Goal: Task Accomplishment & Management: Use online tool/utility

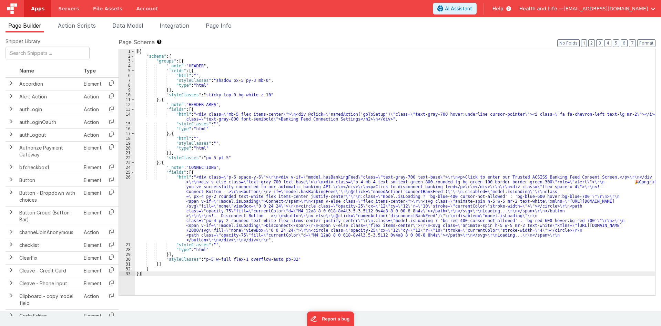
click at [217, 148] on div "[{ "schema" : { "groups" : [{ "_note" : "HEADER" , "fields" : [{ "html" : "" , …" at bounding box center [395, 177] width 520 height 256
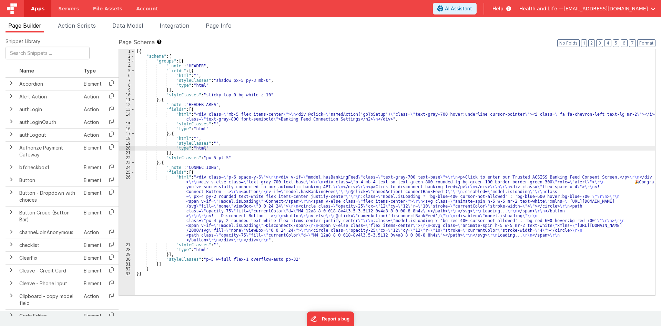
click at [211, 191] on div "[{ "schema" : { "groups" : [{ "_note" : "HEADER" , "fields" : [{ "html" : "" , …" at bounding box center [395, 177] width 520 height 256
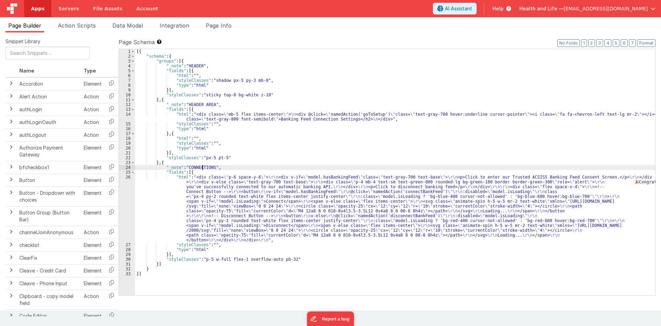
click at [203, 166] on div "[{ "schema" : { "groups" : [{ "_note" : "HEADER" , "fields" : [{ "html" : "" , …" at bounding box center [395, 177] width 520 height 256
click at [327, 193] on div "[{ "schema" : { "groups" : [{ "_note" : "HEADER" , "fields" : [{ "html" : "" , …" at bounding box center [395, 177] width 520 height 256
click at [271, 194] on div "[{ "schema" : { "groups" : [{ "_note" : "HEADER" , "fields" : [{ "html" : "" , …" at bounding box center [395, 177] width 520 height 256
click at [286, 116] on div "[{ "schema" : { "groups" : [{ "_note" : "HEADER" , "fields" : [{ "html" : "" , …" at bounding box center [395, 177] width 520 height 256
click at [288, 119] on div "[{ "schema" : { "groups" : [{ "_note" : "HEADER" , "fields" : [{ "html" : "" , …" at bounding box center [395, 177] width 520 height 256
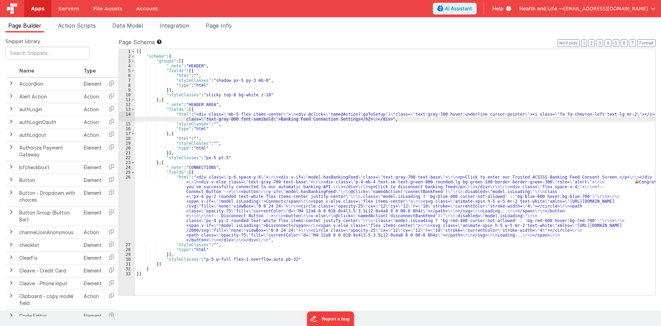
drag, startPoint x: 244, startPoint y: 170, endPoint x: 216, endPoint y: 155, distance: 32.1
click at [245, 170] on div "[{ "schema" : { "groups" : [{ "_note" : "HEADER" , "fields" : [{ "html" : "" , …" at bounding box center [395, 177] width 520 height 256
click at [207, 143] on div "[{ "schema" : { "groups" : [{ "_note" : "HEADER" , "fields" : [{ "html" : "" , …" at bounding box center [395, 177] width 520 height 256
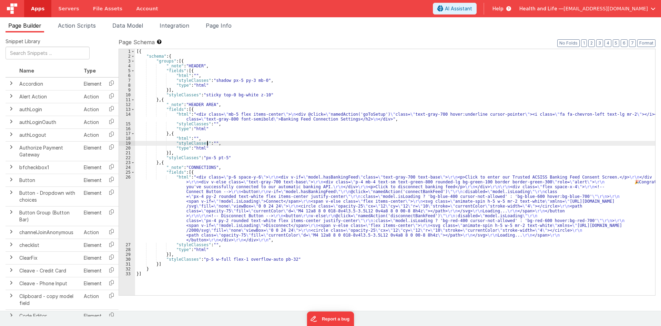
click at [210, 142] on div "[{ "schema" : { "groups" : [{ "_note" : "HEADER" , "fields" : [{ "html" : "" , …" at bounding box center [395, 177] width 520 height 256
click at [223, 179] on div "[{ "schema" : { "groups" : [{ "_note" : "HEADER" , "fields" : [{ "html" : "" , …" at bounding box center [395, 177] width 520 height 256
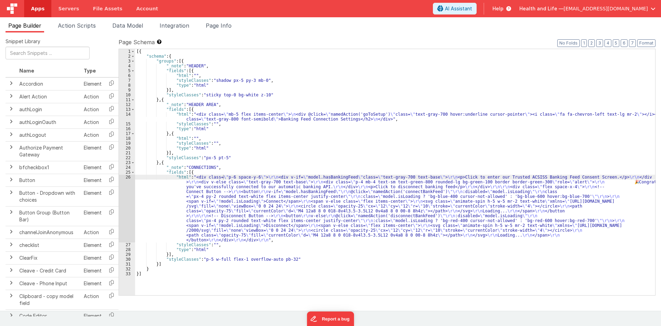
click at [240, 194] on div "[{ "schema" : { "groups" : [{ "_note" : "HEADER" , "fields" : [{ "html" : "" , …" at bounding box center [395, 177] width 520 height 256
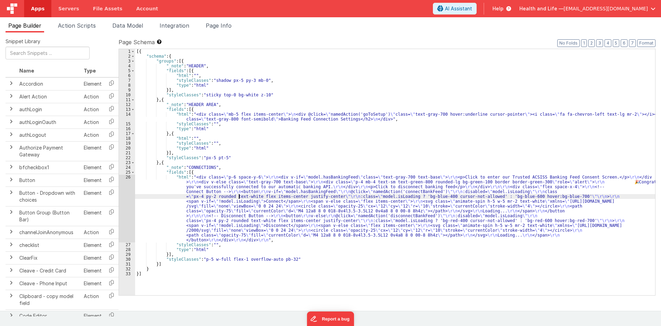
click at [121, 192] on div "26" at bounding box center [127, 208] width 16 height 68
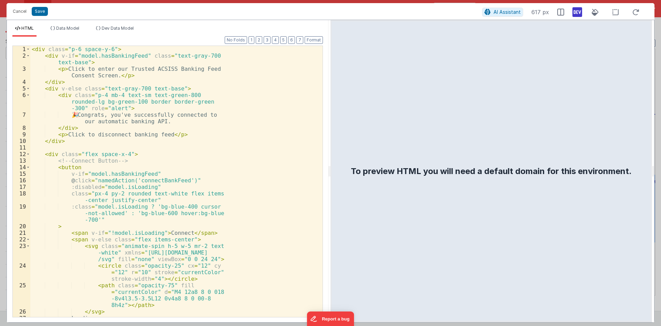
click at [161, 165] on div "< div class = "p-6 space-y-6" > < div v-if = "model.hasBankingFeed" class = "te…" at bounding box center [173, 189] width 287 height 287
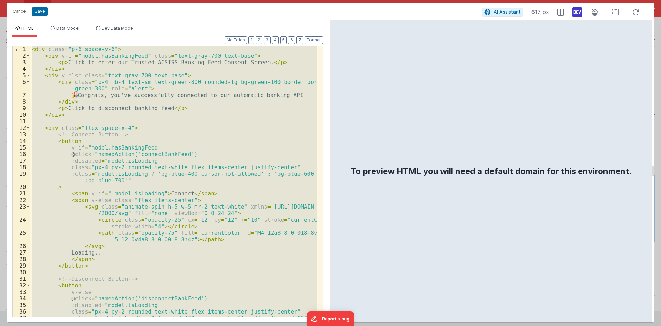
click at [218, 150] on div "< div class = "p-6 space-y-6" > < div v-if = "model.hasBankingFeed" class = "te…" at bounding box center [173, 181] width 287 height 271
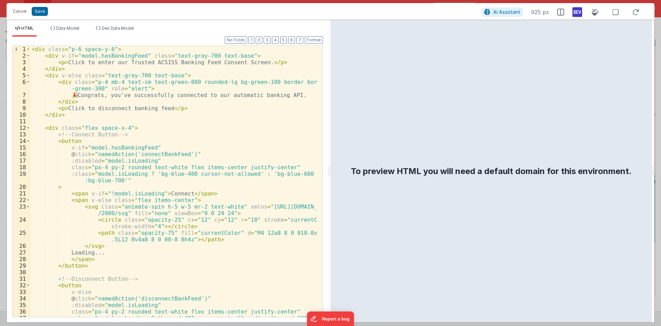
drag, startPoint x: 106, startPoint y: 97, endPoint x: 109, endPoint y: 109, distance: 11.8
click at [106, 97] on div "< div class = "p-6 space-y-6" > < div v-if = "model.hasBankingFeed" class = "te…" at bounding box center [173, 191] width 287 height 290
click at [107, 113] on div "< div class = "p-6 space-y-6" > < div v-if = "model.hasBankingFeed" class = "te…" at bounding box center [173, 191] width 287 height 290
click at [110, 111] on div "< div class = "p-6 space-y-6" > < div v-if = "model.hasBankingFeed" class = "te…" at bounding box center [173, 191] width 287 height 290
click at [174, 184] on div "< div class = "p-6 space-y-6" > < div v-if = "model.hasBankingFeed" class = "te…" at bounding box center [173, 191] width 287 height 290
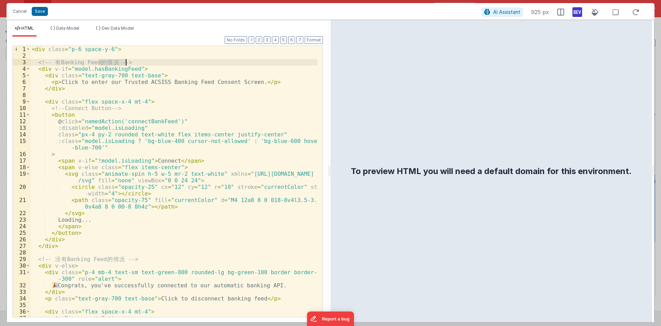
drag, startPoint x: 99, startPoint y: 62, endPoint x: 126, endPoint y: 64, distance: 27.0
click at [126, 64] on div "< div class = "p-6 space-y-6" > <!-- 有 Banking Feed 的 情 况 --> < div v-if = "mod…" at bounding box center [173, 188] width 287 height 284
type textarea "True"
drag, startPoint x: 64, startPoint y: 260, endPoint x: 54, endPoint y: 258, distance: 9.5
click at [54, 258] on div "< div class = "p-6 space-y-6" > <!-- Banking Feed === true --> < div v-if = "mo…" at bounding box center [173, 188] width 287 height 284
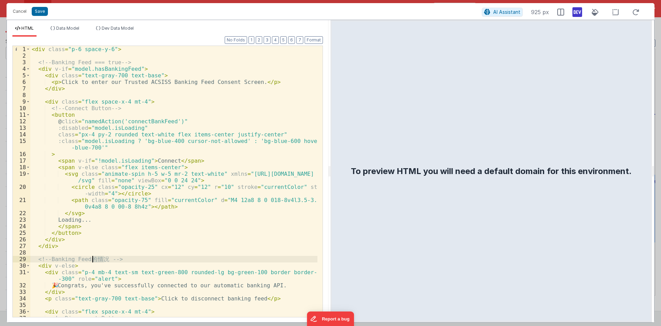
drag, startPoint x: 108, startPoint y: 259, endPoint x: 93, endPoint y: 261, distance: 14.6
click at [93, 261] on div "< div class = "p-6 space-y-6" > <!-- Banking Feed === true --> < div v-if = "mo…" at bounding box center [173, 188] width 287 height 284
click at [100, 260] on div "< div class = "p-6 space-y-6" > <!-- Banking Feed === true --> < div v-if = "mo…" at bounding box center [173, 188] width 287 height 284
click at [59, 287] on div "< div class = "p-6 space-y-6" > <!-- Banking Feed === true --> < div v-if = "mo…" at bounding box center [173, 188] width 287 height 284
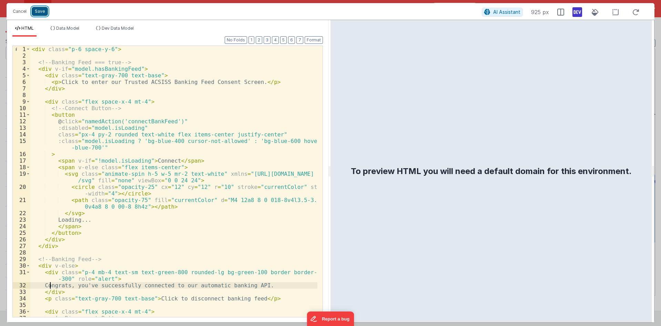
click at [40, 7] on button "Save" at bounding box center [40, 11] width 16 height 9
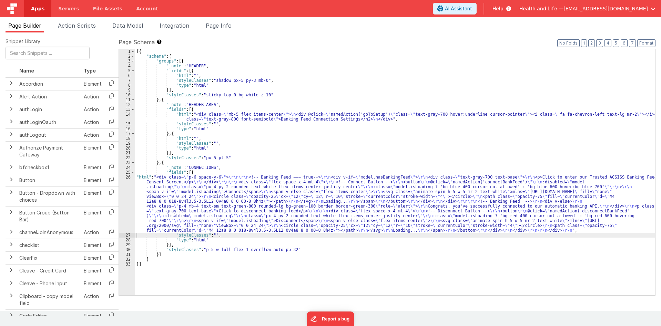
click at [191, 196] on div "[{ "schema" : { "groups" : [{ "_note" : "HEADER" , "fields" : [{ "html" : "" , …" at bounding box center [395, 177] width 520 height 256
click at [124, 191] on div "26" at bounding box center [127, 203] width 16 height 58
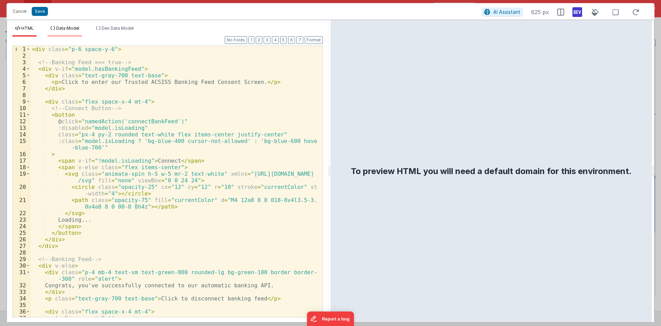
click at [70, 36] on li "Data Model" at bounding box center [65, 31] width 34 height 11
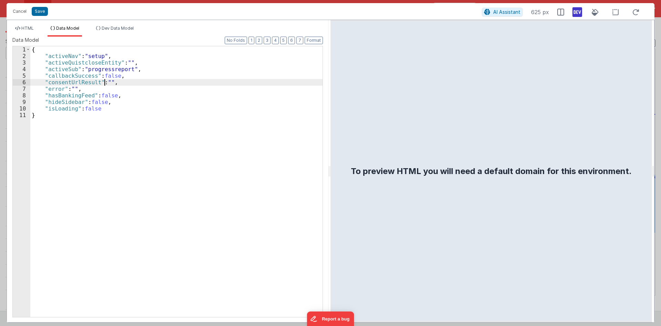
click at [103, 81] on div "{ "activeNav" : "setup" , "activeQuistcloseEntity" : "" , "activeSub" : "progre…" at bounding box center [176, 187] width 292 height 283
click at [104, 31] on li "Dev Data Model" at bounding box center [114, 31] width 43 height 11
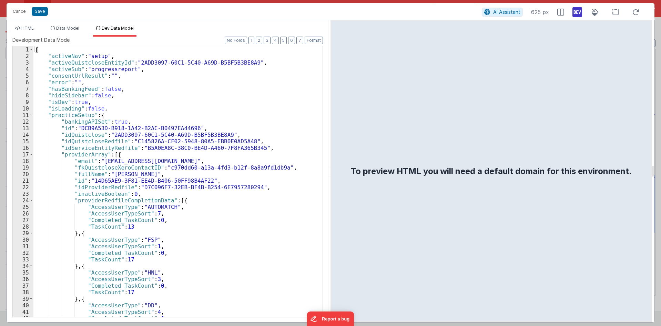
click at [154, 109] on div "{ "activeNav" : "setup" , "activeQuistcloseEntityId" : "2ADD3097-60C1-5C40-A69D…" at bounding box center [175, 187] width 284 height 283
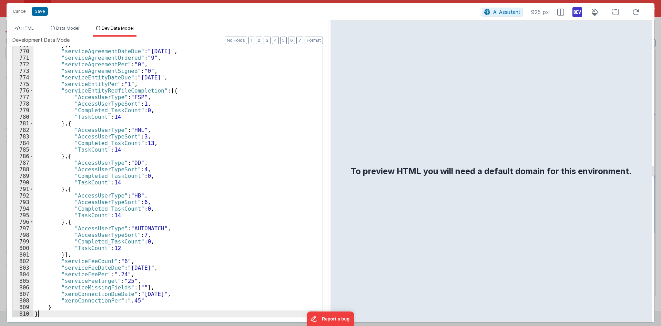
scroll to position [5626, 0]
click at [27, 24] on div "HTML Data Model Dev Data Model Format 7 6 5 4 3 2 1 No Folds 1 2 3 4 5 6 7 8 9 …" at bounding box center [168, 171] width 322 height 302
click at [29, 29] on span "HTML" at bounding box center [27, 28] width 12 height 5
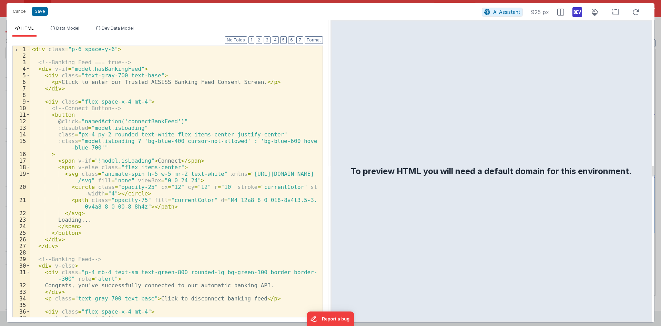
click at [453, 129] on div "To preview HTML you will need a default domain for this environment." at bounding box center [492, 171] width 322 height 302
click at [38, 11] on button "Save" at bounding box center [40, 11] width 16 height 9
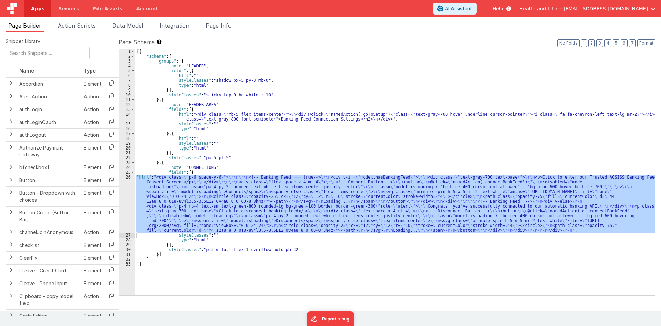
click at [350, 191] on div "[{ "schema" : { "groups" : [{ "_note" : "HEADER" , "fields" : [{ "html" : "" , …" at bounding box center [395, 172] width 520 height 246
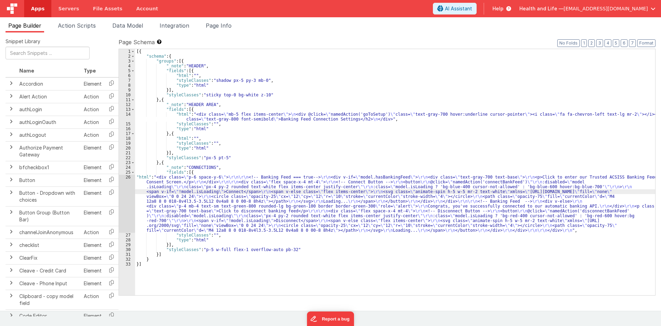
click at [120, 191] on div "26" at bounding box center [127, 203] width 16 height 58
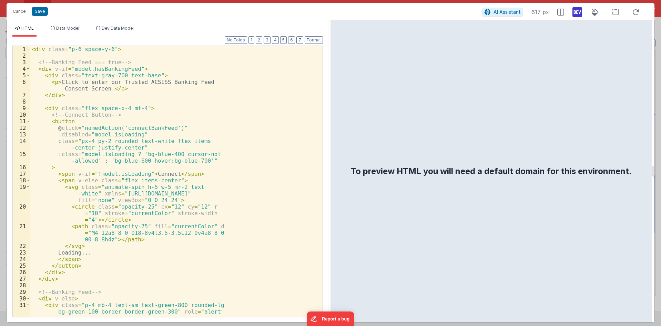
click at [119, 160] on div "< div class = "p-6 space-y-6" > <!-- Banking Feed === true --> < div v-if = "mo…" at bounding box center [173, 191] width 287 height 290
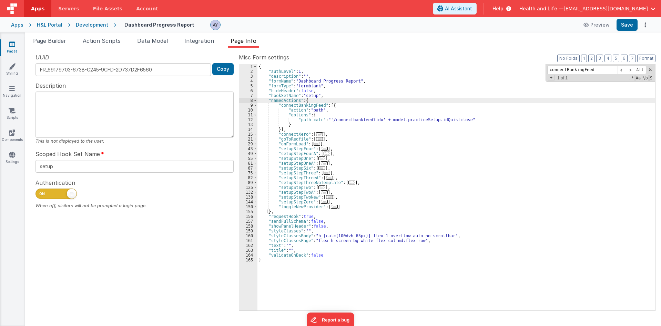
click at [100, 22] on div "Development" at bounding box center [92, 24] width 32 height 7
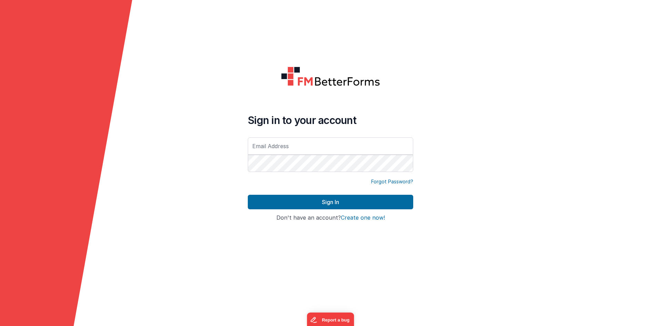
type input "[EMAIL_ADDRESS][DOMAIN_NAME]"
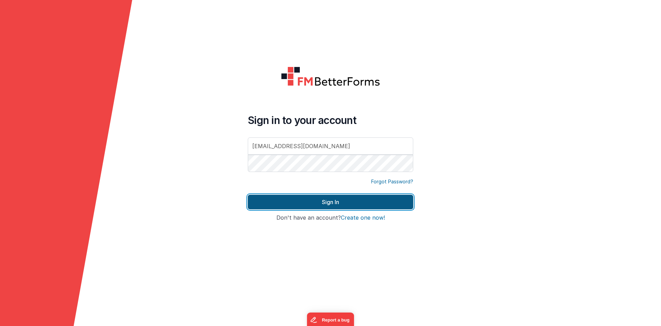
click at [332, 200] on button "Sign In" at bounding box center [331, 201] width 166 height 14
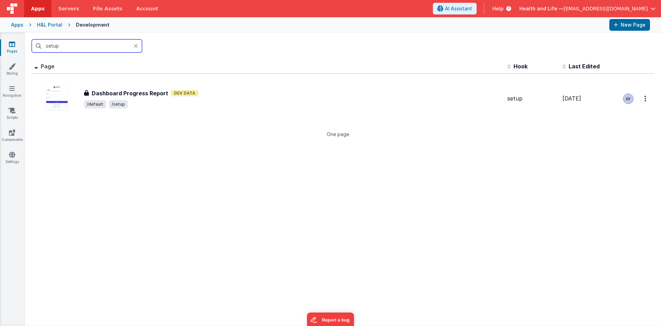
click at [114, 48] on input "setup" at bounding box center [87, 45] width 110 height 13
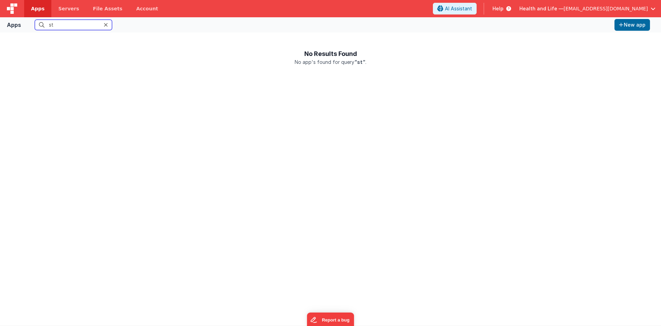
type input "s"
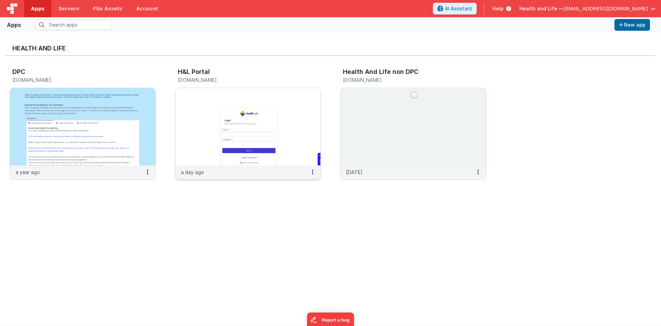
click at [228, 137] on img at bounding box center [249, 126] width 146 height 77
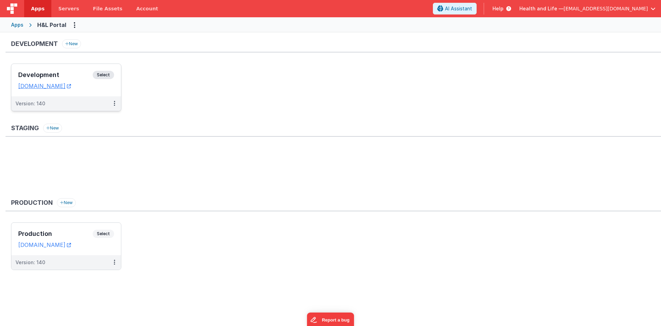
click at [63, 97] on div "Version: 140" at bounding box center [66, 103] width 110 height 14
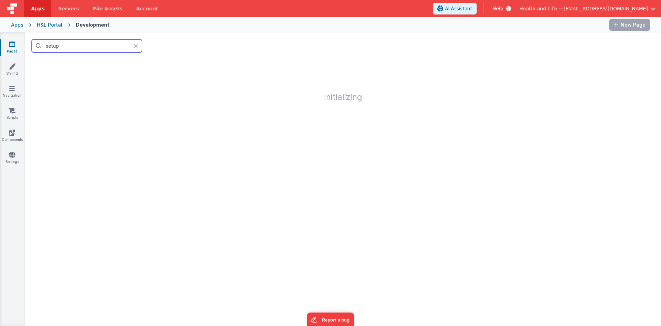
click at [93, 50] on input "setup" at bounding box center [87, 45] width 110 height 13
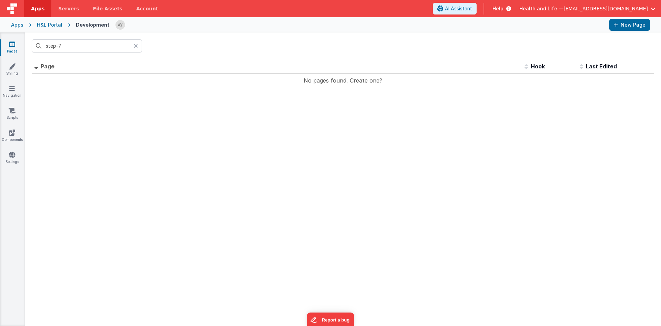
click at [120, 58] on div "step-7" at bounding box center [343, 45] width 637 height 27
click at [72, 49] on input "step-7" at bounding box center [87, 45] width 110 height 13
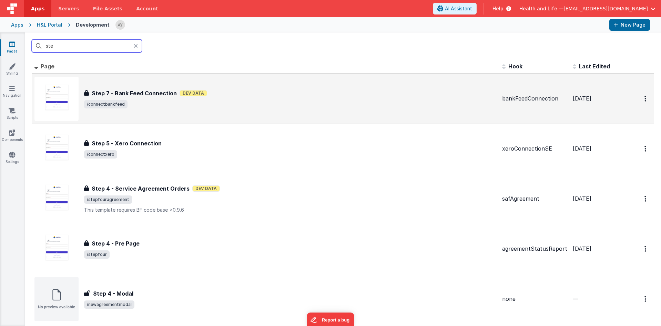
type input "ste"
click at [144, 104] on span "/connectbankfeed" at bounding box center [290, 104] width 413 height 8
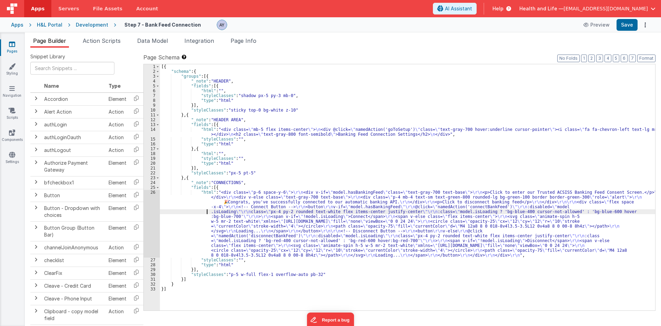
click at [193, 211] on div "[{ "schema" : { "groups" : [{ "_note" : "HEADER" , "fields" : [{ "html" : "" , …" at bounding box center [408, 192] width 496 height 256
click at [150, 210] on div "26" at bounding box center [152, 224] width 16 height 68
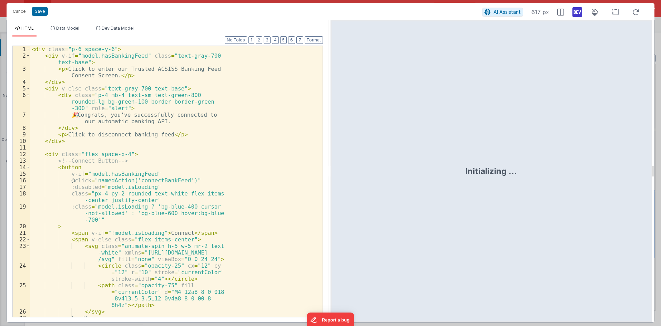
click at [127, 165] on div "< div class = "p-6 space-y-6" > < div v-if = "model.hasBankingFeed" class = "te…" at bounding box center [173, 188] width 287 height 284
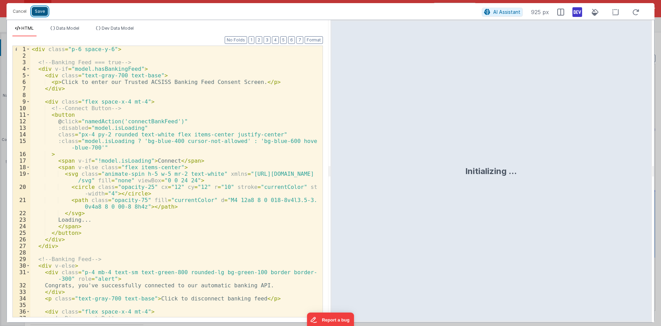
click at [40, 9] on button "Save" at bounding box center [40, 11] width 16 height 9
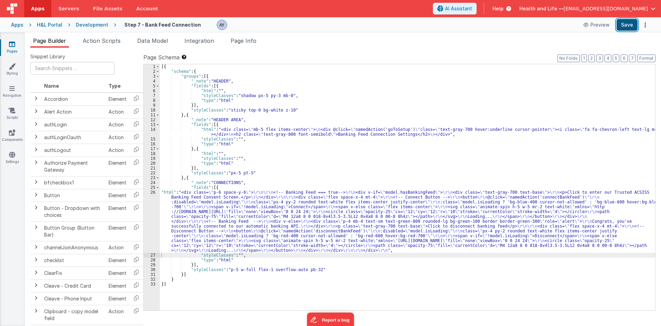
click at [622, 26] on button "Save" at bounding box center [627, 25] width 21 height 12
click at [149, 211] on div "26" at bounding box center [152, 221] width 16 height 63
click at [149, 212] on div "26" at bounding box center [152, 221] width 16 height 63
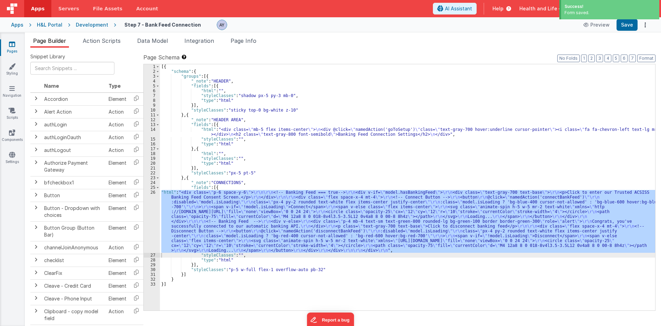
click at [141, 222] on icon at bounding box center [136, 226] width 14 height 11
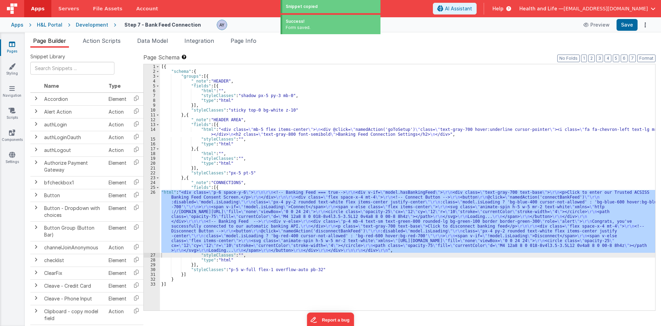
click at [147, 221] on div "26" at bounding box center [152, 221] width 16 height 63
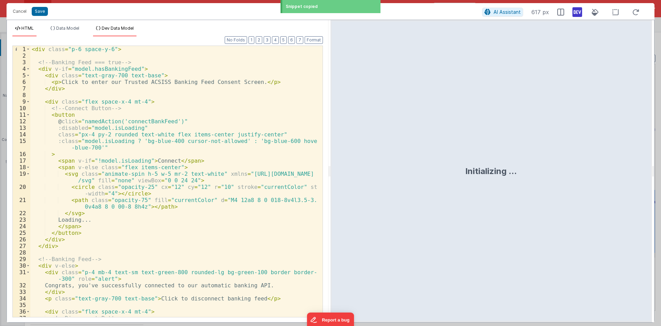
click at [108, 30] on span "Dev Data Model" at bounding box center [118, 28] width 32 height 5
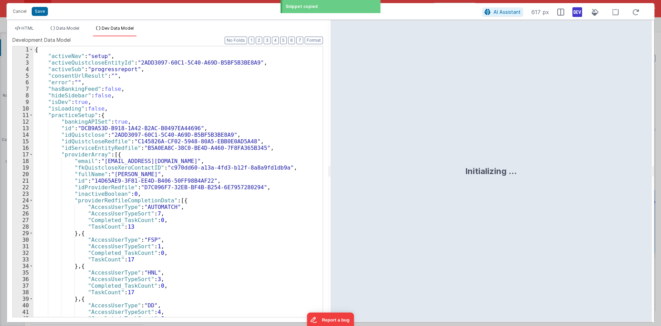
click at [149, 96] on div "{ "activeNav" : "setup" , "activeQuistcloseEntityId" : "2ADD3097-60C1-5C40-A69D…" at bounding box center [175, 187] width 284 height 283
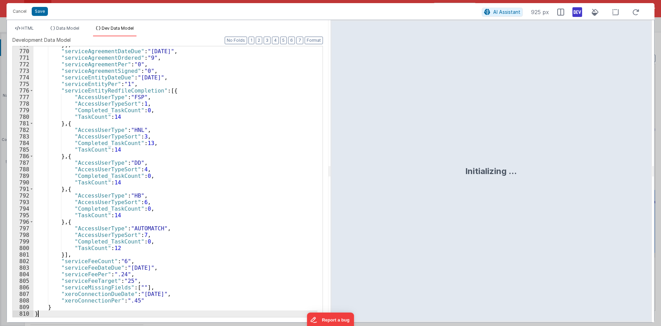
scroll to position [5626, 0]
click at [37, 26] on li "HTML" at bounding box center [24, 31] width 24 height 11
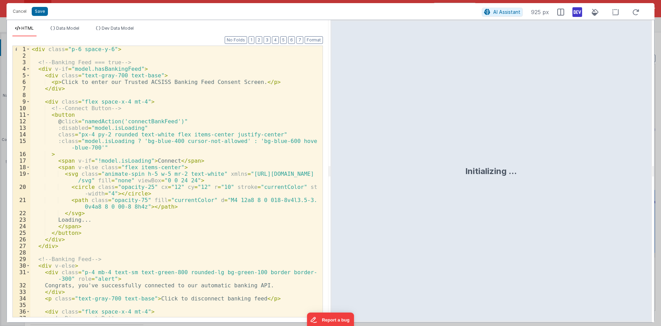
click at [348, 123] on div "Initializing ..." at bounding box center [492, 171] width 322 height 302
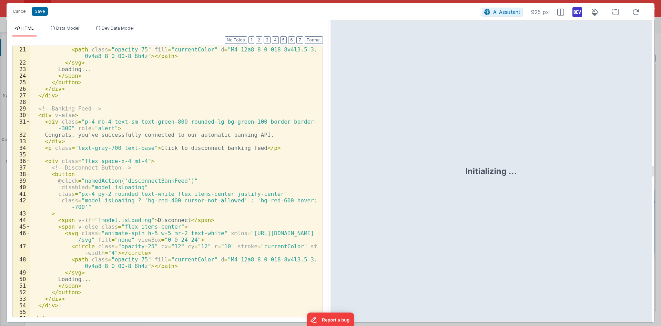
scroll to position [162, 0]
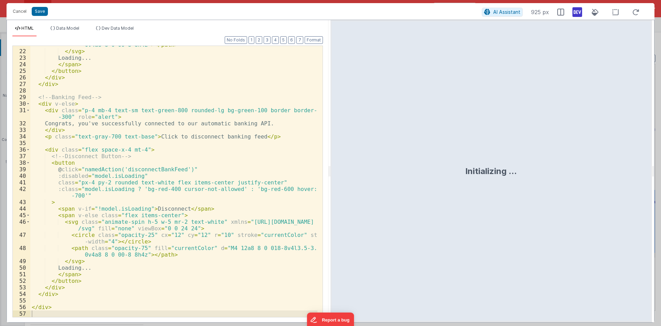
click at [167, 227] on div "< path class = "opacity-75" fill = "currentColor" d = "M4 12a8 8 0 018-8v4l3.5-…" at bounding box center [173, 180] width 287 height 290
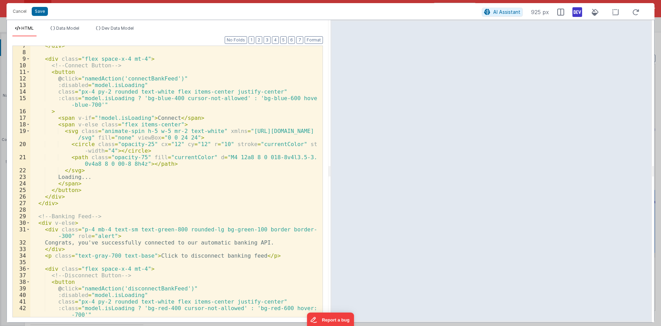
scroll to position [0, 0]
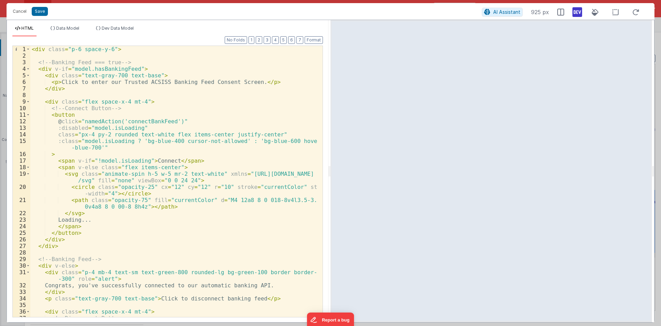
click at [86, 64] on div "< div class = "p-6 space-y-6" > <!-- Banking Feed === true --> < div v-if = "mo…" at bounding box center [173, 188] width 287 height 284
click at [108, 63] on div "< div class = "p-6 space-y-6" > <!-- Banking Feed === true --> < div v-if = "mo…" at bounding box center [173, 188] width 287 height 284
click at [122, 113] on div "< div class = "p-6 space-y-6" > <!-- Bankingapi not feeding --> < div v-if = "m…" at bounding box center [173, 188] width 287 height 284
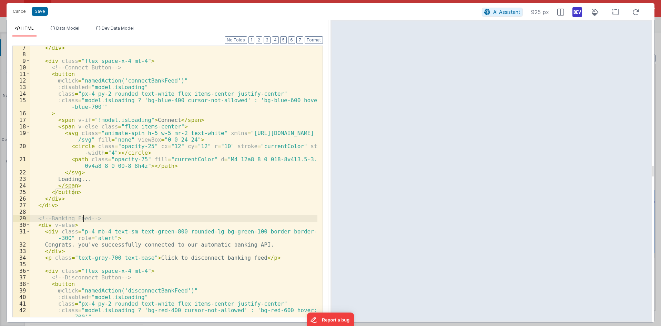
click at [82, 219] on div "</ div > < div class = "flex space-x-4 mt-4" > <!-- Connect Button --> < button…" at bounding box center [173, 186] width 287 height 284
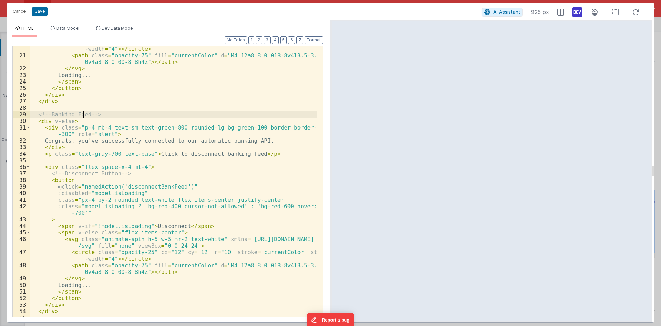
scroll to position [145, 0]
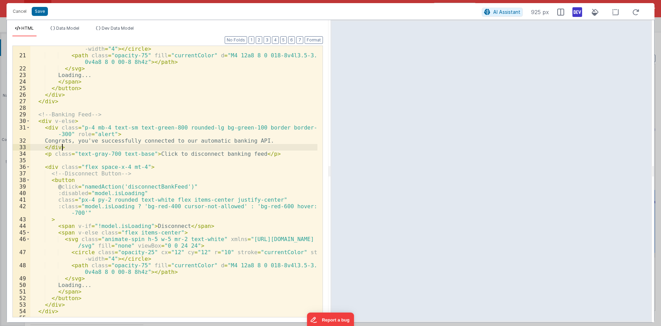
click at [182, 148] on div "< circle class = "opacity-25" cx = "12" cy = "12" r = "10" stroke = "currentCol…" at bounding box center [173, 184] width 287 height 290
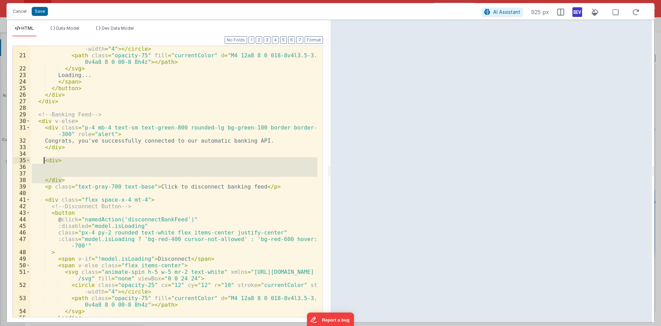
drag, startPoint x: 68, startPoint y: 180, endPoint x: 45, endPoint y: 162, distance: 29.3
click at [45, 162] on div "< circle class = "opacity-25" cx = "12" cy = "12" r = "10" stroke = "currentCol…" at bounding box center [173, 184] width 287 height 290
click at [75, 169] on div "< circle class = "opacity-25" cx = "12" cy = "12" r = "10" stroke = "currentCol…" at bounding box center [173, 181] width 287 height 271
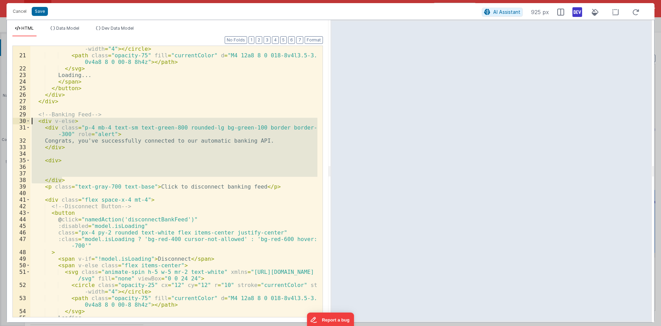
drag, startPoint x: 69, startPoint y: 181, endPoint x: 25, endPoint y: 119, distance: 76.0
click at [25, 119] on div "20 21 22 23 24 25 26 27 28 29 30 31 32 33 34 35 36 37 38 39 40 41 42 43 44 45 4…" at bounding box center [167, 181] width 311 height 271
click at [263, 178] on div "< circle class = "opacity-25" cx = "12" cy = "12" r = "10" stroke = "currentCol…" at bounding box center [173, 181] width 287 height 271
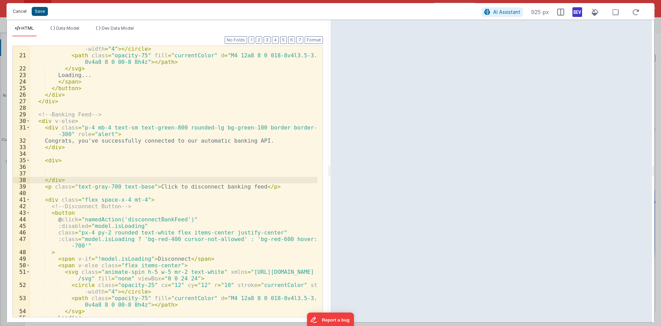
click at [20, 14] on button "Cancel" at bounding box center [19, 12] width 21 height 10
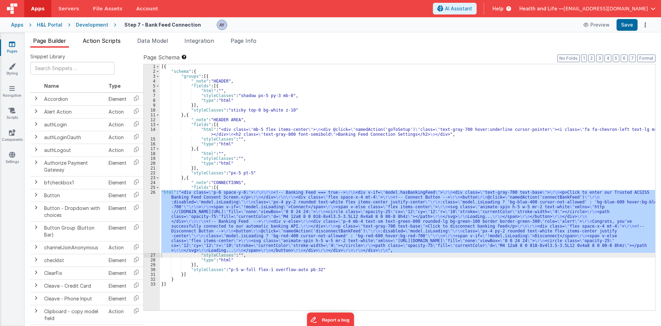
click at [101, 42] on span "Action Scripts" at bounding box center [102, 40] width 38 height 7
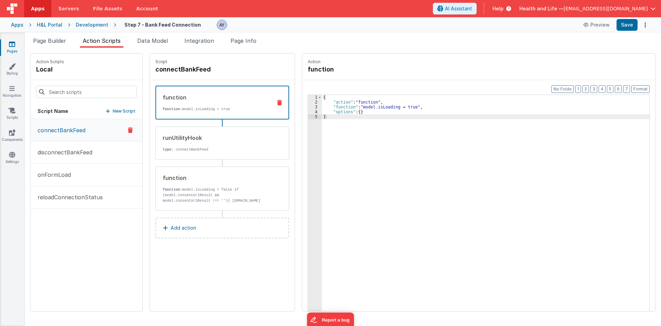
click at [81, 227] on div "connectBankFeed disconnectBankFeed onFormLoad reloadConnectionStatus" at bounding box center [87, 215] width 112 height 192
click at [56, 46] on li "Page Builder" at bounding box center [49, 42] width 39 height 11
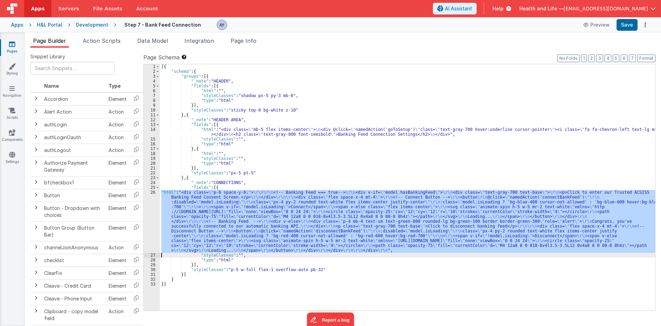
click at [200, 234] on div "[{ "schema" : { "groups" : [{ "_note" : "HEADER" , "fields" : [{ "html" : "" , …" at bounding box center [408, 187] width 496 height 246
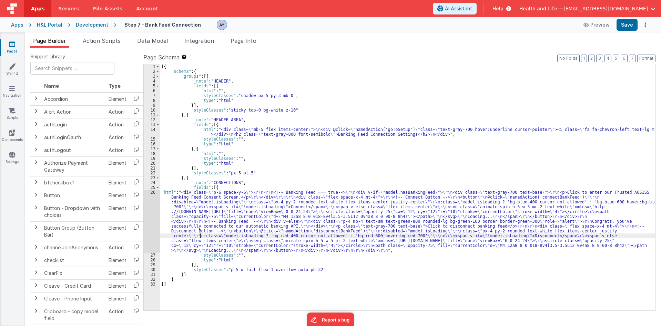
click at [147, 218] on div "26" at bounding box center [152, 221] width 16 height 63
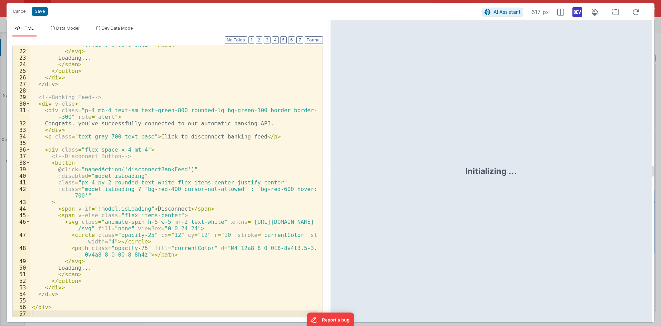
scroll to position [162, 0]
click at [74, 146] on div "< path class = "opacity-75" fill = "currentColor" d = "M4 12a8 8 0 018-8v4l3.5-…" at bounding box center [173, 180] width 287 height 290
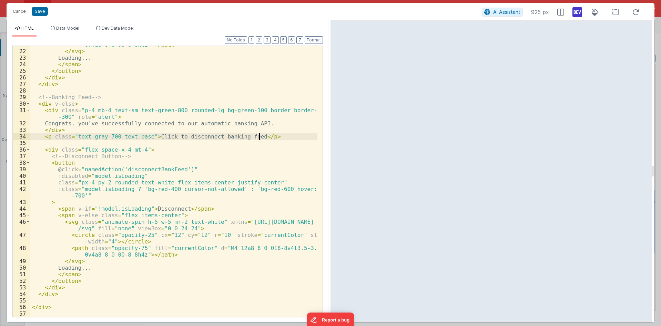
click at [282, 137] on div "< path class = "opacity-75" fill = "currentColor" d = "M4 12a8 8 0 018-8v4l3.5-…" at bounding box center [173, 180] width 287 height 290
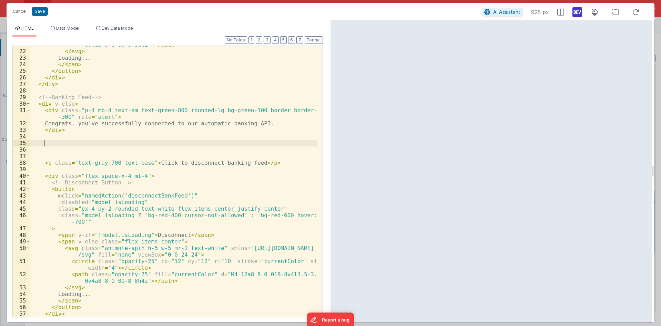
type textarea "di'v"
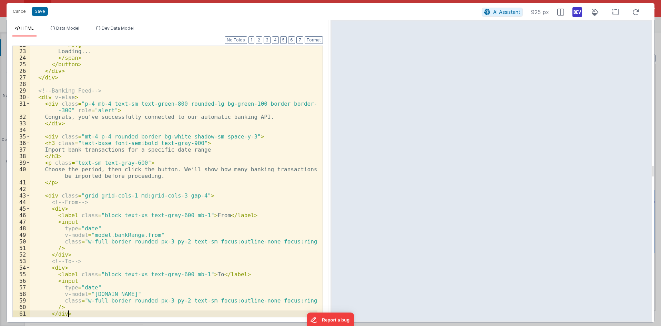
scroll to position [168, 0]
click at [253, 150] on div "</ svg > Loading... </ span > </ button > </ div > </ div > <!-- Banking Feed -…" at bounding box center [173, 183] width 287 height 284
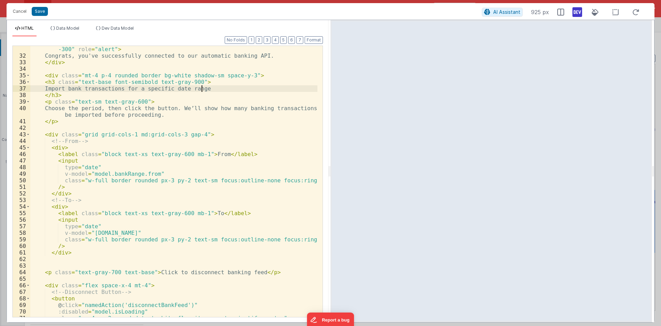
scroll to position [230, 0]
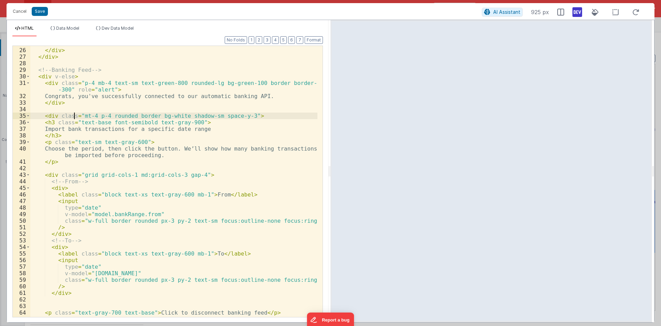
click at [73, 114] on div "</ button > </ div > </ div > <!-- Banking Feed --> < div v-else > < div class …" at bounding box center [173, 182] width 287 height 284
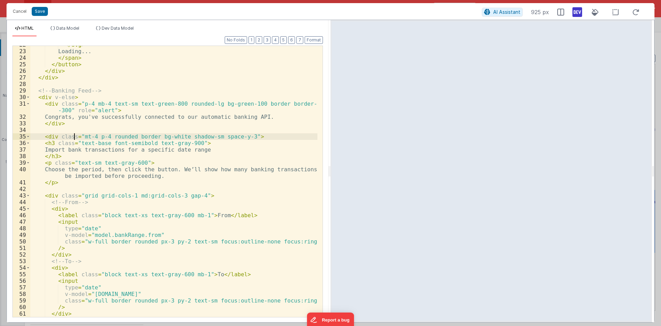
scroll to position [168, 0]
click at [86, 122] on div "</ svg > Loading... </ span > </ button > </ div > </ div > <!-- Banking Feed -…" at bounding box center [173, 183] width 287 height 284
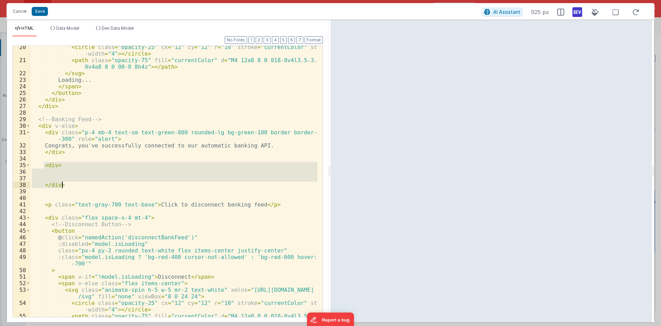
scroll to position [140, 0]
drag, startPoint x: 66, startPoint y: 178, endPoint x: 67, endPoint y: 181, distance: 3.5
click at [67, 178] on div "< circle class = "opacity-25" cx = "12" cy = "12" r = "10" stroke = "currentCol…" at bounding box center [173, 181] width 287 height 271
drag, startPoint x: 66, startPoint y: 185, endPoint x: 44, endPoint y: 166, distance: 28.4
click at [44, 166] on div "< circle class = "opacity-25" cx = "12" cy = "12" r = "10" stroke = "currentCol…" at bounding box center [173, 192] width 287 height 297
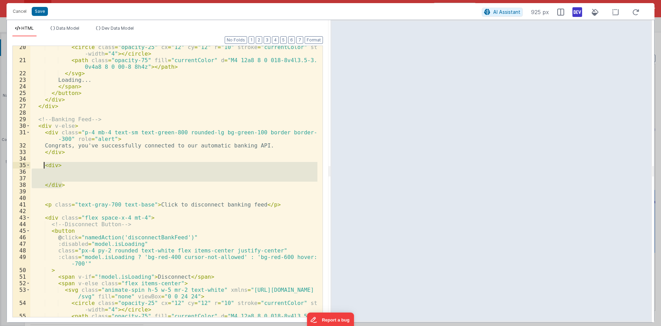
paste textarea
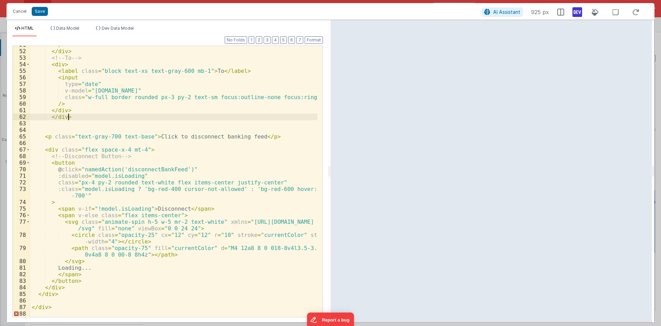
scroll to position [371, 0]
click at [50, 119] on div "/> </ div > <!-- To --> < div > < label class = "block text-xs text-gray-600 mb…" at bounding box center [173, 183] width 287 height 284
paste textarea
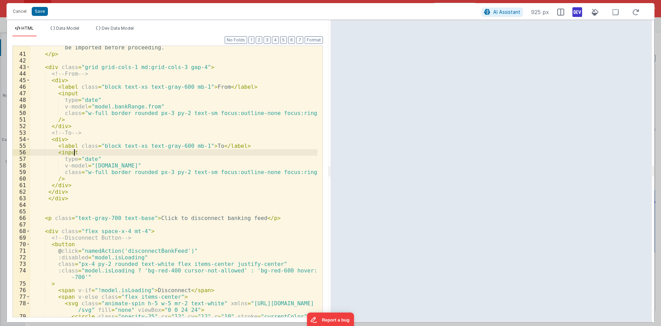
click at [83, 150] on div "Choose the period, then click the button. We’ll show how many banking transacti…" at bounding box center [173, 186] width 287 height 297
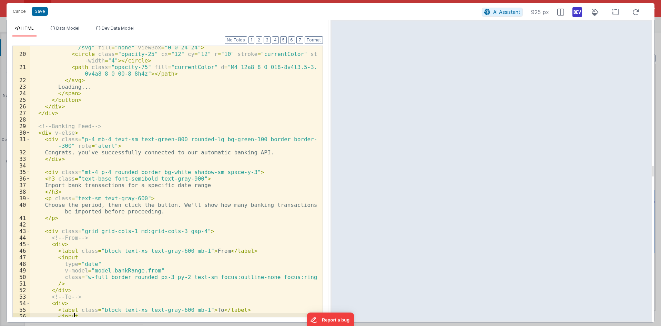
scroll to position [133, 0]
click at [62, 130] on div "< svg class = "animate-spin h-5 w-5 mr-2 text-white" xmlns = "[URL][DOMAIN_NAME…" at bounding box center [173, 183] width 287 height 290
click at [69, 140] on div "< svg class = "animate-spin h-5 w-5 mr-2 text-white" xmlns = "[URL][DOMAIN_NAME…" at bounding box center [173, 183] width 287 height 290
click at [66, 156] on div "< svg class = "animate-spin h-5 w-5 mr-2 text-white" xmlns = "[URL][DOMAIN_NAME…" at bounding box center [173, 183] width 287 height 290
click at [67, 169] on div "< svg class = "animate-spin h-5 w-5 mr-2 text-white" xmlns = "[URL][DOMAIN_NAME…" at bounding box center [173, 183] width 287 height 290
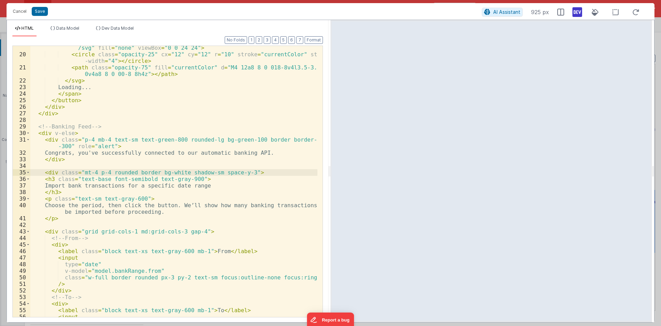
click at [75, 179] on div "< svg class = "animate-spin h-5 w-5 mr-2 text-white" xmlns = "[URL][DOMAIN_NAME…" at bounding box center [173, 183] width 287 height 290
click at [86, 191] on div "< svg class = "animate-spin h-5 w-5 mr-2 text-white" xmlns = "[URL][DOMAIN_NAME…" at bounding box center [173, 183] width 287 height 290
click at [88, 176] on div "< svg class = "animate-spin h-5 w-5 mr-2 text-white" xmlns = "[URL][DOMAIN_NAME…" at bounding box center [173, 183] width 287 height 290
click at [100, 168] on div "< svg class = "animate-spin h-5 w-5 mr-2 text-white" xmlns = "[URL][DOMAIN_NAME…" at bounding box center [173, 183] width 287 height 290
click at [102, 171] on div "< svg class = "animate-spin h-5 w-5 mr-2 text-white" xmlns = "[URL][DOMAIN_NAME…" at bounding box center [173, 183] width 287 height 290
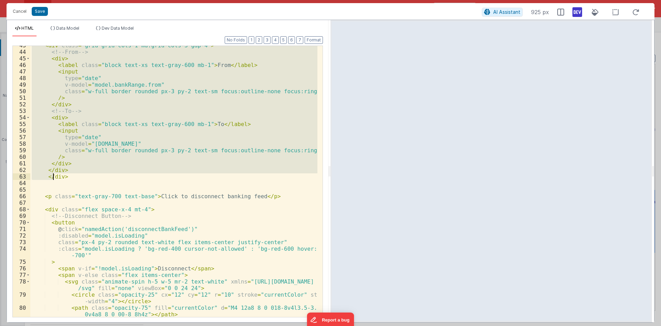
scroll to position [319, 0]
drag, startPoint x: 44, startPoint y: 173, endPoint x: 71, endPoint y: 175, distance: 27.7
click at [71, 175] on div "< div class = "grid grid-cols-1 md:grid-cols-3 gap-4" > <!-- From --> < div > <…" at bounding box center [173, 184] width 287 height 284
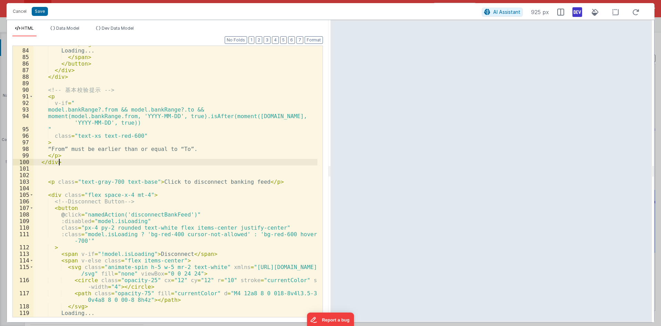
scroll to position [619, 0]
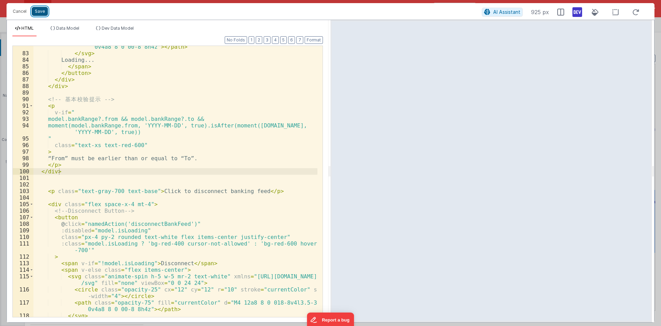
click at [40, 10] on button "Save" at bounding box center [40, 11] width 16 height 9
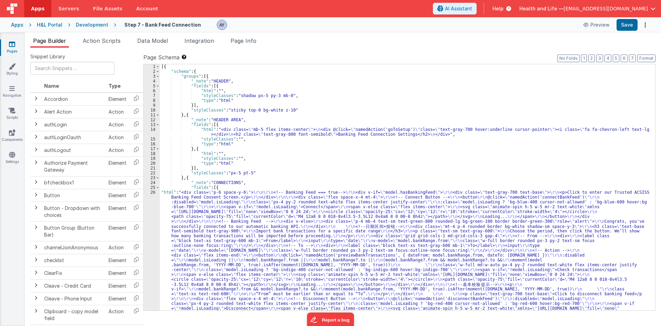
click at [222, 212] on div "[{ "schema" : { "groups" : [{ "_note" : "HEADER" , "fields" : [{ "html" : "" , …" at bounding box center [405, 254] width 490 height 381
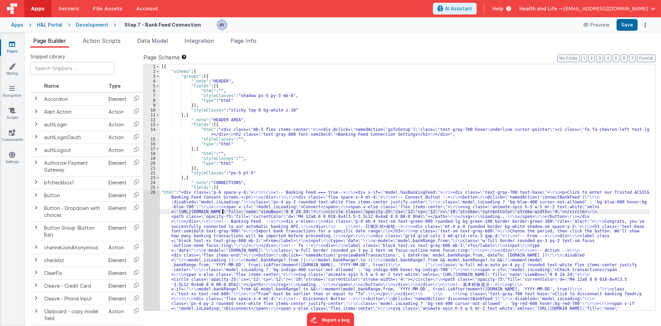
click at [148, 220] on div "1 2 3 4 5 6 7 8 9 10 11 12 13 14 15 16 17 18 19 20 21 22 23 24 25 26" at bounding box center [152, 254] width 16 height 381
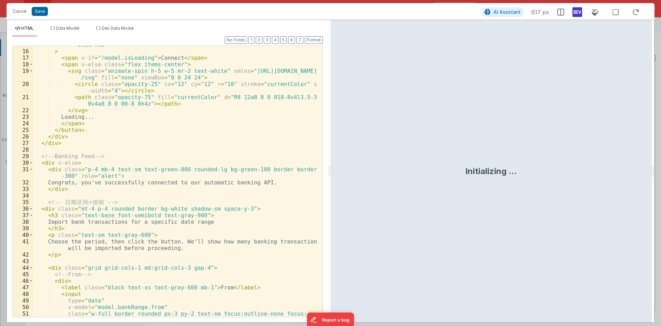
scroll to position [103, 0]
drag, startPoint x: 62, startPoint y: 203, endPoint x: 107, endPoint y: 203, distance: 44.5
click at [107, 203] on div ":class = "model.isLoading ? 'bg-blue-400 cursor-not-allowed' : 'bg-blue-600 hov…" at bounding box center [175, 179] width 284 height 290
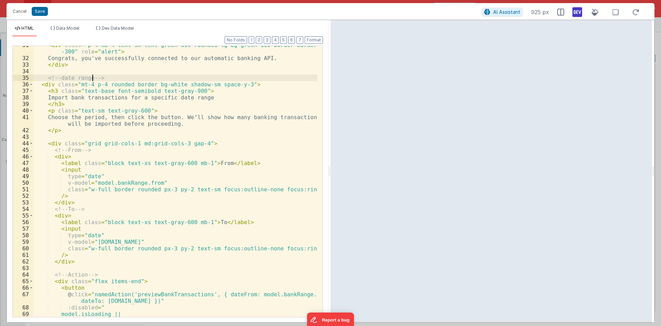
scroll to position [227, 0]
click at [127, 184] on div "< div class = "p-4 mb-4 text-sm text-green-800 rounded-lg bg-green-100 border b…" at bounding box center [175, 187] width 284 height 290
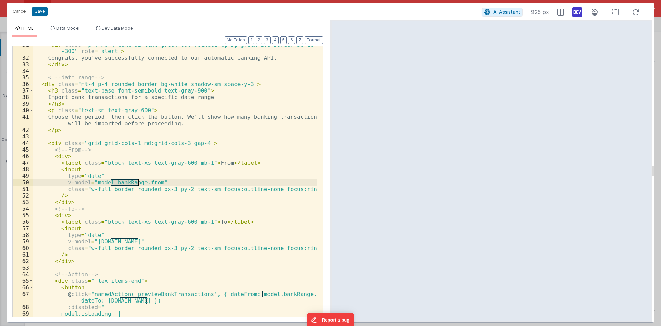
click at [127, 184] on div "< div class = "p-4 mb-4 text-sm text-green-800 rounded-lg bg-green-100 border b…" at bounding box center [175, 186] width 284 height 290
click at [104, 183] on div "< div class = "p-4 mb-4 text-sm text-green-800 rounded-lg bg-green-100 border b…" at bounding box center [175, 186] width 284 height 290
click at [122, 183] on div "< div class = "p-4 mb-4 text-sm text-green-800 rounded-lg bg-green-100 border b…" at bounding box center [175, 186] width 284 height 290
click at [113, 183] on div "< div class = "p-4 mb-4 text-sm text-green-800 rounded-lg bg-green-100 border b…" at bounding box center [175, 181] width 284 height 271
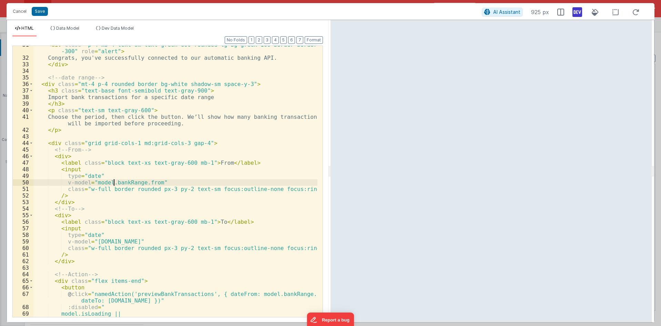
click at [61, 23] on div "HTML Data Model Dev Data Model Format 7 6 5 4 3 2 1 No Folds 31 32 33 34 35 36 …" at bounding box center [168, 171] width 322 height 302
click at [63, 26] on span "Data Model" at bounding box center [67, 28] width 23 height 5
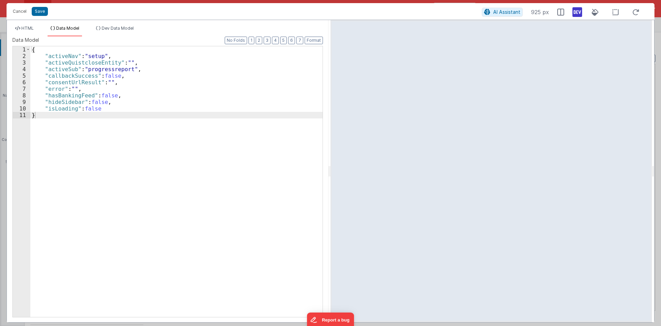
click at [107, 111] on div "{ "activeNav" : "setup" , "activeQuistcloseEntity" : "" , "activeSub" : "progre…" at bounding box center [176, 187] width 292 height 283
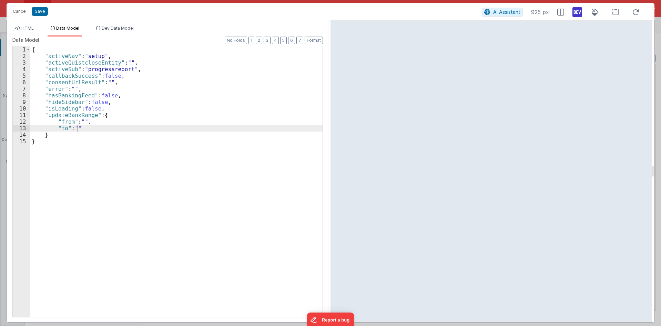
click at [11, 27] on ul "HTML Data Model Dev Data Model" at bounding box center [168, 31] width 322 height 11
click at [60, 116] on div "{ "activeNav" : "setup" , "activeQuistcloseEntity" : "" , "activeSub" : "progre…" at bounding box center [176, 187] width 292 height 283
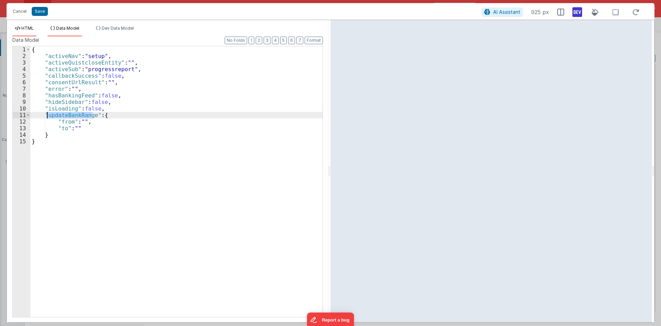
click at [26, 29] on span "HTML" at bounding box center [27, 28] width 12 height 5
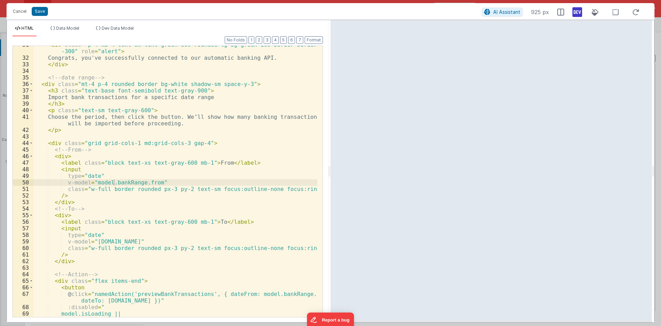
click at [119, 181] on div "< div class = "p-4 mb-4 text-sm text-green-800 rounded-lg bg-green-100 border b…" at bounding box center [175, 186] width 284 height 290
click at [171, 181] on div "< div class = "p-4 mb-4 text-sm text-green-800 rounded-lg bg-green-100 border b…" at bounding box center [175, 186] width 284 height 290
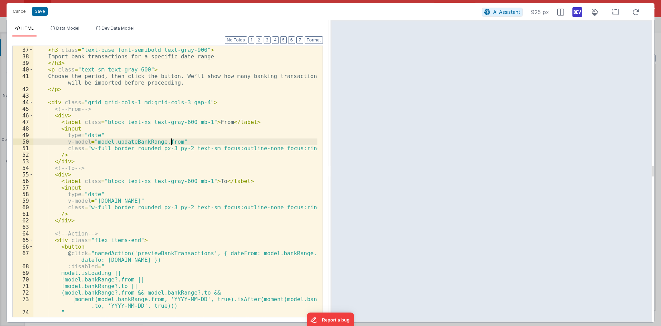
scroll to position [269, 0]
click at [97, 142] on div "< h3 class = "text-base font-semibold text-gray-900" > Import bank transactions…" at bounding box center [175, 191] width 284 height 290
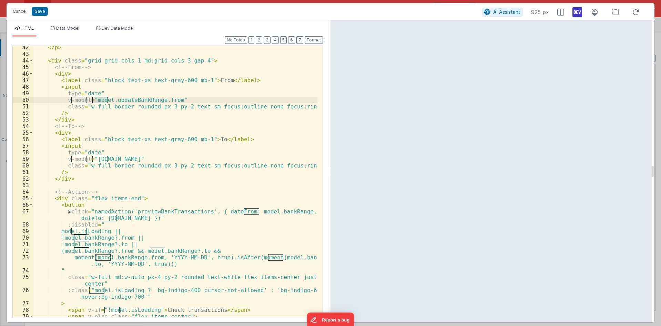
scroll to position [310, 0]
click at [128, 99] on div "</ p > < div class = "grid grid-cols-1 md:grid-cols-3 gap-4" > <!-- From --> < …" at bounding box center [175, 189] width 284 height 290
click at [129, 102] on div "</ p > < div class = "grid grid-cols-1 md:grid-cols-3 gap-4" > <!-- From --> < …" at bounding box center [175, 189] width 284 height 290
click at [127, 160] on div "</ p > < div class = "grid grid-cols-1 md:grid-cols-3 gap-4" > <!-- From --> < …" at bounding box center [175, 189] width 284 height 290
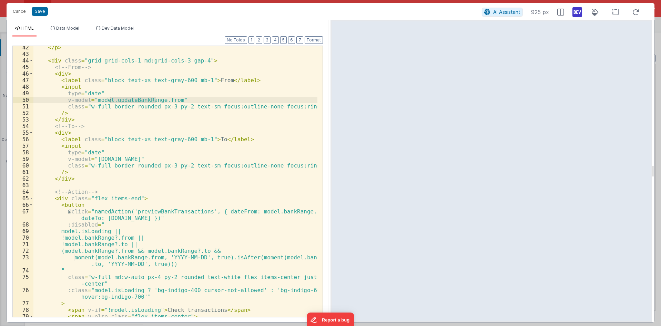
click at [127, 160] on div "</ p > < div class = "grid grid-cols-1 md:grid-cols-3 gap-4" > <!-- From --> < …" at bounding box center [175, 189] width 284 height 290
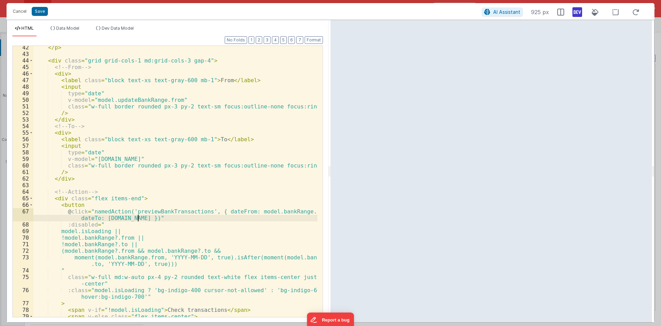
click at [138, 219] on div "</ p > < div class = "grid grid-cols-1 md:grid-cols-3 gap-4" > <!-- From --> < …" at bounding box center [175, 189] width 284 height 290
click at [278, 210] on div "</ p > < div class = "grid grid-cols-1 md:grid-cols-3 gap-4" > <!-- From --> < …" at bounding box center [175, 189] width 284 height 290
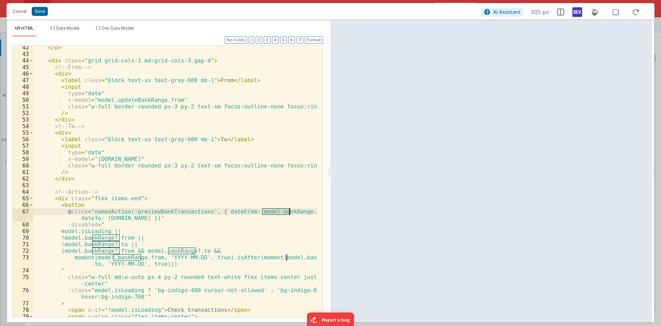
click at [278, 210] on div "</ p > < div class = "grid grid-cols-1 md:grid-cols-3 gap-4" > <!-- From --> < …" at bounding box center [175, 189] width 284 height 290
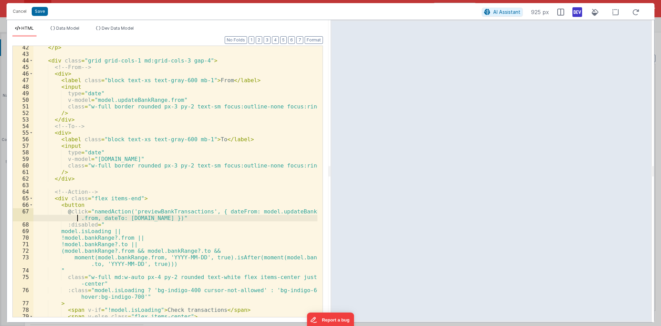
click at [107, 240] on div "</ p > < div class = "grid grid-cols-1 md:grid-cols-3 gap-4" > <!-- From --> < …" at bounding box center [175, 189] width 284 height 290
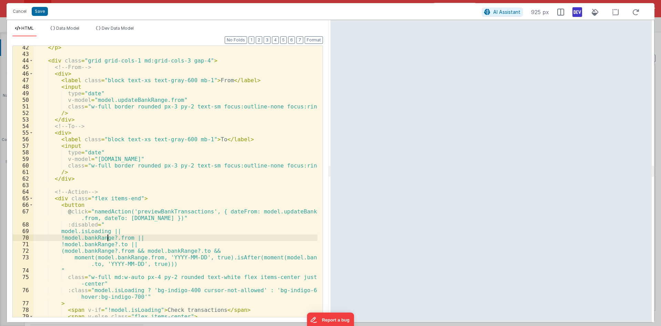
click at [107, 240] on div "</ p > < div class = "grid grid-cols-1 md:grid-cols-3 gap-4" > <!-- From --> < …" at bounding box center [175, 189] width 284 height 290
click at [106, 245] on div "</ p > < div class = "grid grid-cols-1 md:grid-cols-3 gap-4" > <!-- From --> < …" at bounding box center [175, 189] width 284 height 290
click at [108, 251] on div "</ p > < div class = "grid grid-cols-1 md:grid-cols-3 gap-4" > <!-- From --> < …" at bounding box center [175, 189] width 284 height 290
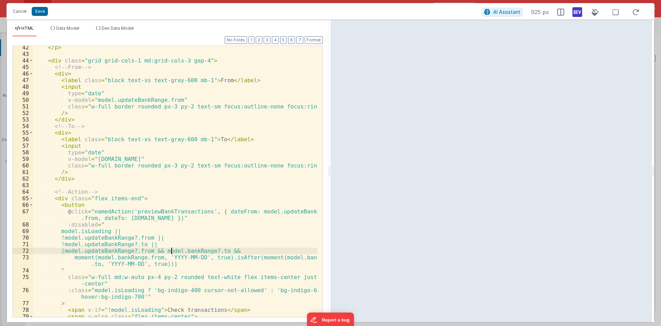
click at [172, 252] on div "</ p > < div class = "grid grid-cols-1 md:grid-cols-3 gap-4" > <!-- From --> < …" at bounding box center [175, 189] width 284 height 290
click at [126, 259] on div "</ p > < div class = "grid grid-cols-1 md:grid-cols-3 gap-4" > <!-- From --> < …" at bounding box center [175, 189] width 284 height 290
click at [230, 251] on div "</ p > < div class = "grid grid-cols-1 md:grid-cols-3 gap-4" > <!-- From --> < …" at bounding box center [175, 189] width 284 height 290
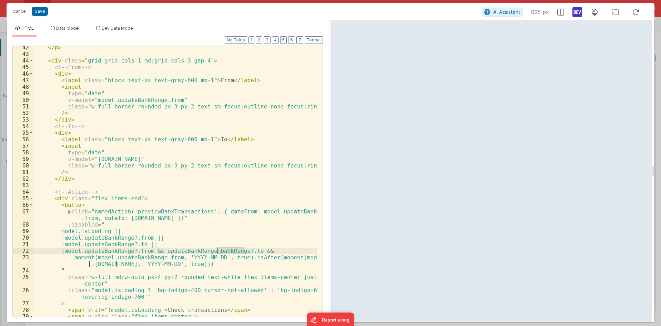
click at [230, 251] on div "</ p > < div class = "grid grid-cols-1 md:grid-cols-3 gap-4" > <!-- From --> < …" at bounding box center [175, 189] width 284 height 290
click at [111, 264] on div "</ p > < div class = "grid grid-cols-1 md:grid-cols-3 gap-4" > <!-- From --> < …" at bounding box center [175, 189] width 284 height 290
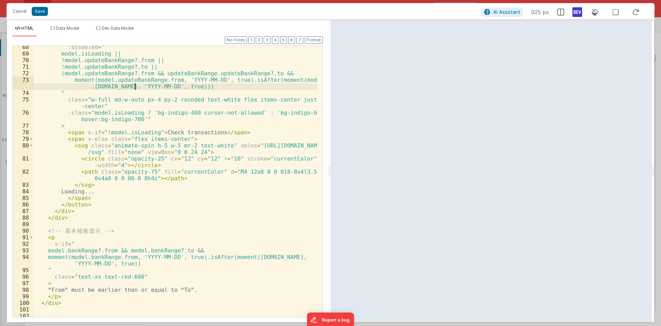
scroll to position [487, 0]
click at [92, 250] on div ":disabled = " model.isLoading || !model.updateBankRange?.from || !model.updateB…" at bounding box center [175, 186] width 284 height 284
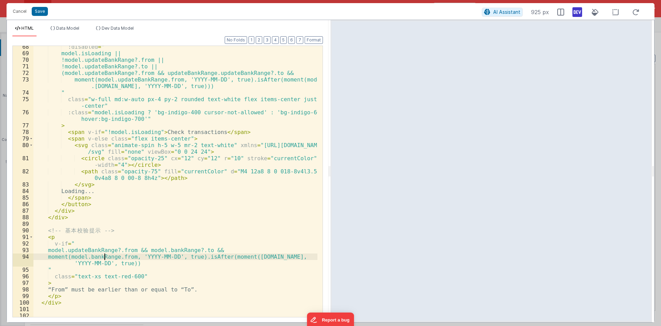
click at [104, 259] on div ":disabled = " model.isLoading || !model.updateBankRange?.from || !model.updateB…" at bounding box center [175, 185] width 284 height 284
click at [182, 250] on div ":disabled = " model.isLoading || !model.updateBankRange?.from || !model.updateB…" at bounding box center [175, 185] width 284 height 284
click at [85, 261] on div ":disabled = " model.isLoading || !model.updateBankRange?.from || !model.updateB…" at bounding box center [175, 185] width 284 height 284
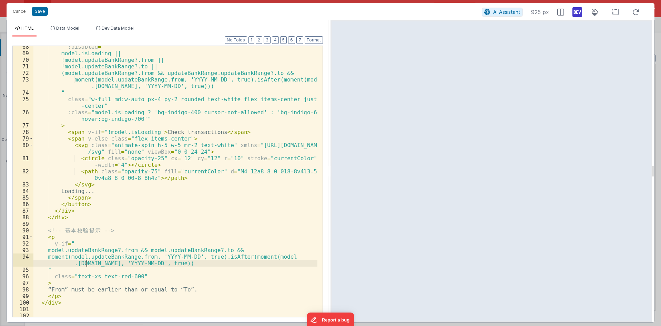
click at [85, 261] on div ":disabled = " model.isLoading || !model.updateBankRange?.from || !model.updateB…" at bounding box center [175, 185] width 284 height 284
click at [96, 236] on div ":disabled = " model.isLoading || !model.updateBankRange?.from || !model.updateB…" at bounding box center [175, 185] width 284 height 284
click at [92, 231] on div ":disabled = " model.isLoading || !model.updateBankRange?.from || !model.updateB…" at bounding box center [175, 185] width 284 height 284
drag, startPoint x: 92, startPoint y: 231, endPoint x: 99, endPoint y: 232, distance: 6.2
click at [93, 231] on div ":disabled = " model.isLoading || !model.updateBankRange?.from || !model.updateB…" at bounding box center [175, 185] width 284 height 284
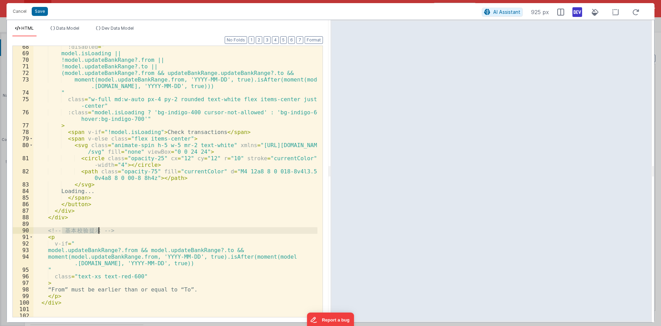
click at [99, 232] on div ":disabled = " model.isLoading || !model.updateBankRange?.from || !model.updateB…" at bounding box center [175, 181] width 284 height 271
click at [97, 232] on div ":disabled = " model.isLoading || !model.updateBankRange?.from || !model.updateB…" at bounding box center [175, 185] width 284 height 284
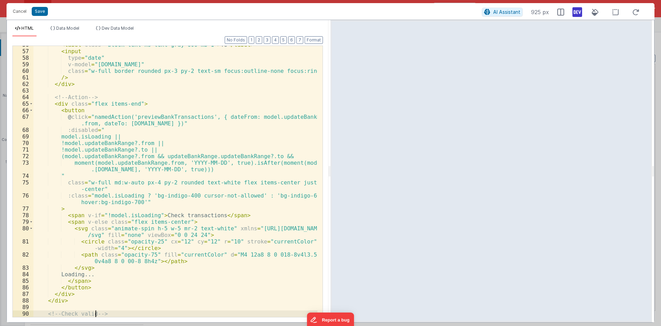
scroll to position [404, 0]
click at [42, 11] on button "Save" at bounding box center [40, 11] width 16 height 9
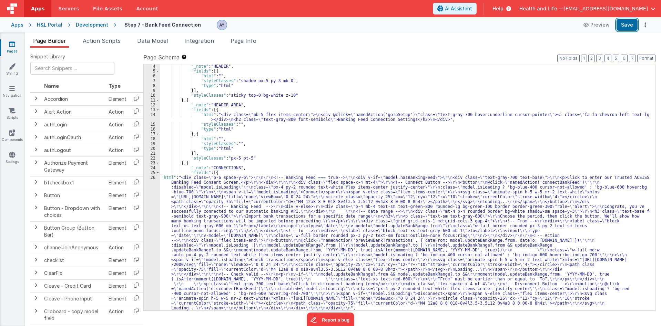
click at [624, 27] on button "Save" at bounding box center [627, 25] width 21 height 12
click at [338, 229] on div ""_note" : "HEADER" , "fields" : [{ "html" : "" , "styleClasses" : "shadow px-5 …" at bounding box center [405, 192] width 490 height 256
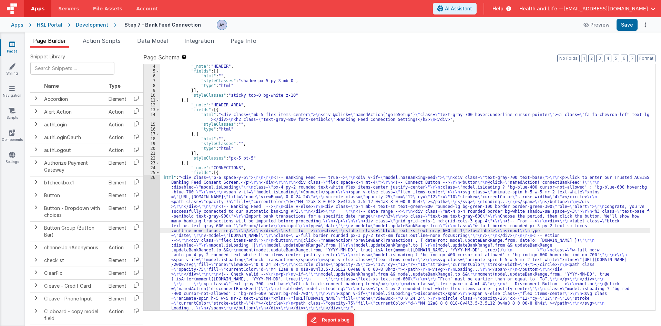
click at [147, 219] on div "4 5 6 7 8 9 10 11 12 13 14 15 16 17 18 19 20 21 22 23 24 25 26 27 28" at bounding box center [152, 192] width 16 height 256
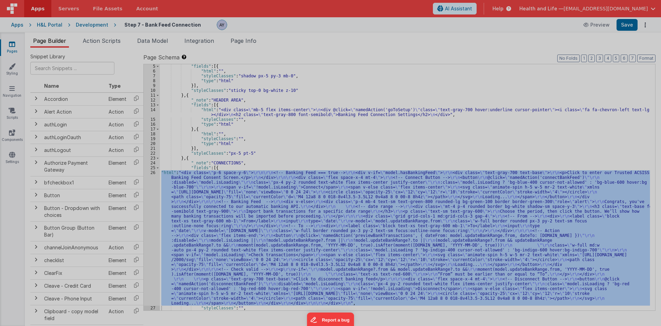
scroll to position [20, 0]
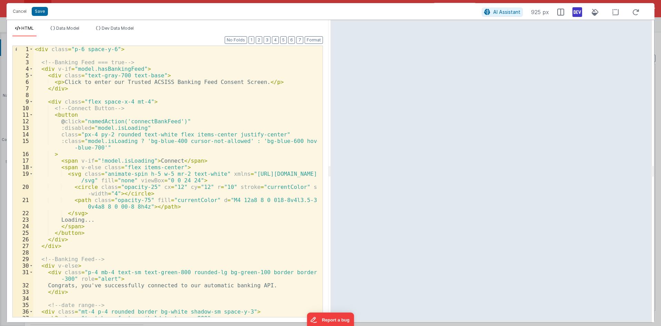
click at [249, 186] on div "< div class = "p-6 space-y-6" > <!-- Banking Feed === true --> < div v-if = "mo…" at bounding box center [175, 188] width 284 height 284
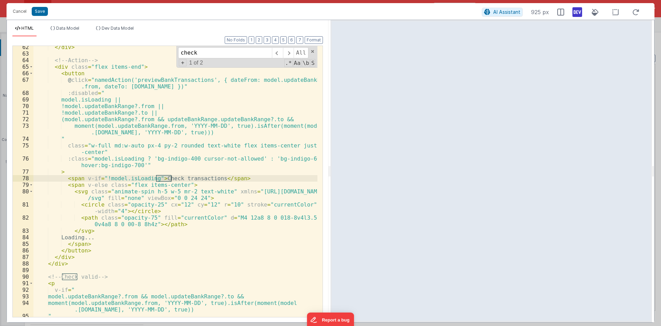
scroll to position [441, 0]
type input "check transactions"
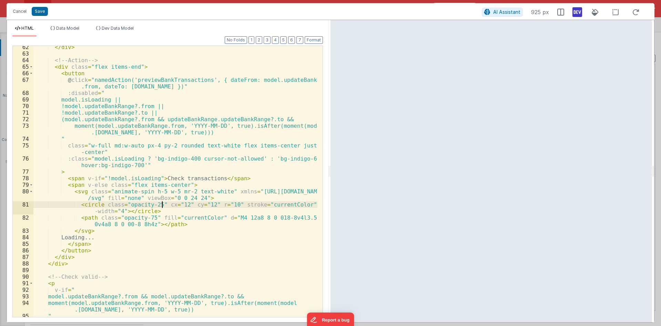
click at [163, 203] on div "</ div > <!-- Action --> < div class = "flex items-end" > < button @ click = "n…" at bounding box center [175, 186] width 284 height 284
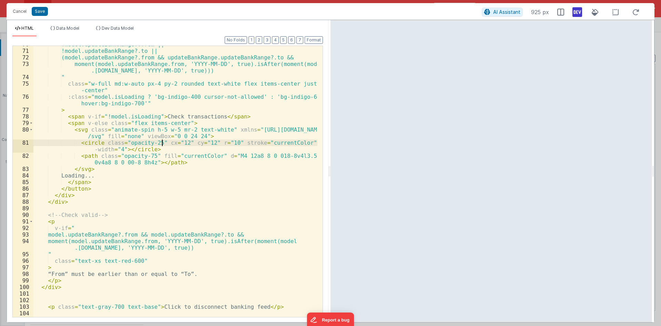
scroll to position [503, 0]
click at [303, 178] on div "!model.updateBankRange?.from || !model.updateBankRange?.to || (model.updateBank…" at bounding box center [175, 183] width 284 height 284
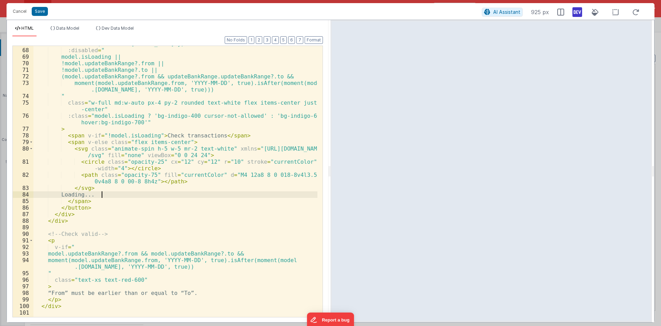
click at [133, 142] on div "@ click = "namedAction('previewBankTransactions', { dateFrom: model.updateBankR…" at bounding box center [175, 179] width 284 height 290
click at [112, 133] on div "@ click = "namedAction('previewBankTransactions', { dateFrom: model.updateBankR…" at bounding box center [175, 180] width 284 height 290
click at [151, 138] on div "@ click = "namedAction('previewBankTransactions', { dateFrom: model.updateBankR…" at bounding box center [175, 180] width 284 height 290
click at [154, 136] on div "@ click = "namedAction('previewBankTransactions', { dateFrom: model.updateBankR…" at bounding box center [175, 180] width 284 height 290
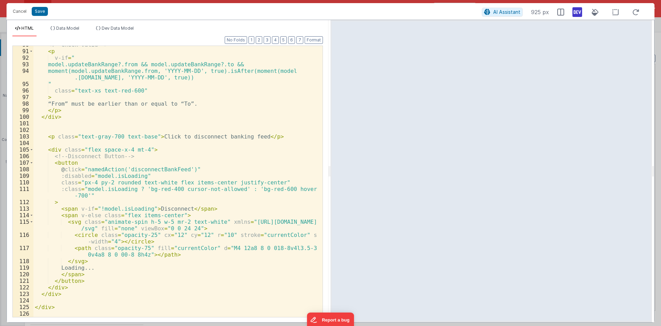
scroll to position [673, 0]
click at [182, 233] on div "<!-- Check valid --> < p v-if = " model.updateBankRange?.from && model.updateBa…" at bounding box center [175, 183] width 284 height 284
click at [196, 270] on div "<!-- Check valid --> < p v-if = " model.updateBankRange?.from && model.updateBa…" at bounding box center [175, 183] width 284 height 284
click at [156, 211] on div "<!-- Check valid --> < p v-if = " model.updateBankRange?.from && model.updateBa…" at bounding box center [175, 183] width 284 height 284
click at [68, 160] on div "<!-- Check valid --> < p v-if = " model.updateBankRange?.from && model.updateBa…" at bounding box center [175, 183] width 284 height 284
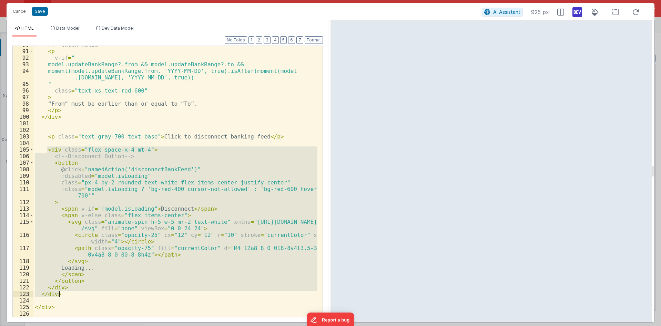
drag, startPoint x: 47, startPoint y: 151, endPoint x: 67, endPoint y: 291, distance: 142.1
click at [67, 291] on div "<!-- Check valid --> < p v-if = " model.updateBankRange?.from && model.updateBa…" at bounding box center [175, 183] width 284 height 284
click at [193, 284] on div "<!-- Check valid --> < p v-if = " model.updateBankRange?.from && model.updateBa…" at bounding box center [175, 181] width 284 height 271
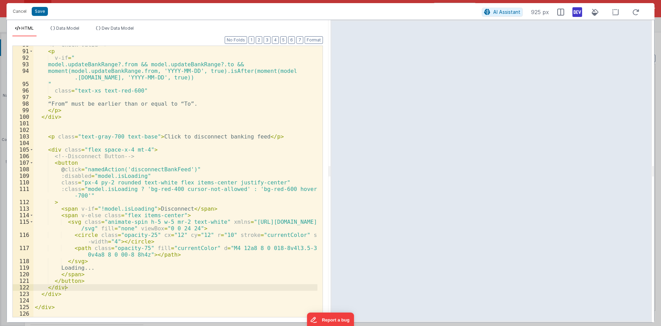
click at [196, 169] on div "<!-- Check valid --> < p v-if = " model.updateBankRange?.from && model.updateBa…" at bounding box center [175, 183] width 284 height 284
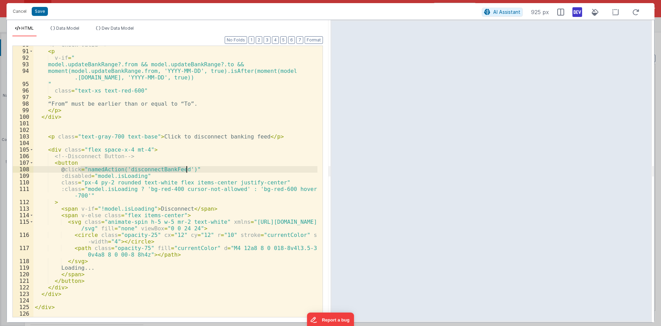
drag, startPoint x: 79, startPoint y: 168, endPoint x: 197, endPoint y: 167, distance: 117.9
click at [197, 167] on div "<!-- Check valid --> < p v-if = " model.updateBankRange?.from && model.updateBa…" at bounding box center [175, 183] width 284 height 284
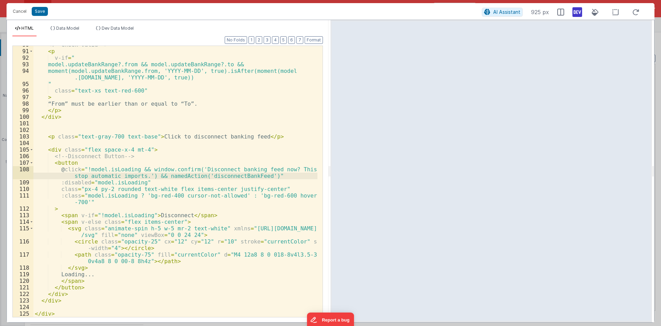
click at [141, 176] on div "<!-- Check valid --> < p v-if = " model.updateBankRange?.from && model.updateBa…" at bounding box center [175, 183] width 284 height 284
type textarea "And"
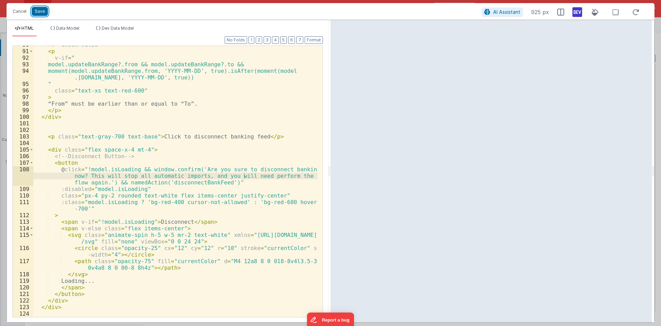
click at [37, 11] on button "Save" at bounding box center [40, 11] width 16 height 9
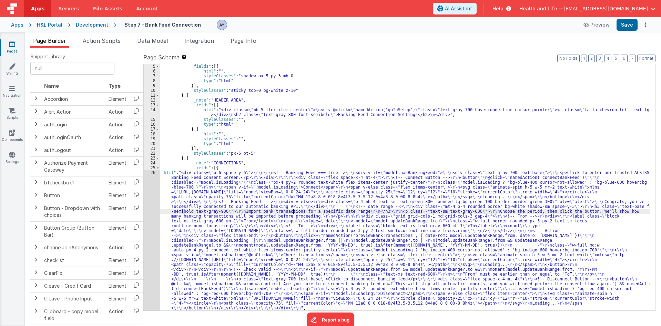
click at [293, 212] on div ""fields" : [{ "html" : "" , "styleClasses" : "shadow px-5 py-3 mb-0" , "type" :…" at bounding box center [405, 192] width 490 height 256
drag, startPoint x: 281, startPoint y: 210, endPoint x: 147, endPoint y: 222, distance: 135.0
click at [281, 210] on div ""fields" : [{ "html" : "" , "styleClasses" : "shadow px-5 py-3 mb-0" , "type" :…" at bounding box center [405, 192] width 490 height 256
click at [149, 211] on div "26" at bounding box center [152, 240] width 16 height 140
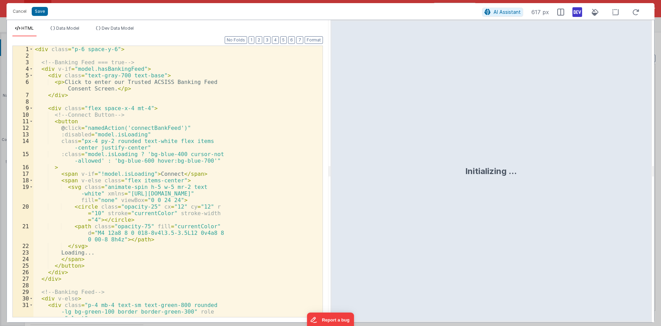
scroll to position [24, 0]
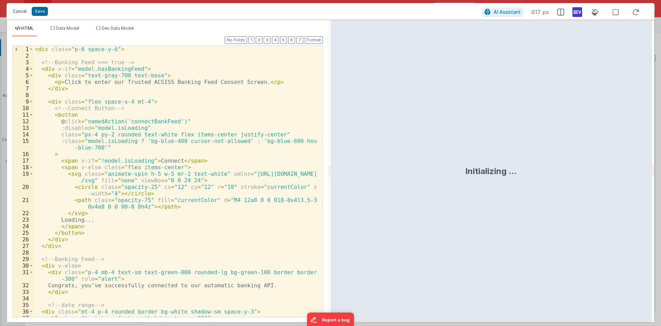
click at [23, 12] on button "Cancel" at bounding box center [19, 12] width 21 height 10
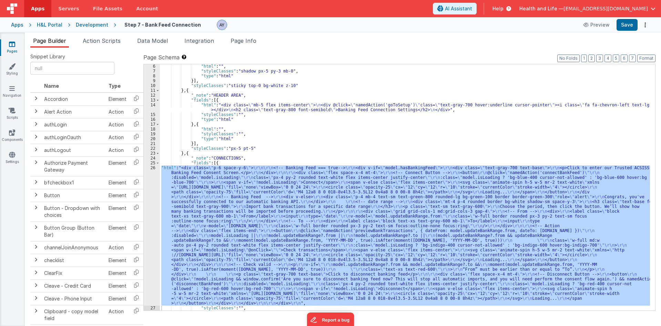
click at [363, 210] on div ""html" : "" , "styleClasses" : "shadow px-5 py-3 mb-0" , "type" : "html" }] , "…" at bounding box center [405, 187] width 490 height 246
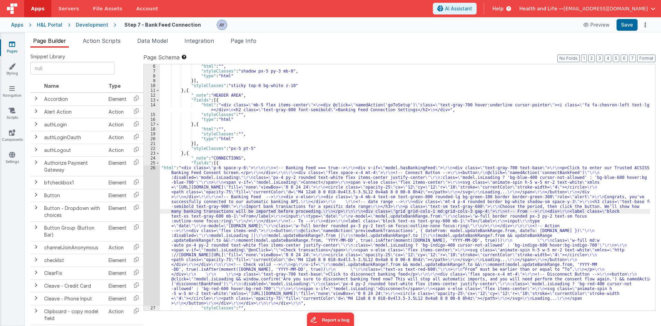
click at [153, 207] on div "26" at bounding box center [152, 235] width 16 height 140
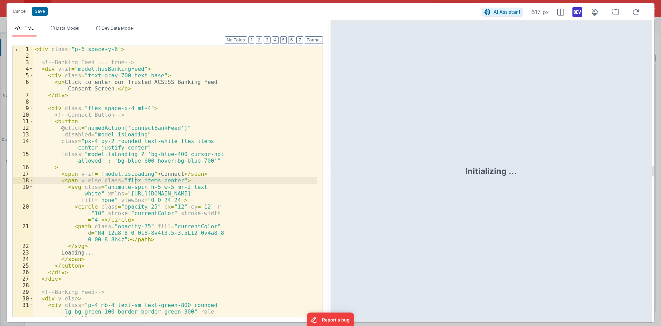
click at [134, 177] on div "< div class = "p-6 space-y-6" > <!-- Banking Feed === true --> < div v-if = "mo…" at bounding box center [175, 191] width 284 height 290
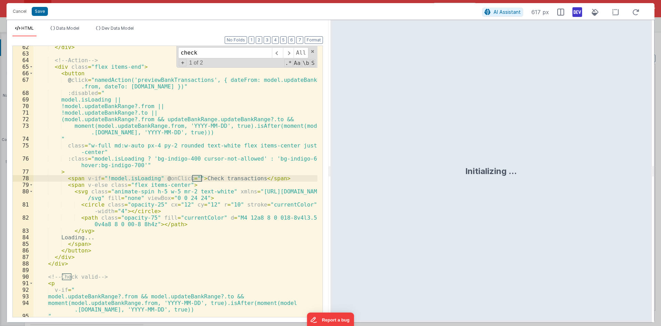
scroll to position [441, 0]
type input "check"
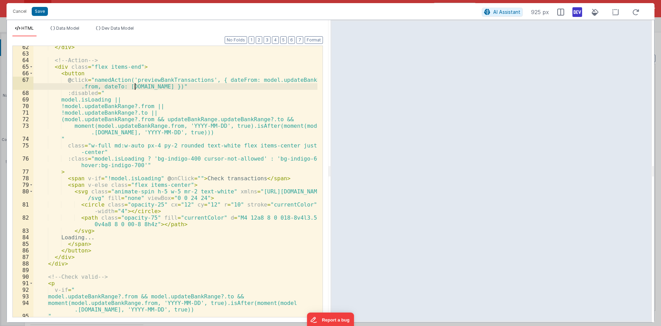
click at [136, 84] on div "</ div > <!-- Action --> < div class = "flex items-end" > < button @ click = "n…" at bounding box center [175, 186] width 284 height 284
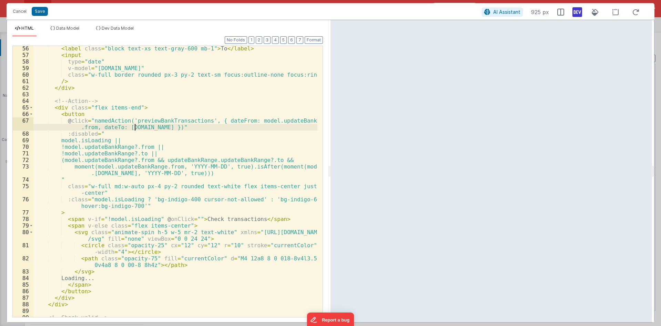
click at [161, 123] on div "< label class = "block text-xs text-gray-600 mb-1" > To </ label > < input type…" at bounding box center [175, 187] width 284 height 284
click at [161, 123] on div "< label class = "block text-xs text-gray-600 mb-1" > To </ label > < input type…" at bounding box center [175, 188] width 284 height 284
click at [174, 128] on div "< label class = "block text-xs text-gray-600 mb-1" > To </ label > < input type…" at bounding box center [175, 188] width 284 height 284
click at [174, 122] on div "< label class = "block text-xs text-gray-600 mb-1" > To </ label > < input type…" at bounding box center [175, 188] width 284 height 284
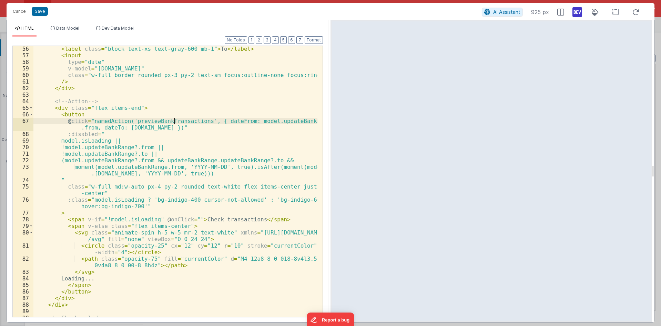
click at [174, 122] on div "< label class = "block text-xs text-gray-600 mb-1" > To </ label > < input type…" at bounding box center [175, 188] width 284 height 284
click at [22, 16] on div "Cancel Save AI Assistant 925 px" at bounding box center [331, 11] width 648 height 17
click at [20, 12] on button "Cancel" at bounding box center [19, 12] width 21 height 10
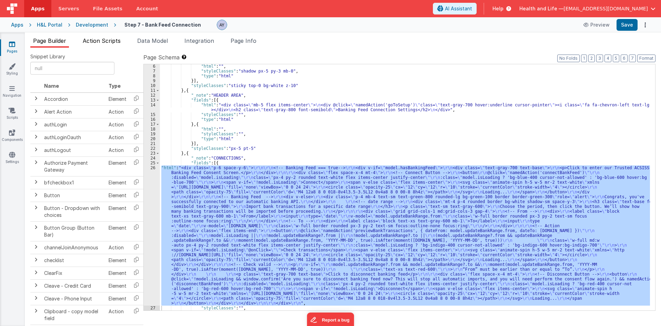
click at [107, 38] on span "Action Scripts" at bounding box center [102, 40] width 38 height 7
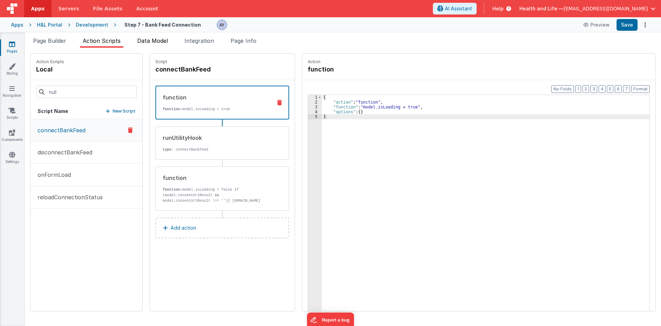
click at [149, 41] on span "Data Model" at bounding box center [152, 40] width 31 height 7
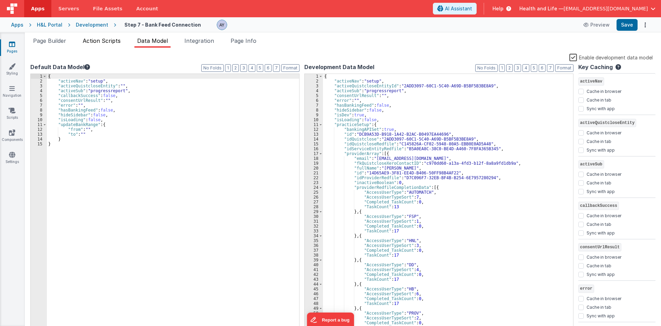
click at [109, 39] on span "Action Scripts" at bounding box center [102, 40] width 38 height 7
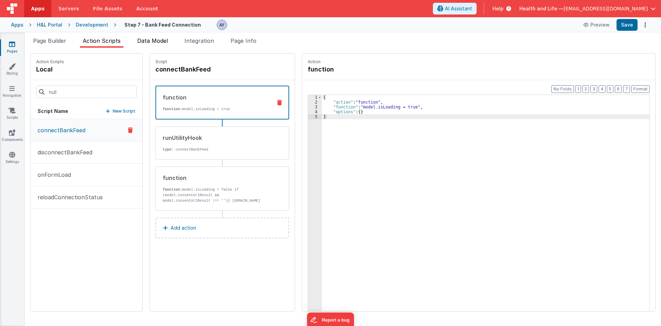
click at [146, 41] on span "Data Model" at bounding box center [152, 40] width 31 height 7
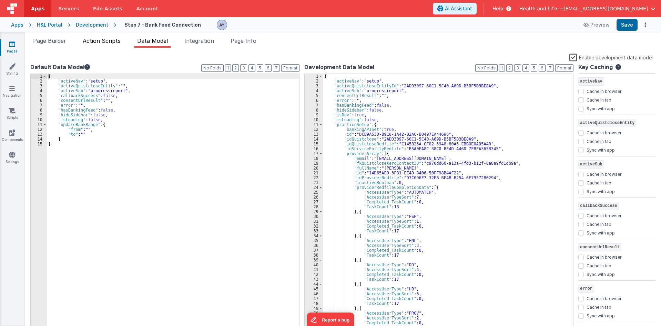
click at [101, 42] on span "Action Scripts" at bounding box center [102, 40] width 38 height 7
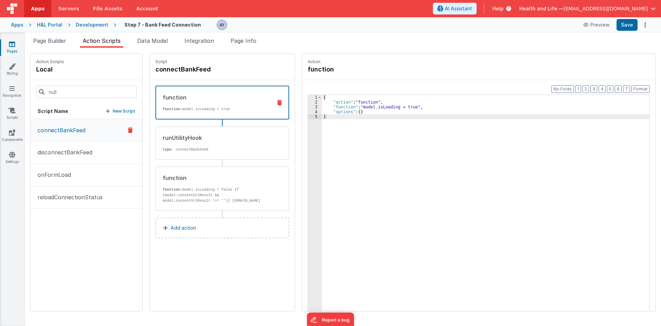
drag, startPoint x: 98, startPoint y: 248, endPoint x: 96, endPoint y: 238, distance: 10.5
click at [96, 238] on div "connectBankFeed disconnectBankFeed onFormLoad reloadConnectionStatus" at bounding box center [87, 215] width 112 height 192
click at [115, 116] on div "Script Name New Script" at bounding box center [87, 111] width 112 height 16
click at [116, 112] on p "New Script" at bounding box center [124, 111] width 23 height 7
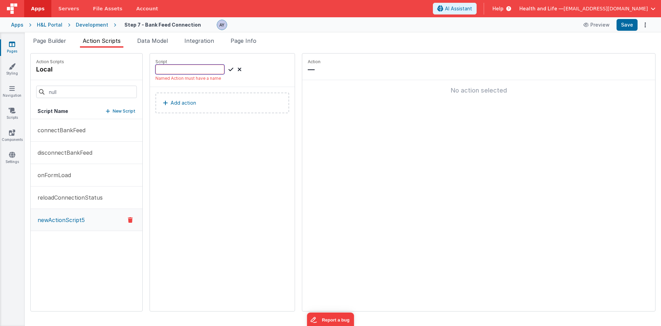
paste input "previewBankTransactions"
type input "previewBankTransactions"
click at [229, 68] on icon at bounding box center [231, 69] width 5 height 8
click at [232, 99] on button "Add action" at bounding box center [223, 96] width 134 height 21
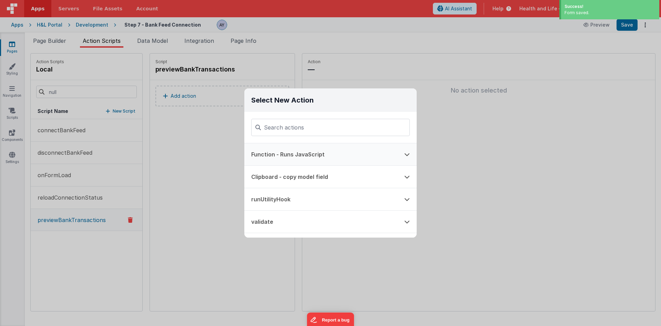
click at [309, 158] on button "Function - Runs JavaScript" at bounding box center [320, 154] width 153 height 22
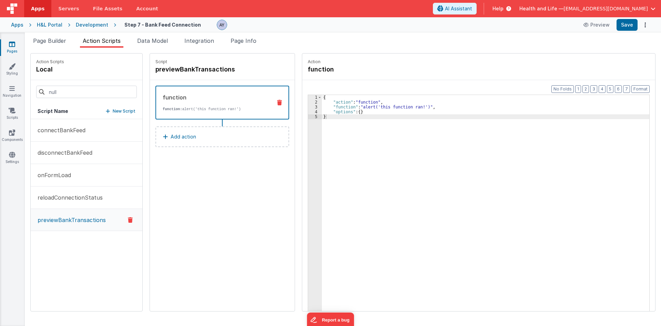
click at [158, 200] on div "Script previewBankTransactions function function: alert('this function ran!') A…" at bounding box center [222, 181] width 145 height 257
click at [372, 126] on div "{ "action" : "function" , "function" : "alert('this function ran!')" , "options…" at bounding box center [489, 218] width 334 height 247
click at [188, 66] on h4 "previewBankTransactions" at bounding box center [207, 69] width 103 height 10
copy body "Lore Ipsumdo Sitame Consect Adip Elits Doeiusmodte Inci Utla Etdolor Magnaal En…"
click at [174, 73] on input "previewBankTransactions" at bounding box center [190, 69] width 69 height 10
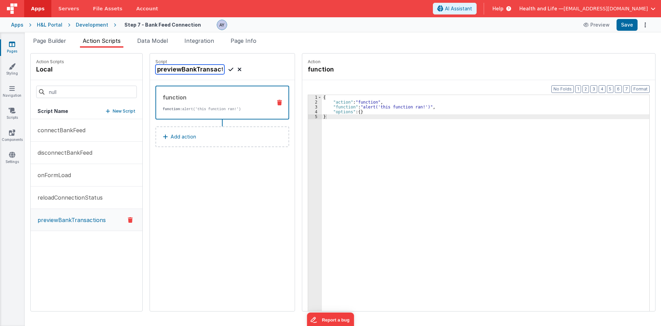
click at [176, 69] on input "previewBankTransactions" at bounding box center [190, 69] width 69 height 10
click at [363, 118] on div "{ "action" : "function" , "function" : "alert('this function ran!')" , "options…" at bounding box center [489, 218] width 334 height 247
click at [210, 106] on div "function function: alert('this function ran!')" at bounding box center [211, 102] width 110 height 19
click at [340, 109] on div "{ "action" : "function" , "function" : "alert('this function ran!')" , "options…" at bounding box center [489, 218] width 334 height 247
click at [308, 105] on div "3" at bounding box center [315, 106] width 14 height 5
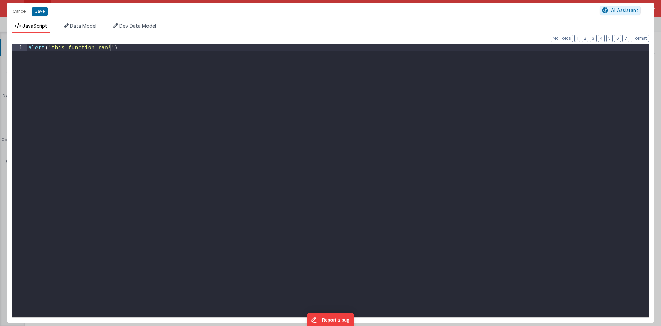
click at [251, 94] on div "alert ( 'this function ran!' )" at bounding box center [338, 187] width 622 height 286
type textarea "options"
click at [37, 7] on button "Save" at bounding box center [40, 11] width 16 height 9
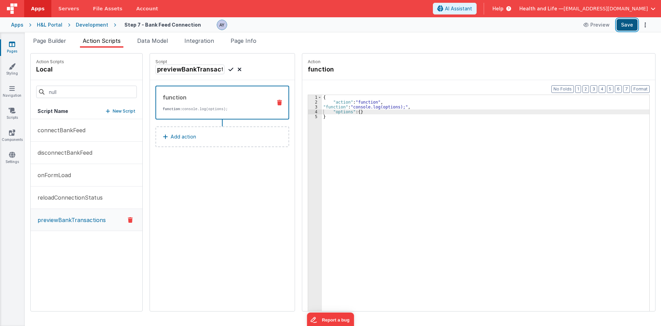
click at [622, 26] on button "Save" at bounding box center [627, 25] width 21 height 12
click at [356, 139] on div "{ "action" : "function" , "function" : "console.log(options);" , "options" : { …" at bounding box center [489, 218] width 334 height 247
click at [182, 72] on h4 "previewBankTransactions" at bounding box center [207, 69] width 103 height 10
click at [157, 69] on input "previewBankTransactions" at bounding box center [190, 69] width 69 height 10
click at [53, 40] on span "Page Builder" at bounding box center [49, 40] width 33 height 7
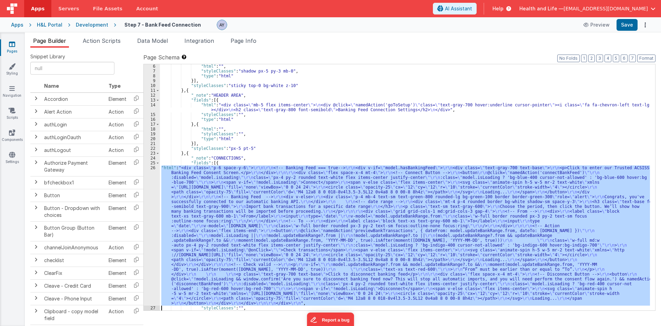
click at [278, 181] on div ""html" : "" , "styleClasses" : "shadow px-5 py-3 mb-0" , "type" : "html" }] , "…" at bounding box center [405, 187] width 490 height 246
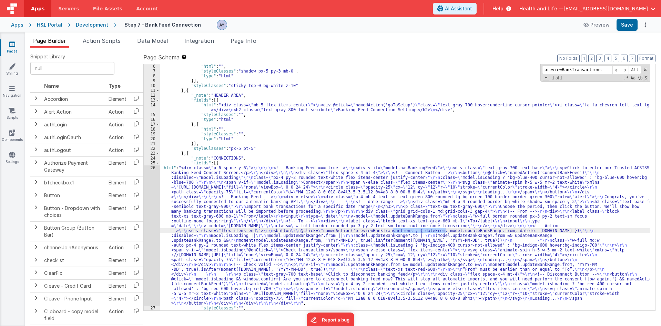
type input "previewBankTransactions"
drag, startPoint x: 188, startPoint y: 204, endPoint x: 159, endPoint y: 202, distance: 29.4
click at [186, 204] on div ""html" : "" , "styleClasses" : "shadow px-5 py-3 mb-0" , "type" : "html" }] , "…" at bounding box center [405, 192] width 490 height 256
click at [152, 202] on div "26" at bounding box center [152, 235] width 16 height 140
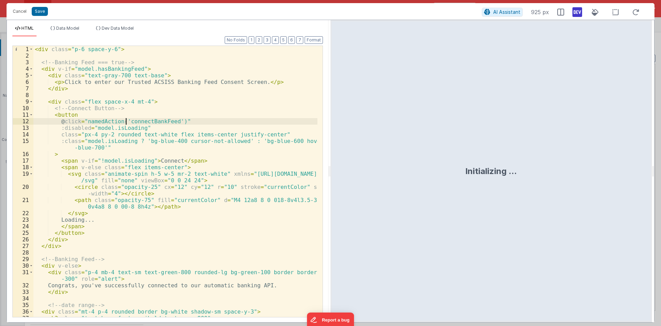
click at [127, 124] on div "< div class = "p-6 space-y-6" > <!-- Banking Feed === true --> < div v-if = "mo…" at bounding box center [175, 188] width 284 height 284
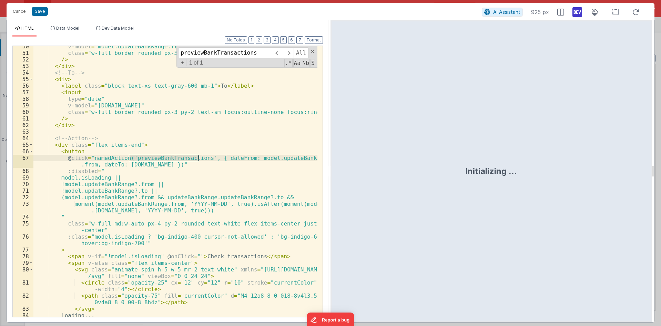
scroll to position [363, 0]
type input "previewBankTransactions"
click at [24, 11] on button "Cancel" at bounding box center [19, 12] width 21 height 10
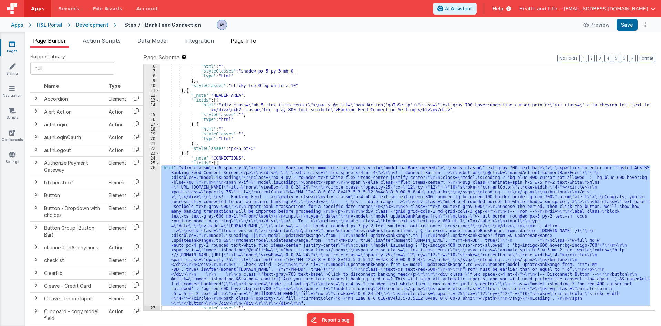
click at [236, 43] on span "Page Info" at bounding box center [244, 40] width 26 height 7
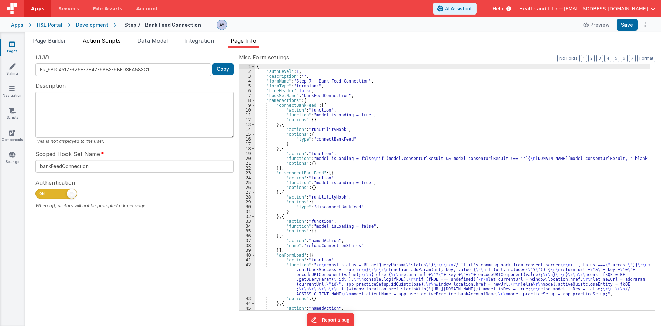
click at [113, 39] on span "Action Scripts" at bounding box center [102, 40] width 38 height 7
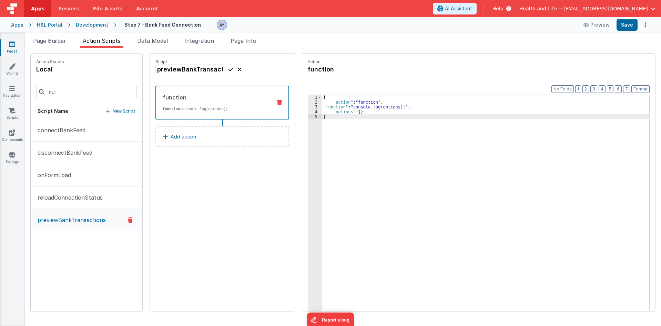
click at [351, 103] on div "{ "action" : "function" , "function" : "console.log(options);" , "options" : { …" at bounding box center [489, 218] width 334 height 247
click at [240, 107] on p "function: console.log(options);" at bounding box center [215, 109] width 104 height 6
click at [351, 105] on div "{ "action" : "function" , "function" : "console.log(options);" , "options" : { …" at bounding box center [489, 218] width 334 height 247
click at [308, 106] on div "3" at bounding box center [315, 106] width 14 height 5
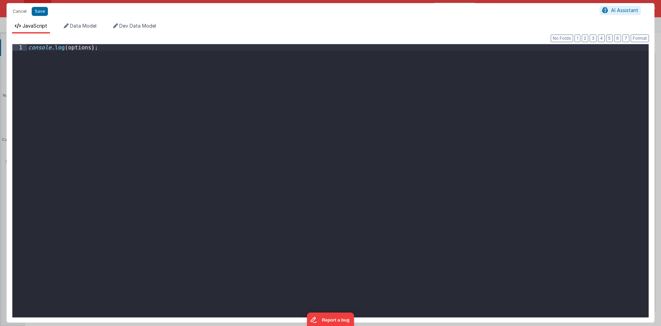
click at [33, 49] on div "console . log ( options ) ;" at bounding box center [338, 187] width 622 height 286
click at [42, 13] on button "Save" at bounding box center [40, 11] width 16 height 9
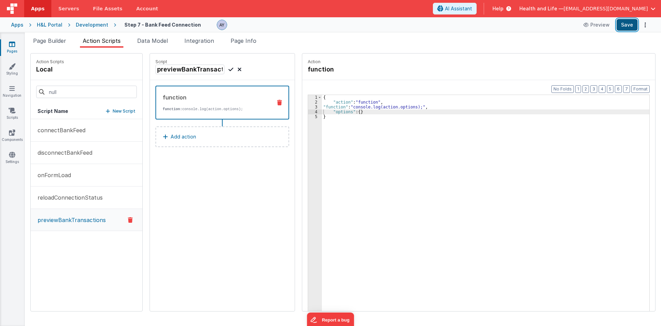
click at [629, 28] on button "Save" at bounding box center [627, 25] width 21 height 12
click at [231, 191] on div "Script previewBankTransactions function function: console.log(action.options); …" at bounding box center [222, 181] width 145 height 257
click at [56, 44] on li "Page Builder" at bounding box center [49, 42] width 39 height 11
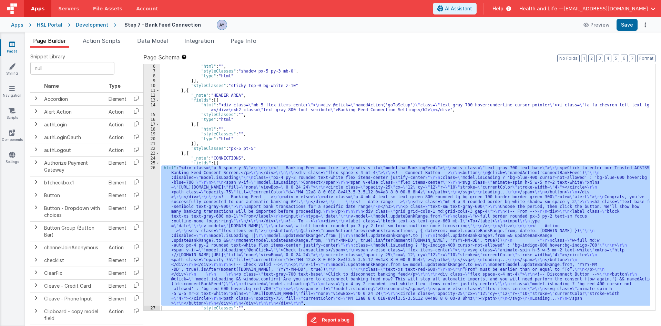
click at [176, 208] on div ""html" : "" , "styleClasses" : "shadow px-5 py-3 mb-0" , "type" : "html" }] , "…" at bounding box center [405, 187] width 490 height 246
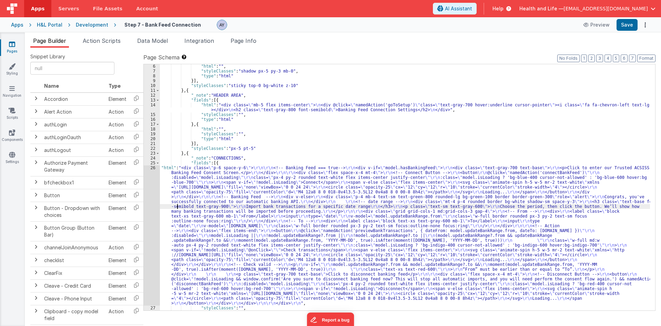
click at [153, 207] on div "26" at bounding box center [152, 235] width 16 height 140
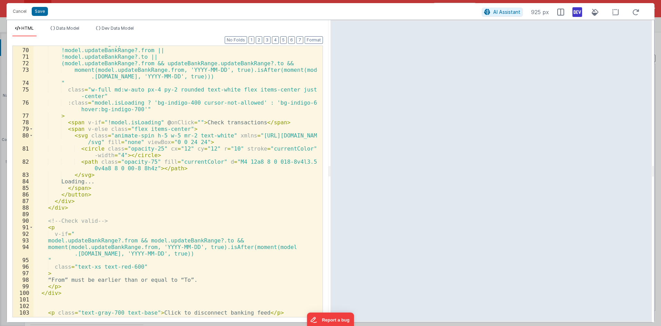
scroll to position [497, 0]
click at [133, 130] on div "model.isLoading || !model.updateBankRange?.from || !model.updateBankRange?.to |…" at bounding box center [175, 183] width 284 height 284
click at [150, 131] on div "model.isLoading || !model.updateBankRange?.from || !model.updateBankRange?.to |…" at bounding box center [175, 183] width 284 height 284
click at [176, 174] on div "model.isLoading || !model.updateBankRange?.from || !model.updateBankRange?.to |…" at bounding box center [175, 183] width 284 height 284
click at [181, 136] on div "model.isLoading || !model.updateBankRange?.from || !model.updateBankRange?.to |…" at bounding box center [175, 183] width 284 height 284
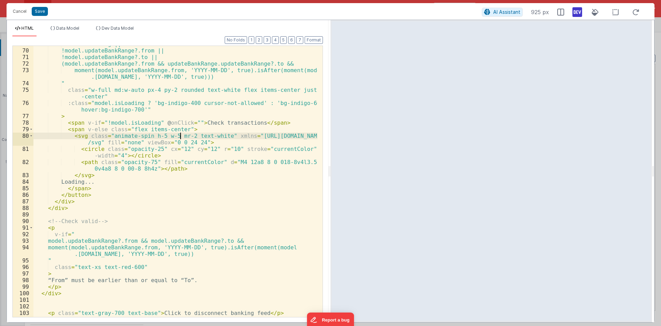
click at [144, 121] on div "model.isLoading || !model.updateBankRange?.from || !model.updateBankRange?.to |…" at bounding box center [175, 183] width 284 height 284
drag, startPoint x: 163, startPoint y: 134, endPoint x: 177, endPoint y: 137, distance: 13.5
click at [164, 134] on div "model.isLoading || !model.updateBankRange?.from || !model.updateBankRange?.to |…" at bounding box center [175, 183] width 284 height 284
click at [274, 162] on div "model.isLoading || !model.updateBankRange?.from || !model.updateBankRange?.to |…" at bounding box center [175, 183] width 284 height 284
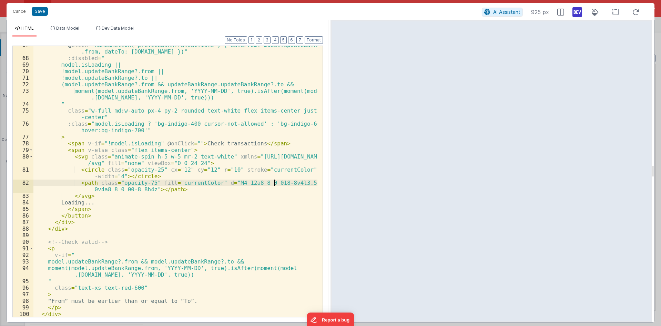
scroll to position [476, 0]
drag, startPoint x: 133, startPoint y: 145, endPoint x: 150, endPoint y: 145, distance: 17.2
click at [134, 145] on div "@ click = "namedAction('previewBankTransactions', { dateFrom: model.updateBankR…" at bounding box center [175, 187] width 284 height 290
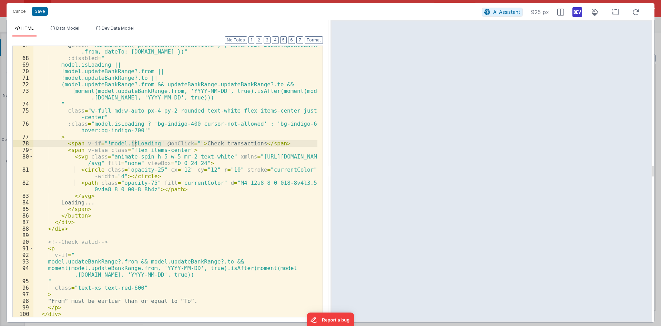
drag, startPoint x: 190, startPoint y: 145, endPoint x: 176, endPoint y: 149, distance: 14.3
click at [189, 146] on div "@ click = "namedAction('previewBankTransactions', { dateFrom: model.updateBankR…" at bounding box center [175, 187] width 284 height 290
click at [169, 142] on div "@ click = "namedAction('previewBankTransactions', { dateFrom: model.updateBankR…" at bounding box center [175, 187] width 284 height 290
click at [186, 144] on div "@ click = "namedAction('previewBankTransactions', { dateFrom: model.updateBankR…" at bounding box center [175, 187] width 284 height 290
drag, startPoint x: 189, startPoint y: 143, endPoint x: 153, endPoint y: 145, distance: 36.6
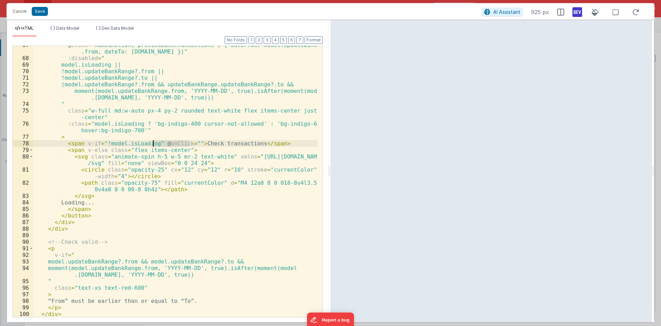
click at [153, 145] on div "@ click = "namedAction('previewBankTransactions', { dateFrom: model.updateBankR…" at bounding box center [175, 187] width 284 height 290
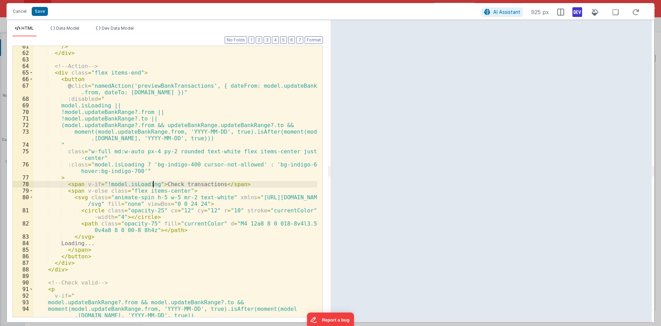
scroll to position [435, 0]
click at [43, 14] on button "Save" at bounding box center [40, 11] width 16 height 9
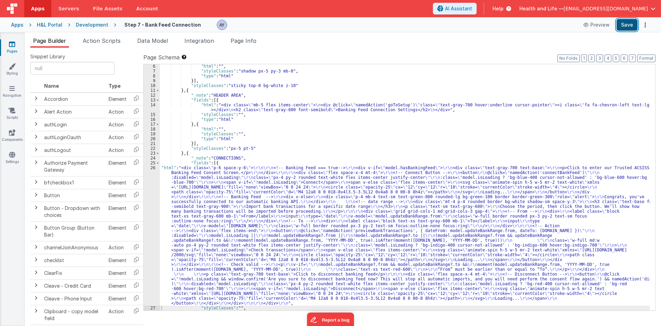
click at [627, 26] on button "Save" at bounding box center [627, 25] width 21 height 12
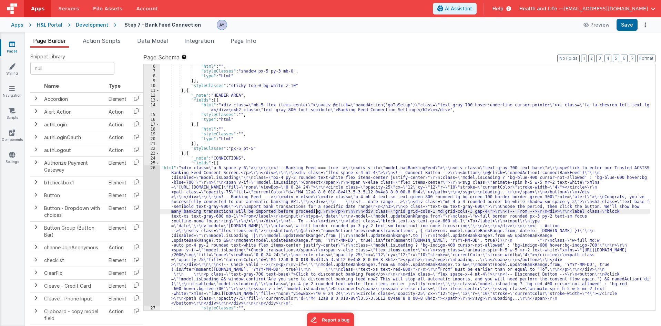
click at [316, 213] on div ""html" : "" , "styleClasses" : "shadow px-5 py-3 mb-0" , "type" : "html" }] , "…" at bounding box center [405, 192] width 490 height 256
paste input "updateBankRange"
type input "updateBankRange"
click at [311, 200] on div ""html" : "" , "styleClasses" : "shadow px-5 py-3 mb-0" , "type" : "html" }] , "…" at bounding box center [405, 192] width 490 height 256
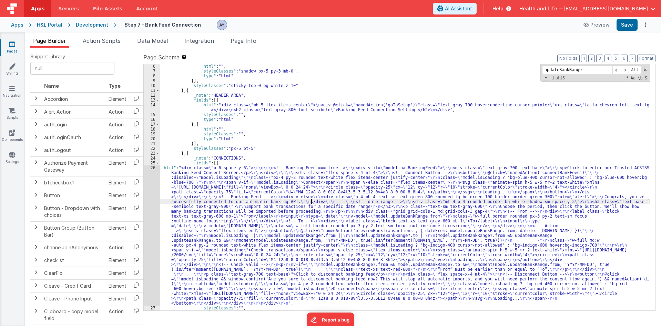
click at [148, 214] on div "26" at bounding box center [152, 235] width 16 height 140
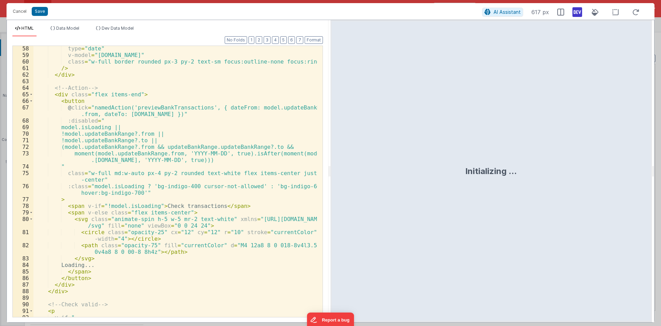
scroll to position [414, 0]
click at [232, 156] on div "type = "date" v-model = "[DOMAIN_NAME]" class = "w-full border rounded px-3 py-…" at bounding box center [175, 187] width 284 height 284
click at [67, 31] on li "Data Model" at bounding box center [65, 31] width 34 height 11
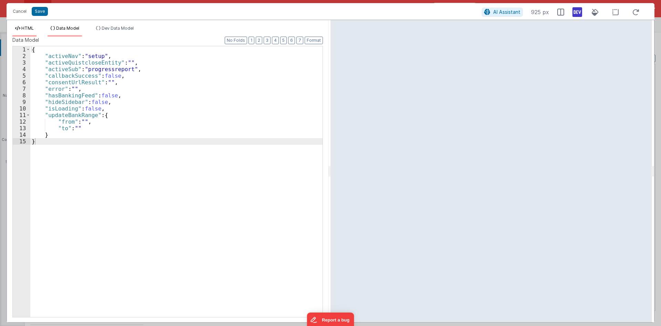
click at [27, 33] on li "HTML" at bounding box center [24, 31] width 24 height 11
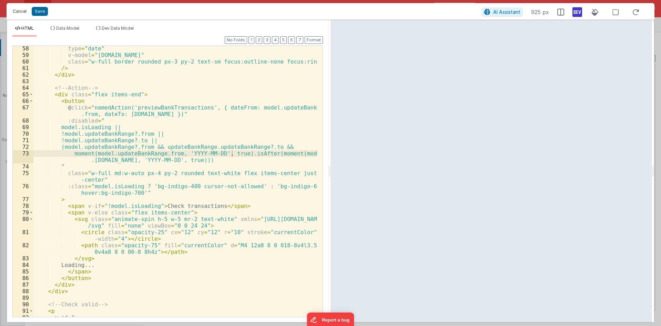
click at [21, 12] on button "Cancel" at bounding box center [19, 12] width 21 height 10
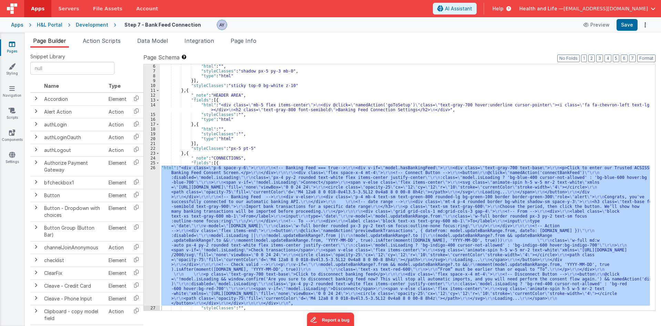
click at [210, 94] on div ""html" : "" , "styleClasses" : "shadow px-5 py-3 mb-0" , "type" : "html" }] , "…" at bounding box center [405, 192] width 490 height 256
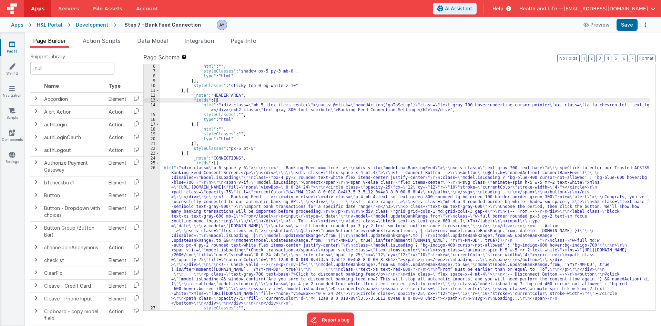
click at [217, 100] on div ""html" : "" , "styleClasses" : "shadow px-5 py-3 mb-0" , "type" : "html" }] , "…" at bounding box center [405, 192] width 490 height 256
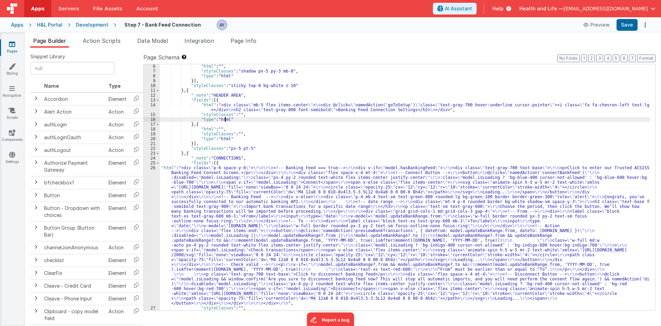
click at [224, 118] on div ""html" : "" , "styleClasses" : "shadow px-5 py-3 mb-0" , "type" : "html" }] , "…" at bounding box center [405, 192] width 490 height 256
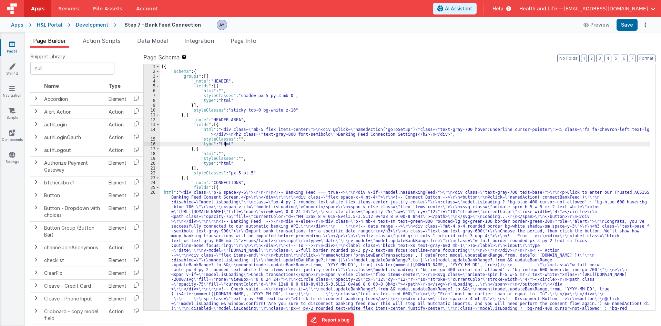
scroll to position [0, 0]
click at [95, 37] on li "Action Scripts" at bounding box center [101, 42] width 43 height 11
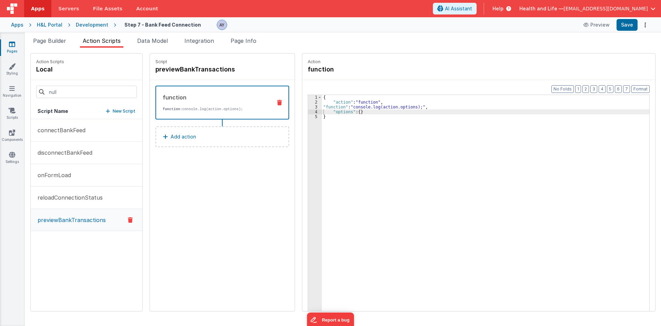
click at [359, 116] on div "{ "action" : "function" , "function" : "console.log(action.options);" , "option…" at bounding box center [489, 218] width 334 height 247
click at [342, 107] on div "{ "action" : "function" , "function" : "console.log(action.options);" , "option…" at bounding box center [489, 218] width 334 height 247
click at [390, 108] on div "{ "action" : "function" , "function" : "console.log(action.options);" , "option…" at bounding box center [489, 218] width 334 height 247
click at [66, 47] on li "Page Builder" at bounding box center [49, 42] width 39 height 11
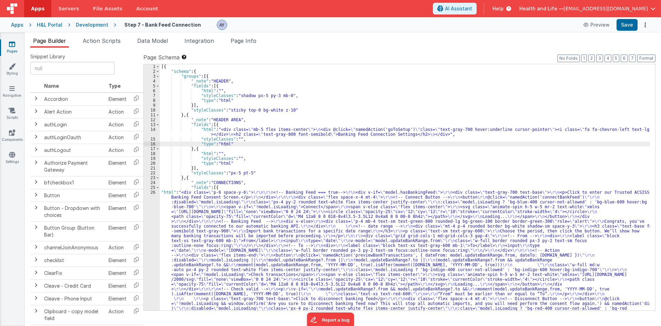
click at [206, 217] on div "[{ "schema" : { "groups" : [{ "_note" : "HEADER" , "fields" : [{ "html" : "" , …" at bounding box center [405, 259] width 490 height 391
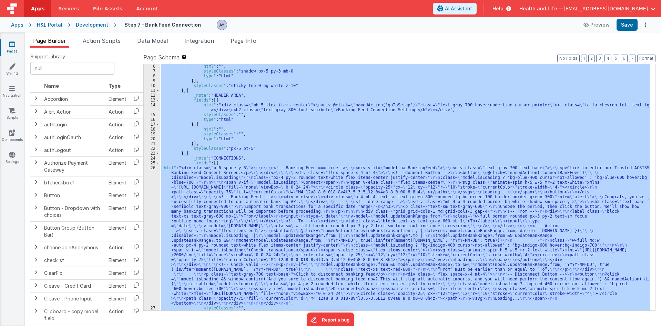
scroll to position [24, 0]
click at [145, 217] on div "26" at bounding box center [152, 235] width 16 height 140
click at [146, 216] on div "26" at bounding box center [152, 235] width 16 height 140
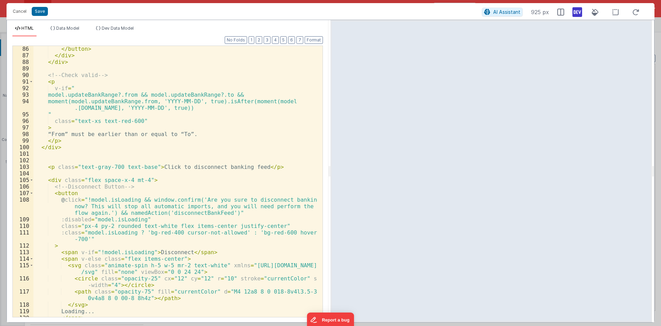
scroll to position [643, 0]
click at [43, 16] on button "Save" at bounding box center [40, 11] width 16 height 9
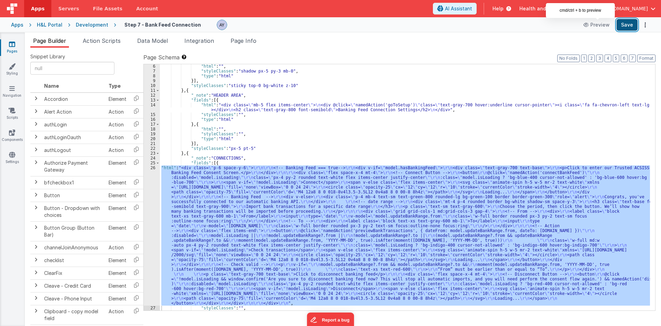
click at [624, 26] on button "Save" at bounding box center [627, 25] width 21 height 12
click at [362, 246] on div ""html" : "" , "styleClasses" : "shadow px-5 py-3 mb-0" , "type" : "html" }] , "…" at bounding box center [405, 187] width 490 height 246
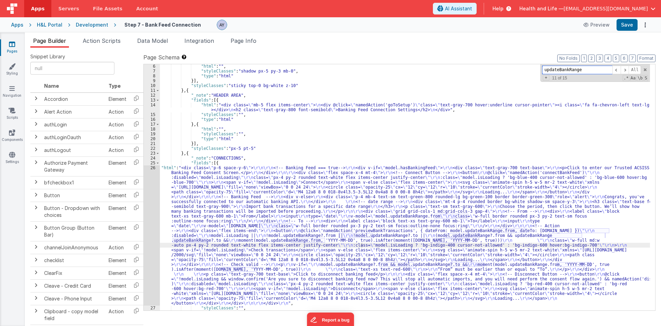
paste input
click at [107, 38] on span "Action Scripts" at bounding box center [102, 40] width 38 height 7
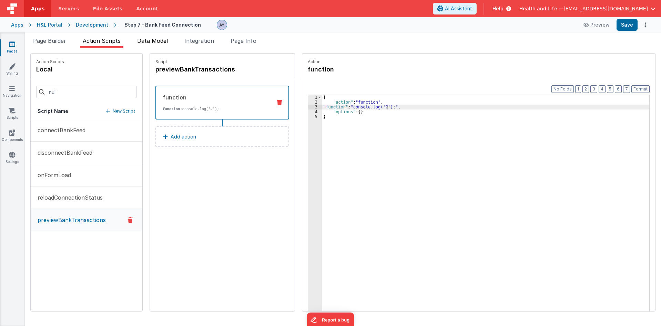
click at [149, 39] on span "Data Model" at bounding box center [152, 40] width 31 height 7
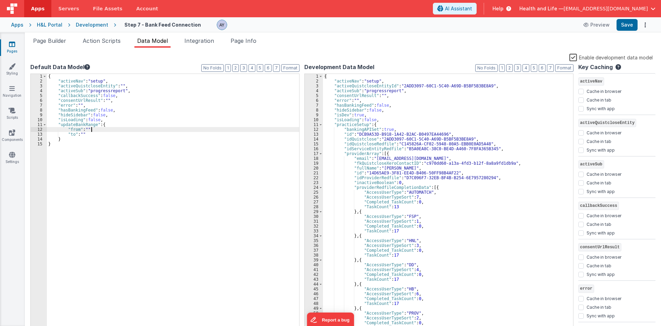
click at [121, 129] on div "{ "activeNav" : "setup" , "activeQuistcloseEntity" : "" , "activeSub" : "progre…" at bounding box center [173, 207] width 252 height 267
click at [91, 128] on div "{ "activeNav" : "setup" , "activeQuistcloseEntity" : "" , "activeSub" : "progre…" at bounding box center [173, 207] width 252 height 267
click at [89, 126] on div "{ "activeNav" : "setup" , "activeQuistcloseEntity" : "" , "activeSub" : "progre…" at bounding box center [173, 207] width 252 height 267
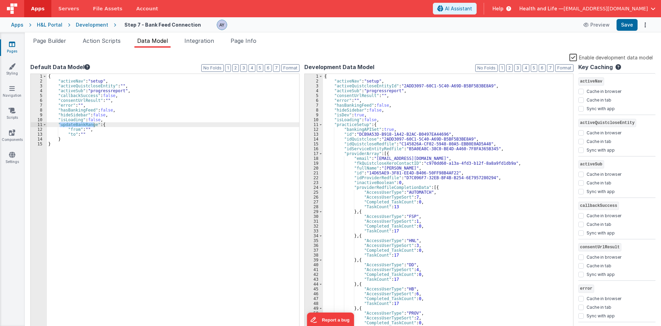
click at [363, 182] on div "{ "activeNav" : "setup" , "activeQuistcloseEntityId" : "2ADD3097-60C1-5C40-A69D…" at bounding box center [445, 207] width 245 height 267
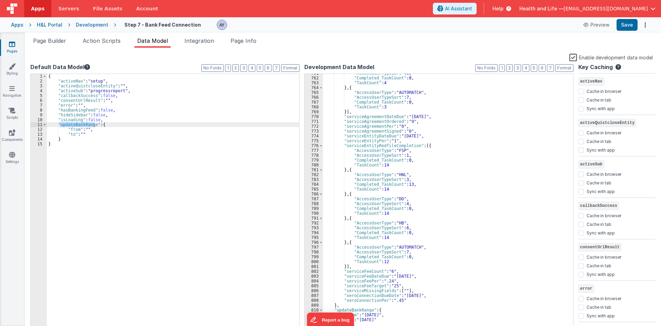
scroll to position [4029, 0]
drag, startPoint x: 241, startPoint y: 190, endPoint x: 238, endPoint y: 185, distance: 5.7
click at [241, 190] on div "{ "activeNav" : "setup" , "activeQuistcloseEntity" : "" , "activeSub" : "progre…" at bounding box center [173, 207] width 252 height 267
click at [133, 115] on div "{ "activeNav" : "setup" , "activeQuistcloseEntity" : "" , "activeSub" : "progre…" at bounding box center [173, 207] width 252 height 267
click at [577, 58] on label "Enable development data model" at bounding box center [611, 57] width 83 height 8
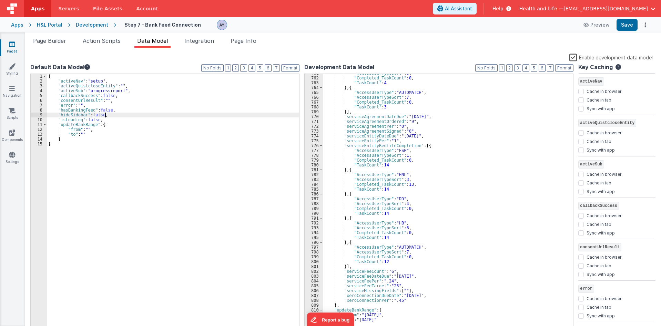
click at [0, 0] on input "Enable development data model" at bounding box center [0, 0] width 0 height 0
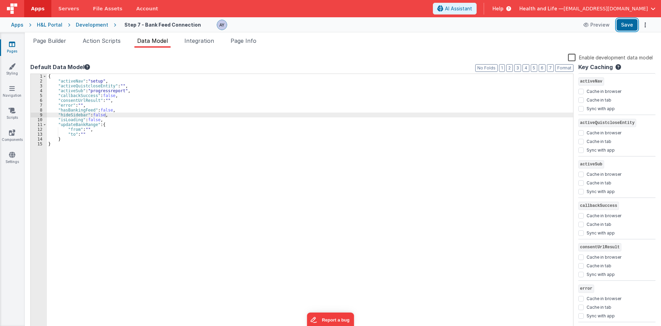
click at [627, 26] on button "Save" at bounding box center [627, 25] width 21 height 12
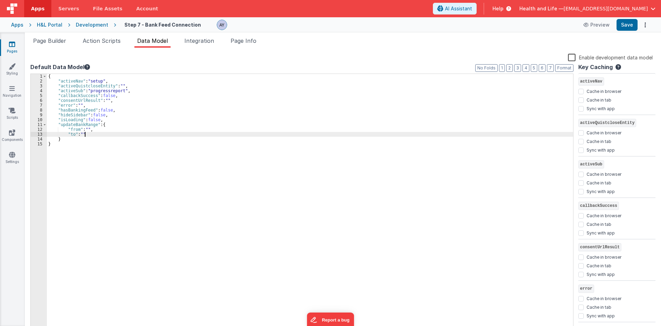
click at [246, 132] on div "{ "activeNav" : "setup" , "activeQuistcloseEntity" : "" , "activeSub" : "progre…" at bounding box center [310, 207] width 527 height 267
click at [50, 45] on li "Page Builder" at bounding box center [49, 42] width 39 height 11
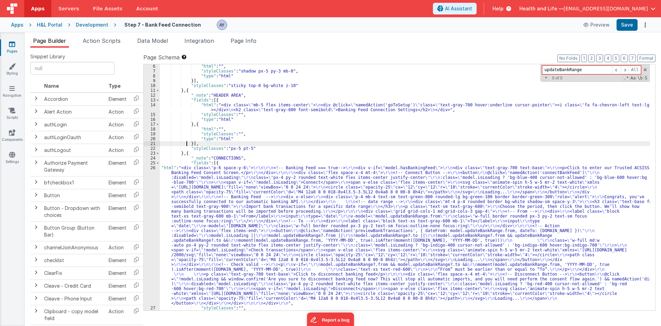
click at [187, 141] on div ""html" : "" , "styleClasses" : "shadow px-5 py-3 mb-0" , "type" : "html" }] , "…" at bounding box center [405, 192] width 490 height 256
paste input
type input "updateBankRange"
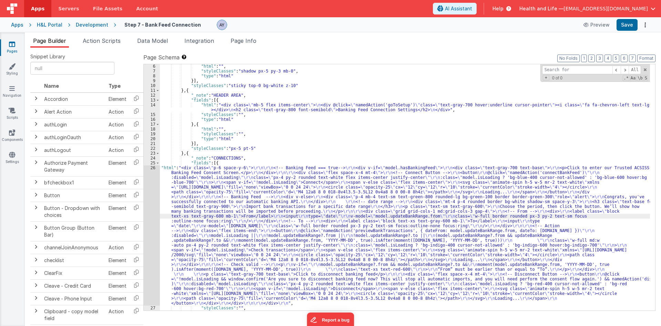
click at [239, 206] on div ""html" : "" , "styleClasses" : "shadow px-5 py-3 mb-0" , "type" : "html" }] , "…" at bounding box center [405, 192] width 490 height 256
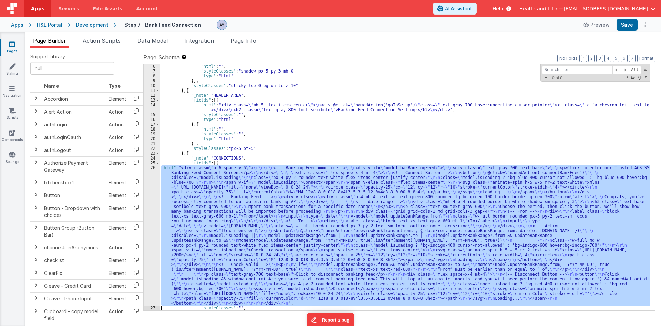
click at [151, 200] on div "26" at bounding box center [152, 235] width 16 height 140
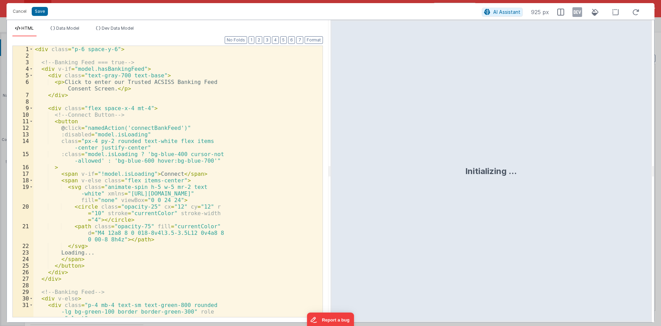
click at [132, 159] on div "< div class = "p-6 space-y-6" > <!-- Banking Feed === true --> < div v-if = "mo…" at bounding box center [175, 191] width 284 height 290
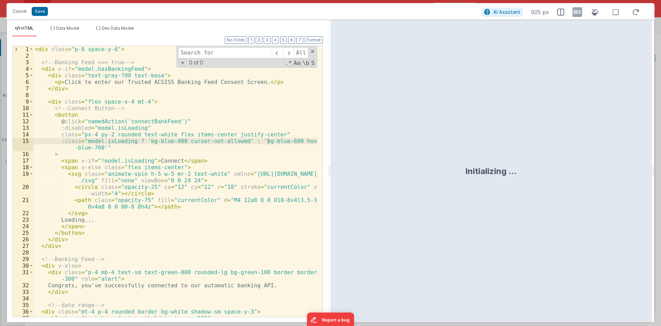
type input "updateBankRange"
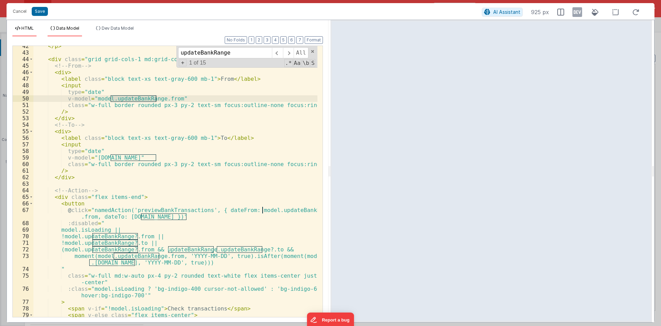
scroll to position [312, 0]
click at [67, 29] on span "Data Model" at bounding box center [67, 28] width 23 height 5
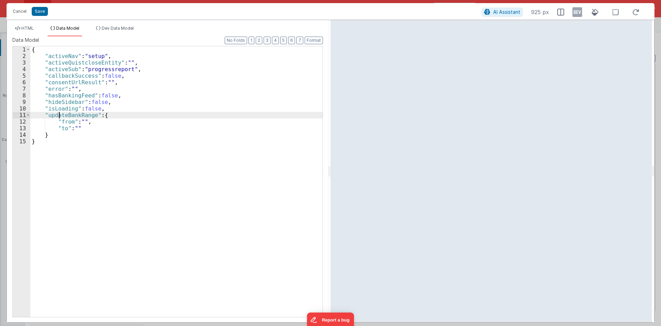
click at [58, 118] on div "{ "activeNav" : "setup" , "activeQuistcloseEntity" : "" , "activeSub" : "progre…" at bounding box center [176, 187] width 292 height 283
click at [29, 31] on li "HTML" at bounding box center [24, 31] width 24 height 11
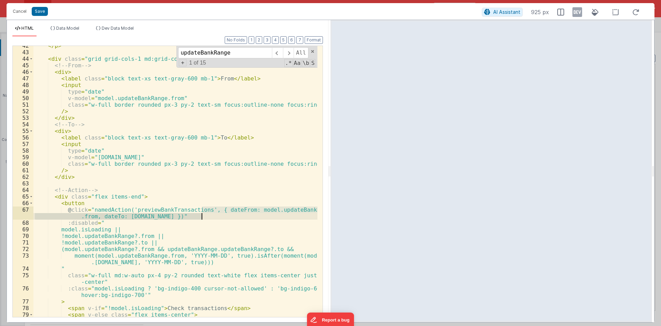
drag, startPoint x: 201, startPoint y: 210, endPoint x: 200, endPoint y: 217, distance: 7.0
click at [200, 217] on div "</ p > < div class = "grid grid-cols-1 md:grid-cols-3 gap-4" > <!-- From --> < …" at bounding box center [175, 187] width 284 height 290
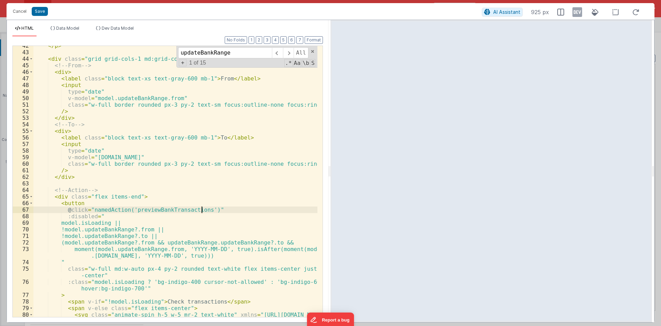
click at [133, 143] on div "</ p > < div class = "grid grid-cols-1 md:grid-cols-3 gap-4" > <!-- From --> < …" at bounding box center [175, 187] width 284 height 290
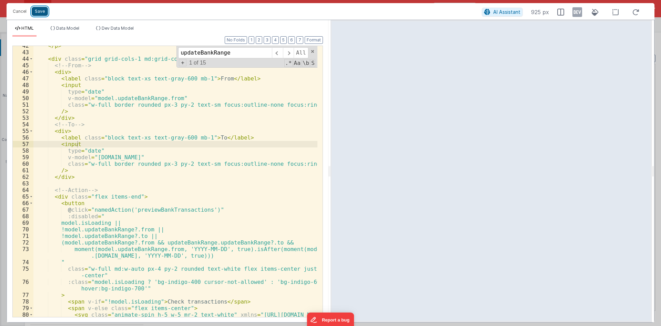
click at [34, 12] on button "Save" at bounding box center [40, 11] width 16 height 9
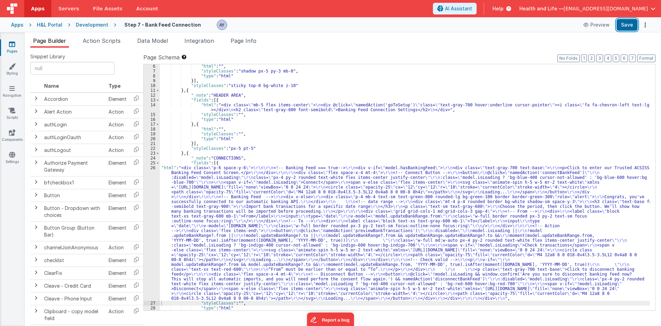
click at [633, 24] on button "Save" at bounding box center [627, 25] width 21 height 12
click at [293, 210] on div ""html" : "" , "styleClasses" : "shadow px-5 py-3 mb-0" , "type" : "html" }] , "…" at bounding box center [405, 192] width 490 height 256
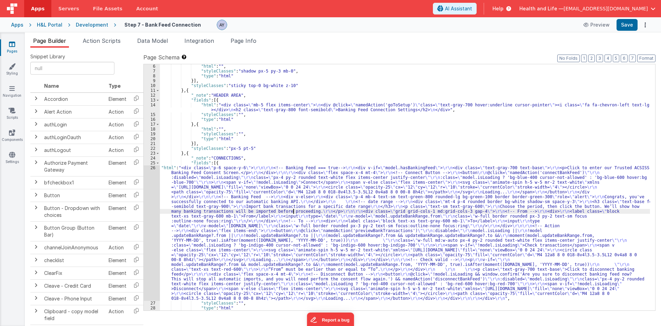
click at [153, 214] on div "26" at bounding box center [152, 232] width 16 height 135
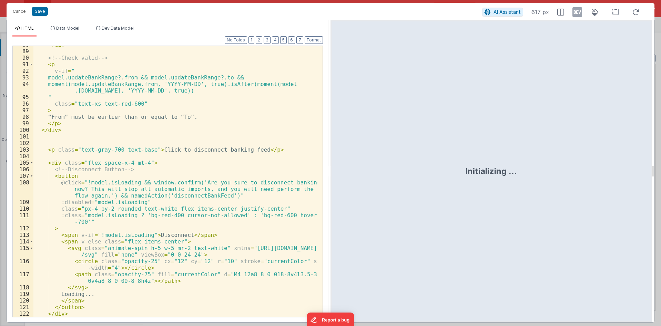
scroll to position [679, 0]
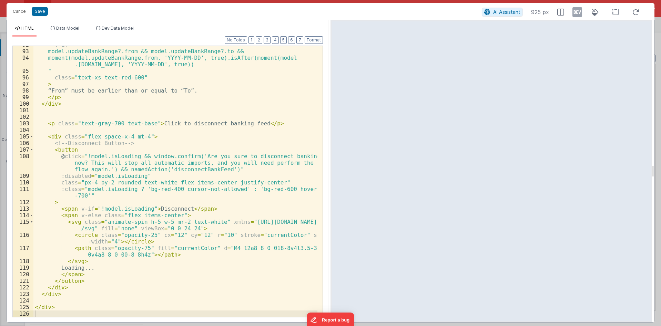
click at [147, 169] on div "v-if = " model.updateBankRange?.from && model.updateBankRange?.to && moment(mod…" at bounding box center [175, 183] width 284 height 284
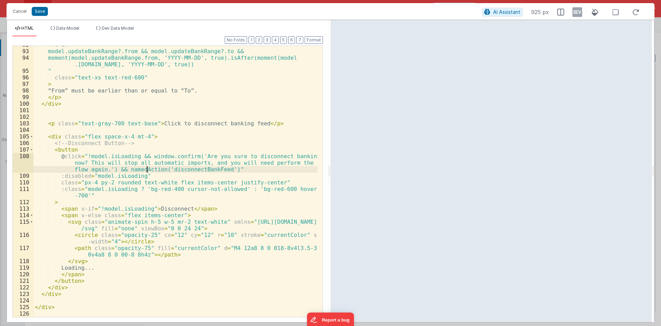
click at [178, 167] on div "v-if = " model.updateBankRange?.from && model.updateBankRange?.to && moment(mod…" at bounding box center [175, 183] width 284 height 284
click at [183, 174] on div "v-if = " model.updateBankRange?.from && model.updateBankRange?.to && moment(mod…" at bounding box center [175, 183] width 284 height 284
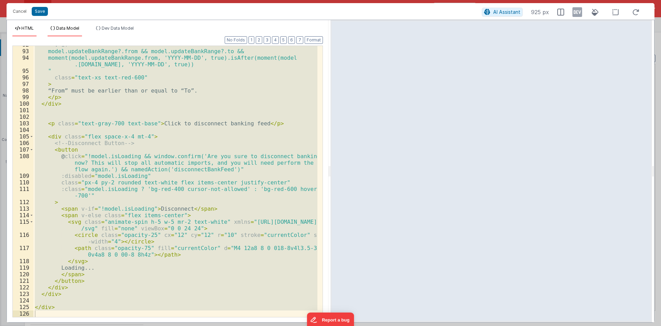
click at [65, 31] on li "Data Model" at bounding box center [65, 31] width 34 height 11
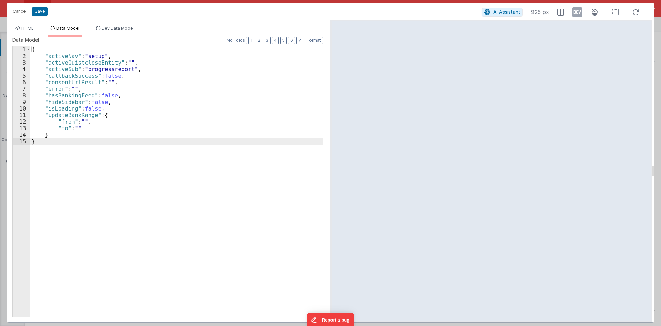
click at [133, 104] on div "1 2 3 4 5 6 7 8 9 10 11 12 13 14 15 { "activeNav" : "setup" , "activeQuistclose…" at bounding box center [167, 181] width 311 height 271
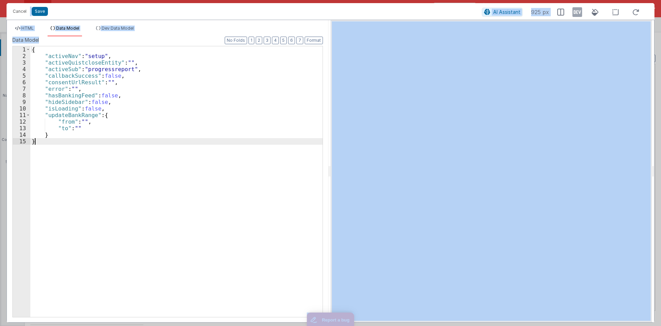
click at [201, 181] on div "{ "activeNav" : "setup" , "activeQuistcloseEntity" : "" , "activeSub" : "progre…" at bounding box center [176, 187] width 292 height 283
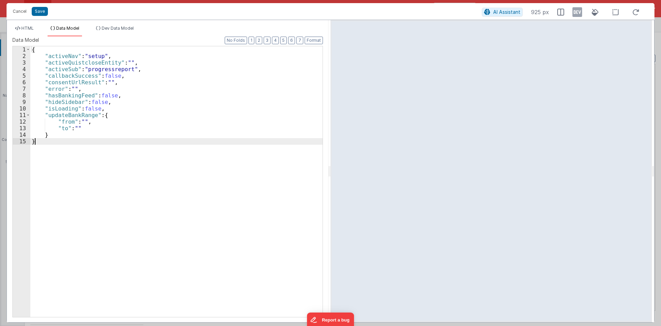
click at [196, 116] on div "{ "activeNav" : "setup" , "activeQuistcloseEntity" : "" , "activeSub" : "progre…" at bounding box center [176, 187] width 292 height 283
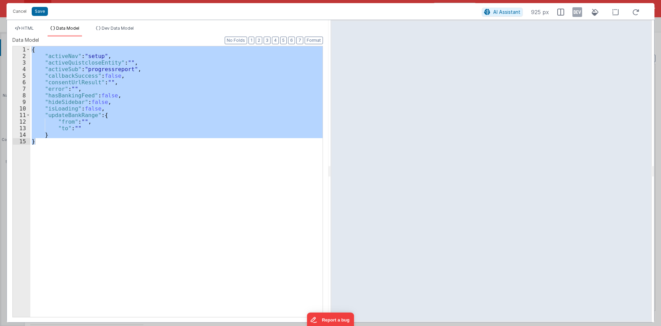
click at [19, 27] on icon at bounding box center [17, 28] width 5 height 4
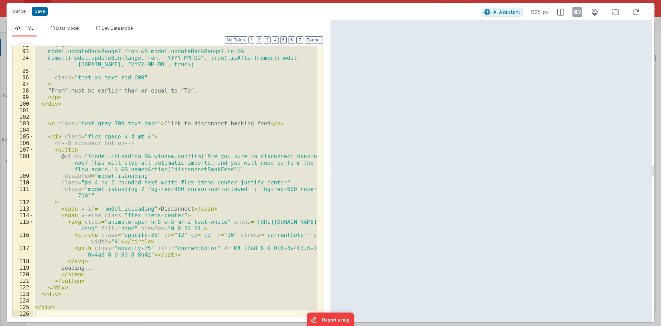
click at [163, 212] on div "v-if = " model.updateBankRange?.from && model.updateBankRange?.to && moment(mod…" at bounding box center [175, 181] width 284 height 271
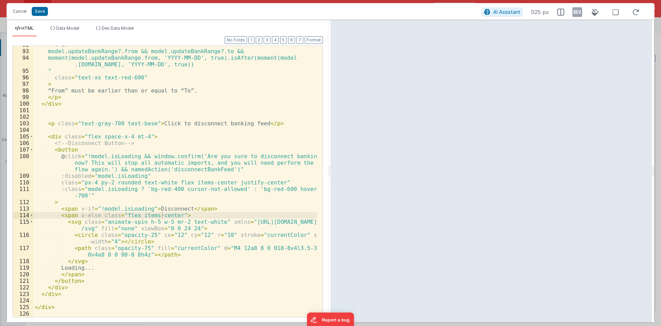
click at [104, 178] on div "v-if = " model.updateBankRange?.from && model.updateBankRange?.to && moment(mod…" at bounding box center [175, 183] width 284 height 284
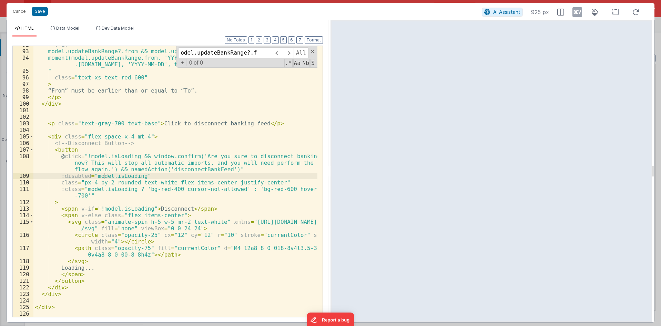
scroll to position [356, 0]
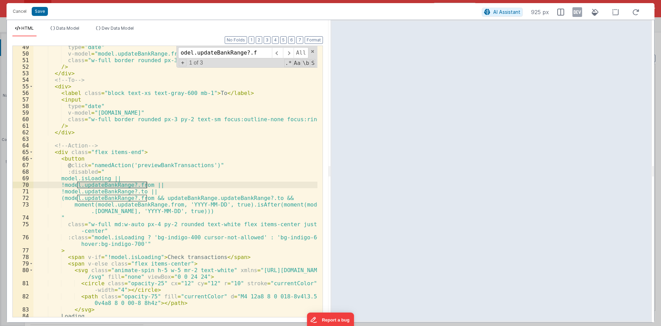
type input "odel.updateBankRange?.f"
click at [94, 196] on div "type = "date" v-model = "model.updateBankRange.from" class = "w-full border rou…" at bounding box center [175, 186] width 284 height 284
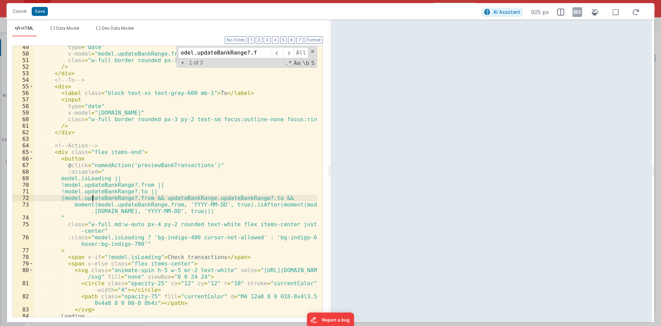
click at [86, 196] on div "type = "date" v-model = "model.updateBankRange.from" class = "w-full border rou…" at bounding box center [175, 186] width 284 height 284
click at [213, 196] on div "type = "date" v-model = "model.updateBankRange.from" class = "w-full border rou…" at bounding box center [175, 186] width 284 height 284
click at [207, 199] on div "type = "date" v-model = "model.updateBankRange.from" class = "w-full border rou…" at bounding box center [175, 186] width 284 height 284
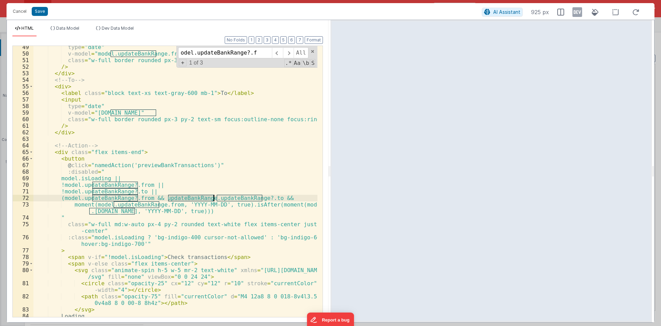
click at [208, 168] on div "type = "date" v-model = "model.updateBankRange.from" class = "w-full border rou…" at bounding box center [175, 186] width 284 height 284
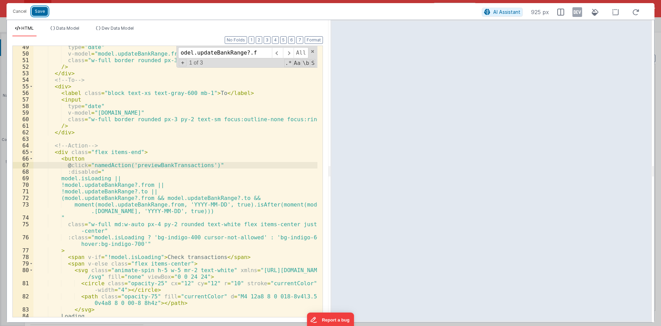
click at [44, 11] on button "Save" at bounding box center [40, 11] width 16 height 9
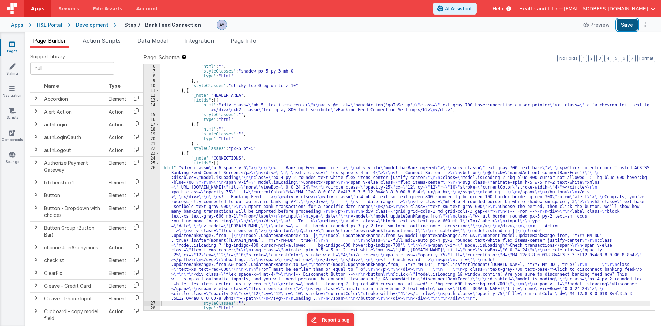
drag, startPoint x: 139, startPoint y: 11, endPoint x: 631, endPoint y: 25, distance: 492.3
click at [631, 25] on button "Save" at bounding box center [627, 25] width 21 height 12
click at [252, 148] on div ""html" : "" , "styleClasses" : "shadow px-5 py-3 mb-0" , "type" : "html" }] , "…" at bounding box center [405, 192] width 490 height 256
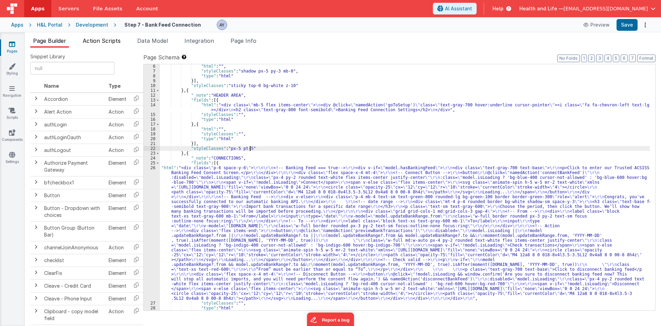
click at [93, 43] on span "Action Scripts" at bounding box center [102, 40] width 38 height 7
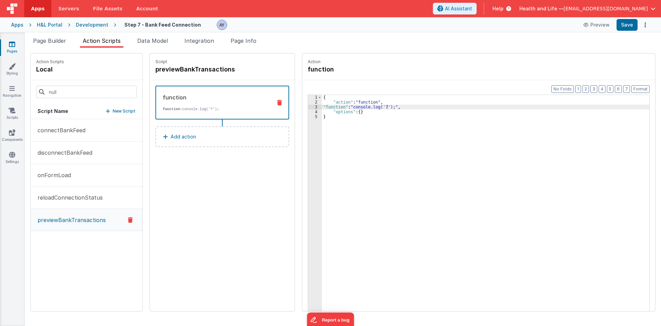
click at [375, 111] on div "{ "action" : "function" , "function" : "console.log('?');" , "options" : { } }" at bounding box center [489, 218] width 334 height 247
click at [378, 108] on div "{ "action" : "function" , "function" : "console.log('?');" , "options" : { } }" at bounding box center [489, 218] width 334 height 247
click at [308, 107] on div "3" at bounding box center [315, 106] width 14 height 5
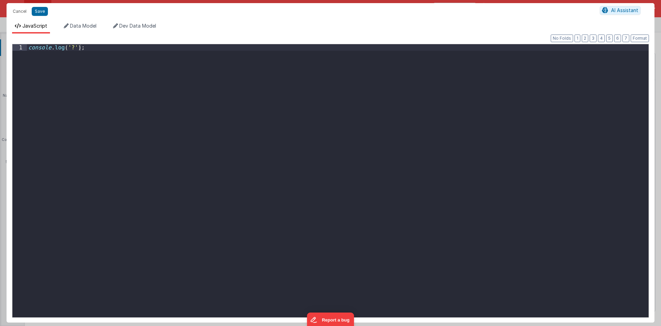
drag, startPoint x: 147, startPoint y: 89, endPoint x: 66, endPoint y: 47, distance: 91.6
click at [147, 89] on div "console . log ( '?' ) ;" at bounding box center [338, 187] width 622 height 286
click at [20, 10] on button "Cancel" at bounding box center [19, 12] width 21 height 10
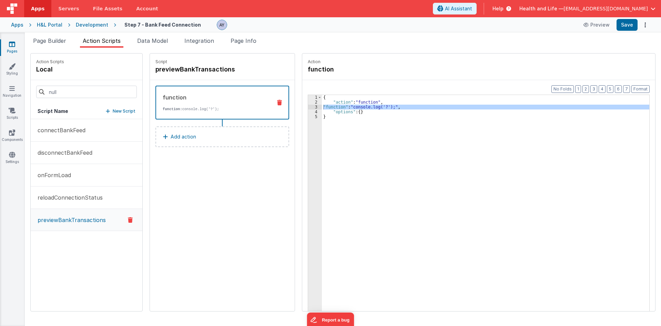
click at [278, 101] on button at bounding box center [280, 103] width 18 height 6
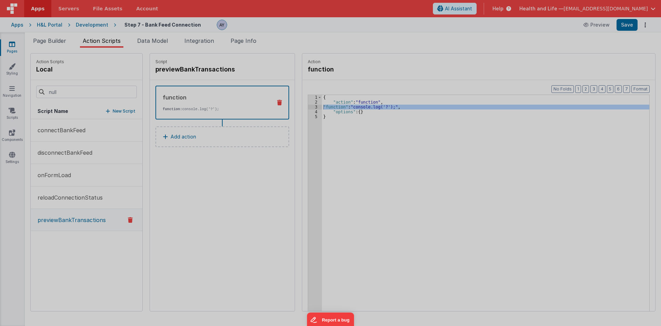
click at [275, 102] on div at bounding box center [330, 163] width 661 height 326
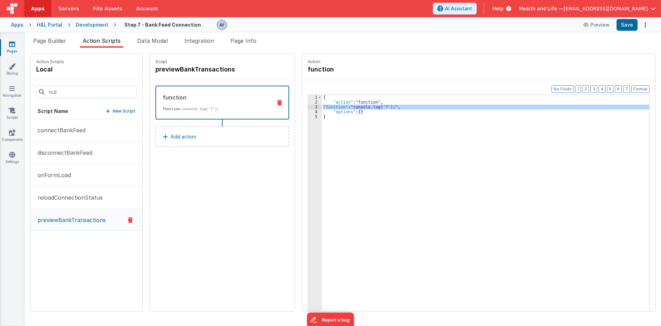
click at [277, 101] on icon at bounding box center [279, 103] width 5 height 6
click at [335, 108] on div "{ "action" : "function" , "function" : "console.log('?');" , "options" : { } }" at bounding box center [486, 213] width 328 height 237
click at [345, 107] on div "{ "action" : "function" , "function" : "console.log('?');" , "options" : { } }" at bounding box center [489, 218] width 334 height 247
click at [311, 106] on div "3" at bounding box center [315, 106] width 14 height 5
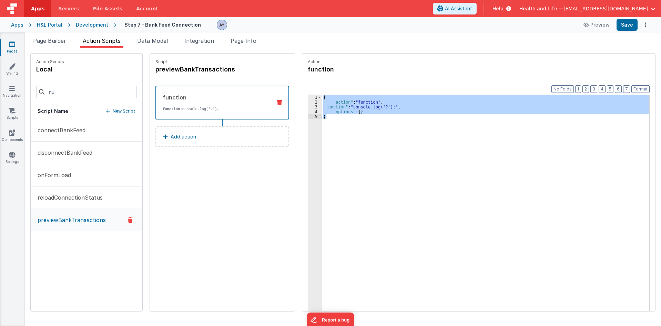
click at [308, 108] on div "3" at bounding box center [315, 106] width 14 height 5
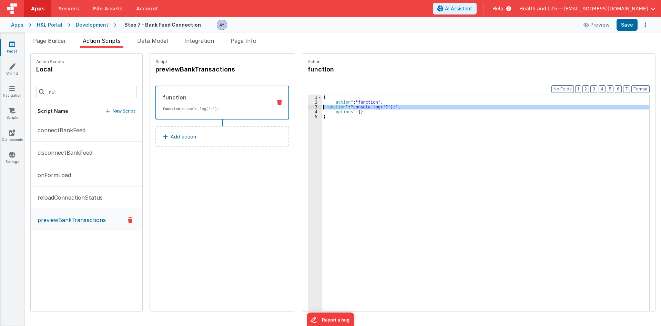
click at [308, 106] on div "3" at bounding box center [315, 106] width 14 height 5
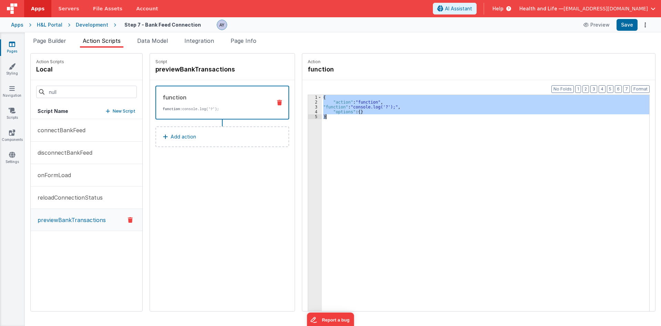
click at [308, 106] on div "3" at bounding box center [315, 106] width 14 height 5
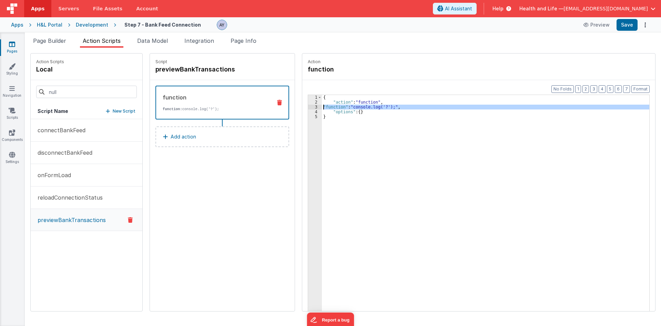
click at [308, 106] on div "3" at bounding box center [315, 106] width 14 height 5
click at [334, 108] on div "{ "action" : "function" , "function" : "console.log('?');" , "options" : { } }" at bounding box center [486, 213] width 328 height 237
click at [340, 107] on div "{ "action" : "function" , "function" : "console.log('?');" , "options" : { } }" at bounding box center [489, 218] width 334 height 247
click at [348, 107] on div "{ "action" : "function" , "function" : "console.log('?');" , "options" : { } }" at bounding box center [489, 218] width 334 height 247
click at [308, 108] on div "3" at bounding box center [315, 106] width 14 height 5
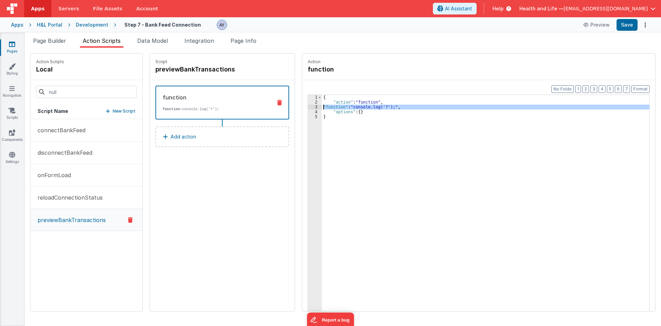
click at [308, 108] on div "3" at bounding box center [315, 106] width 14 height 5
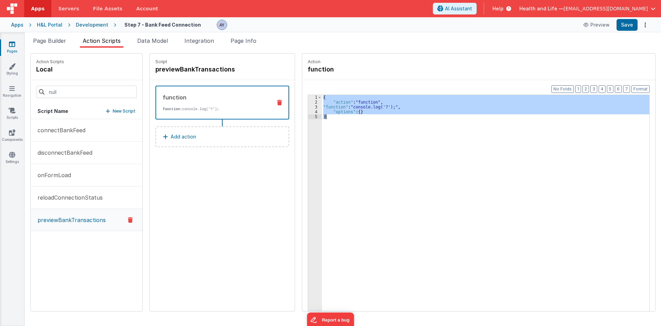
drag, startPoint x: 308, startPoint y: 108, endPoint x: 281, endPoint y: 59, distance: 55.4
click at [308, 107] on div "3" at bounding box center [315, 106] width 14 height 5
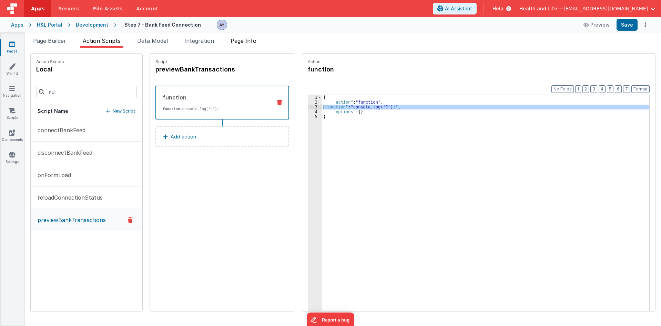
click at [248, 44] on li "Page Info" at bounding box center [243, 42] width 31 height 11
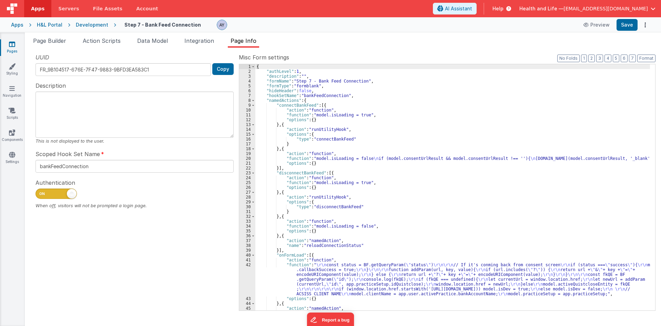
click at [322, 140] on div "{ "authLevel" : 1 , "description" : "" , "formName" : "Step 7 - Bank Feed Conne…" at bounding box center [453, 192] width 395 height 256
drag, startPoint x: 309, startPoint y: 111, endPoint x: 320, endPoint y: 115, distance: 11.9
click at [311, 112] on div "{ "authLevel" : 1 , "description" : "" , "formName" : "Step 7 - Bank Feed Conne…" at bounding box center [453, 192] width 395 height 256
click at [318, 116] on div "{ "authLevel" : 1 , "description" : "" , "formName" : "Step 7 - Bank Feed Conne…" at bounding box center [453, 192] width 395 height 256
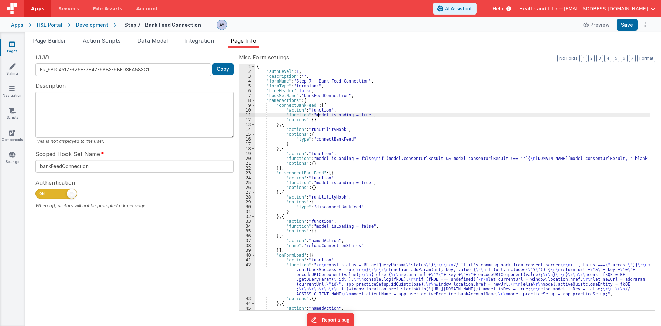
click at [246, 115] on div "11" at bounding box center [247, 114] width 16 height 5
click at [298, 113] on div "{ "authLevel" : 1 , "description" : "" , "formName" : "Step 7 - Bank Feed Conne…" at bounding box center [453, 187] width 395 height 246
drag, startPoint x: 364, startPoint y: 116, endPoint x: 323, endPoint y: 115, distance: 40.3
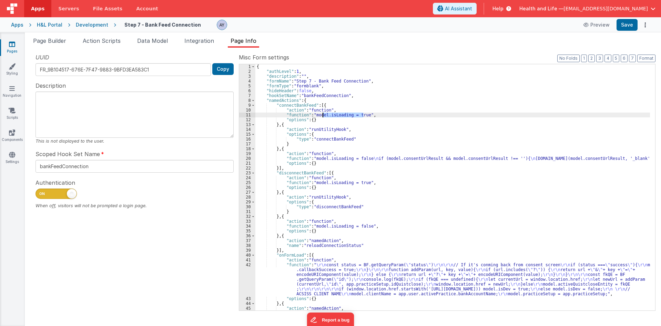
click at [323, 115] on div "{ "authLevel" : 1 , "description" : "" , "formName" : "Step 7 - Bank Feed Conne…" at bounding box center [453, 192] width 395 height 256
click at [291, 109] on div "{ "authLevel" : 1 , "description" : "" , "formName" : "Step 7 - Bank Feed Conne…" at bounding box center [453, 192] width 395 height 256
drag, startPoint x: 310, startPoint y: 114, endPoint x: 376, endPoint y: 116, distance: 65.5
click at [376, 116] on div "{ "authLevel" : 1 , "description" : "" , "formName" : "Step 7 - Bank Feed Conne…" at bounding box center [453, 192] width 395 height 256
click at [253, 104] on span at bounding box center [253, 105] width 4 height 5
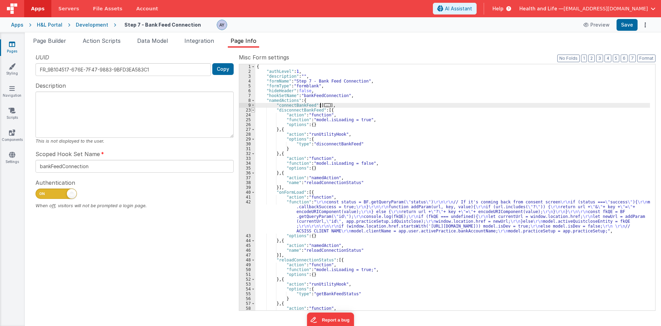
click at [254, 109] on span at bounding box center [253, 110] width 4 height 5
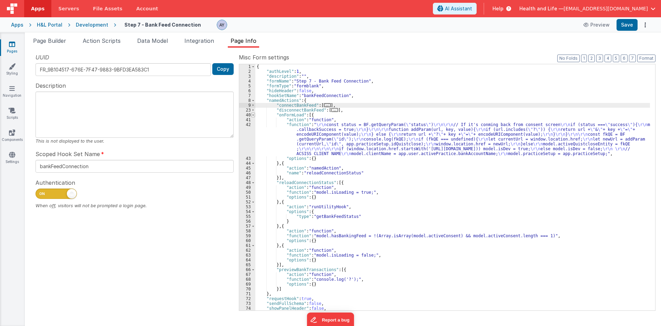
click at [254, 115] on span at bounding box center [253, 114] width 4 height 5
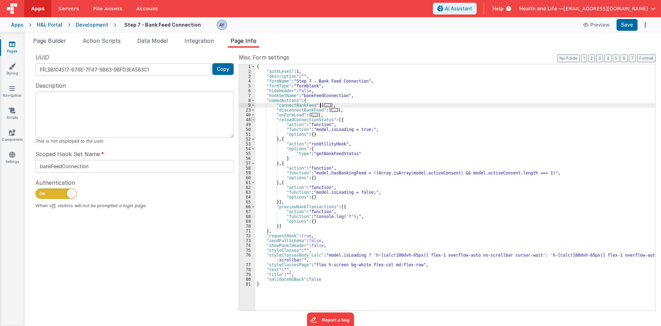
click at [254, 121] on span at bounding box center [253, 119] width 4 height 5
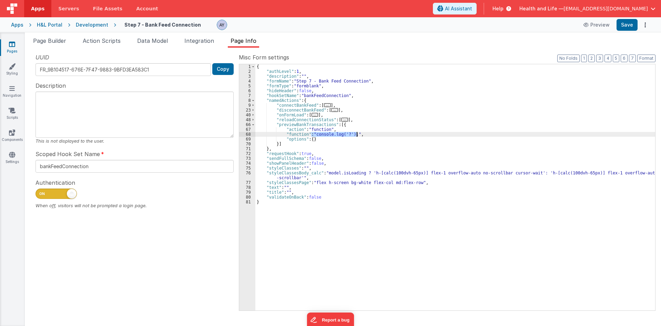
drag, startPoint x: 311, startPoint y: 133, endPoint x: 362, endPoint y: 133, distance: 50.7
click at [362, 133] on div "{ "authLevel" : 1 , "description" : "" , "formName" : "Step 7 - Bank Feed Conne…" at bounding box center [456, 192] width 400 height 256
click at [360, 119] on div "{ "authLevel" : 1 , "description" : "" , "formName" : "Step 7 - Bank Feed Conne…" at bounding box center [456, 192] width 400 height 256
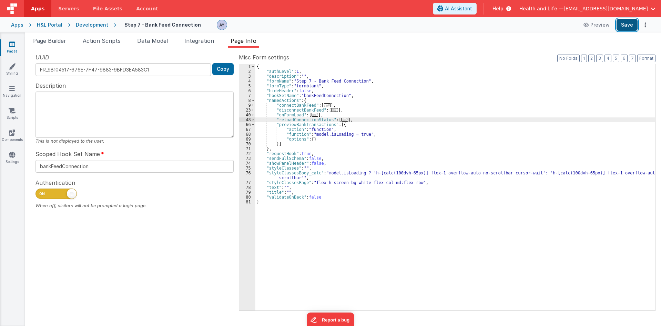
click at [636, 26] on button "Save" at bounding box center [627, 25] width 21 height 12
click at [617, 26] on div "Preview Save" at bounding box center [615, 25] width 71 height 12
drag, startPoint x: 625, startPoint y: 25, endPoint x: 627, endPoint y: 41, distance: 16.3
click at [626, 25] on button "Save" at bounding box center [627, 25] width 21 height 12
click at [112, 42] on span "Action Scripts" at bounding box center [102, 40] width 38 height 7
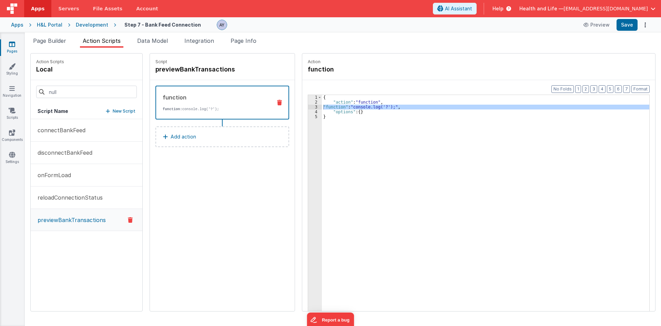
click at [341, 114] on div "{ "action" : "function" , "function" : "console.log('?');" , "options" : { } }" at bounding box center [489, 218] width 334 height 247
click at [343, 109] on div "{ "action" : "function" , "function" : "console.log('?');" , "options" : { } }" at bounding box center [489, 218] width 334 height 247
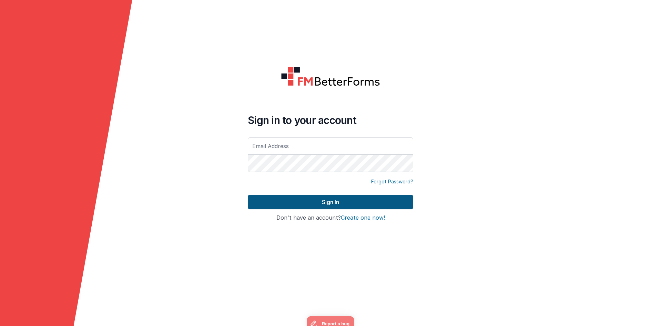
type input "[EMAIL_ADDRESS][DOMAIN_NAME]"
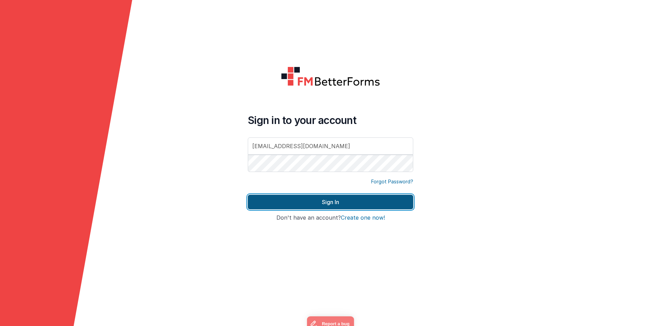
click at [299, 203] on button "Sign In" at bounding box center [331, 201] width 166 height 14
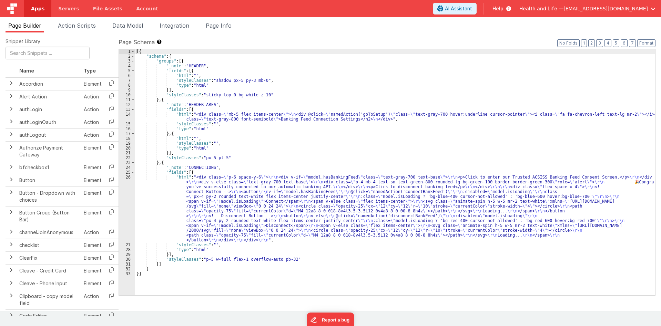
click at [185, 199] on div "[{ "schema" : { "groups" : [{ "_note" : "HEADER" , "fields" : [{ "html" : "" , …" at bounding box center [395, 177] width 520 height 256
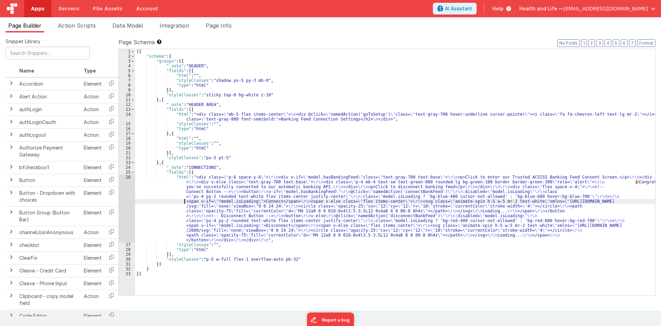
click at [123, 199] on div "26" at bounding box center [127, 208] width 16 height 68
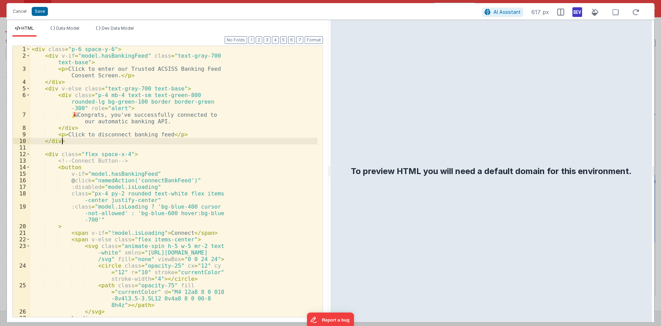
click at [116, 143] on div "< div class = "p-6 space-y-6" > < div v-if = "model.hasBankingFeed" class = "te…" at bounding box center [173, 189] width 287 height 286
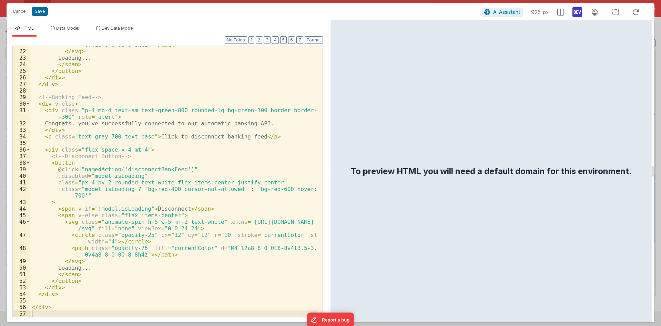
scroll to position [162, 0]
click at [43, 11] on button "Save" at bounding box center [40, 11] width 16 height 9
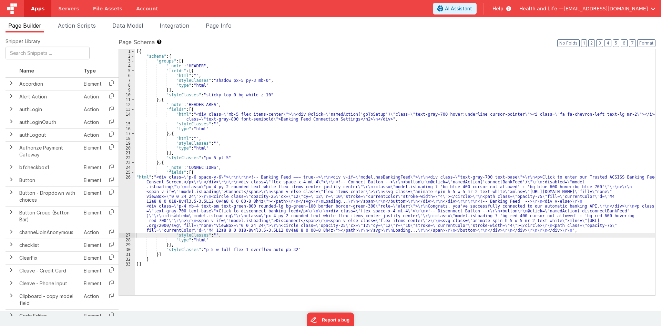
click at [163, 193] on div "[{ "schema" : { "groups" : [{ "_note" : "HEADER" , "fields" : [{ "html" : "" , …" at bounding box center [395, 177] width 520 height 256
click at [130, 190] on div "26" at bounding box center [127, 203] width 16 height 58
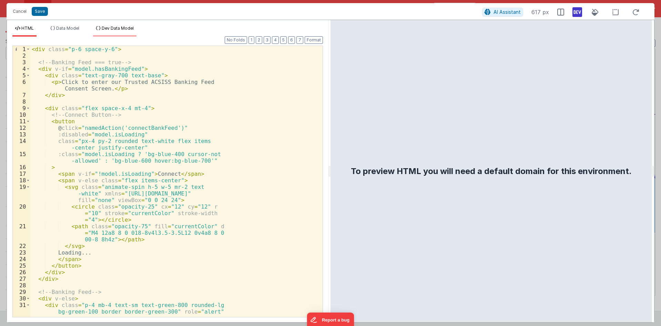
click at [106, 32] on li "Dev Data Model" at bounding box center [114, 31] width 43 height 11
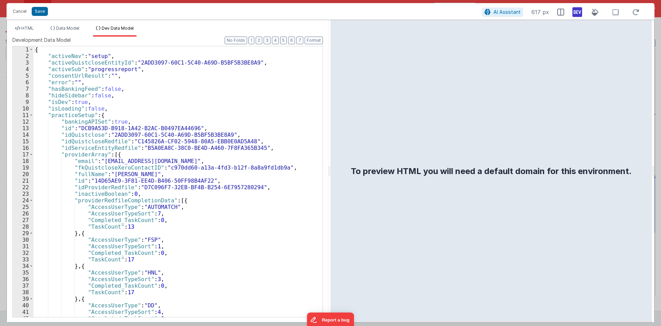
click at [156, 138] on div "{ "activeNav" : "setup" , "activeQuistcloseEntityId" : "2ADD3097-60C1-5C40-A69D…" at bounding box center [175, 187] width 284 height 283
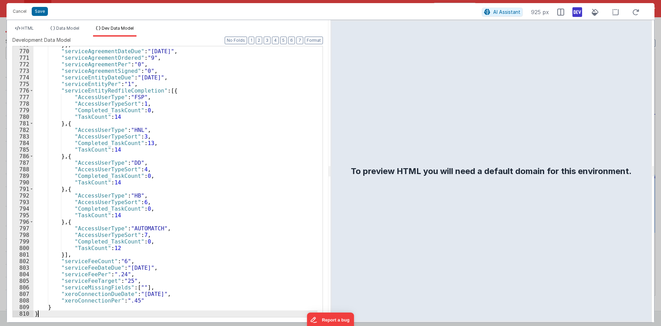
scroll to position [5626, 0]
click at [27, 28] on span "HTML" at bounding box center [27, 28] width 12 height 5
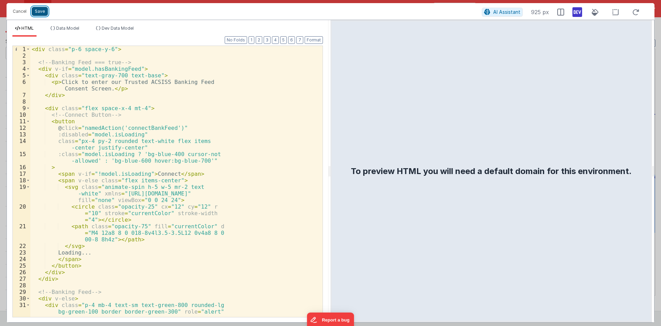
click at [43, 12] on button "Save" at bounding box center [40, 11] width 16 height 9
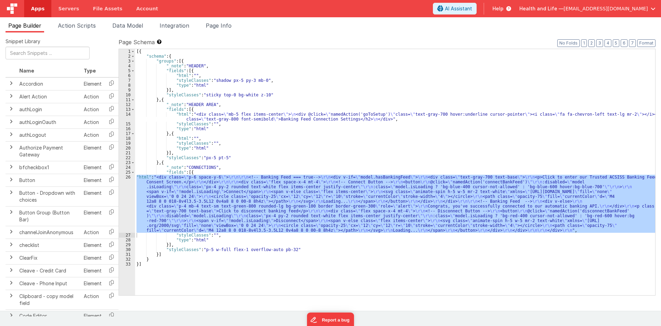
click at [630, 26] on ul "Page Builder Action Scripts Data Model Integration Page Info" at bounding box center [330, 26] width 661 height 11
click at [168, 183] on div "[{ "schema" : { "groups" : [{ "_note" : "HEADER" , "fields" : [{ "html" : "" , …" at bounding box center [395, 172] width 520 height 246
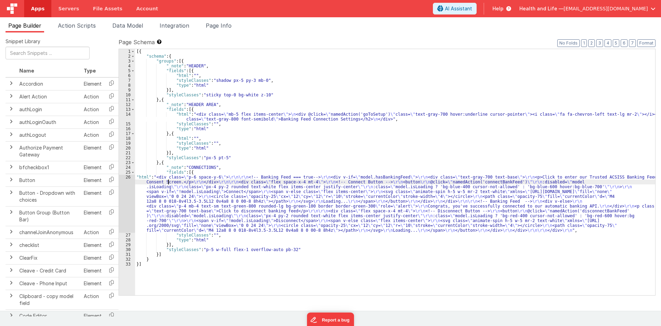
click at [128, 188] on div "26" at bounding box center [127, 203] width 16 height 58
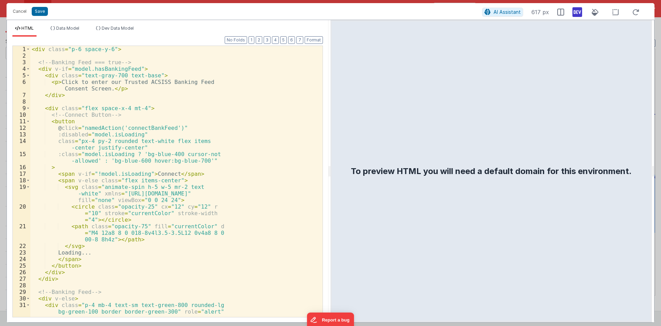
click at [118, 167] on div "< div class = "p-6 space-y-6" > <!-- Banking Feed === true --> < div v-if = "mo…" at bounding box center [173, 191] width 287 height 290
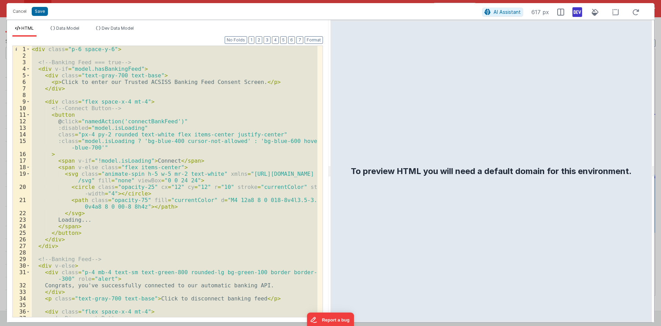
click at [15, 6] on div "Cancel Save AI Assistant 617 px" at bounding box center [331, 11] width 648 height 17
drag, startPoint x: 19, startPoint y: 9, endPoint x: 59, endPoint y: 2, distance: 41.3
click at [20, 11] on button "Cancel" at bounding box center [19, 12] width 21 height 10
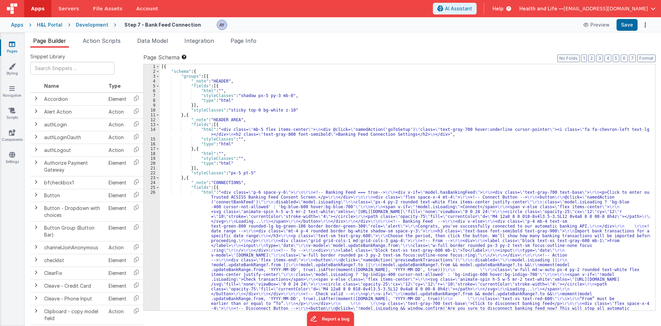
click at [105, 42] on span "Action Scripts" at bounding box center [102, 40] width 38 height 7
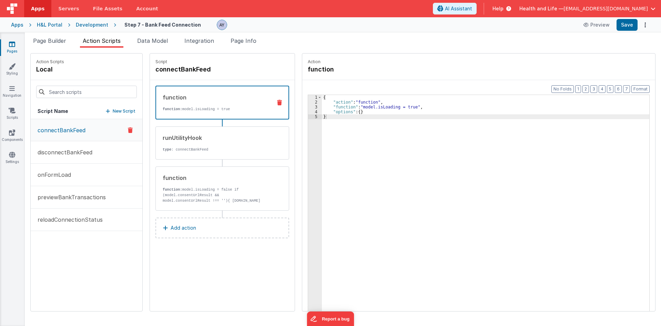
click at [359, 107] on div "{ "action" : "function" , "function" : "model.isLoading = true" , "options" : {…" at bounding box center [489, 218] width 334 height 247
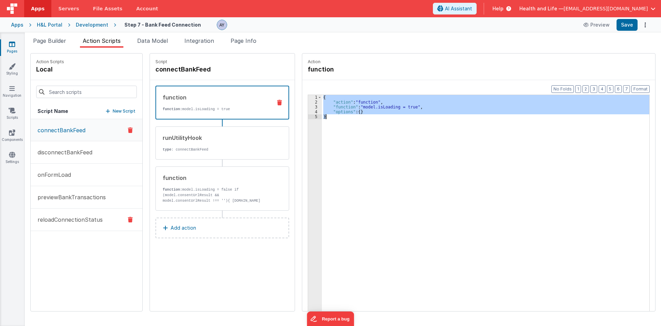
click at [73, 220] on p "reloadConnectionStatus" at bounding box center [67, 219] width 69 height 8
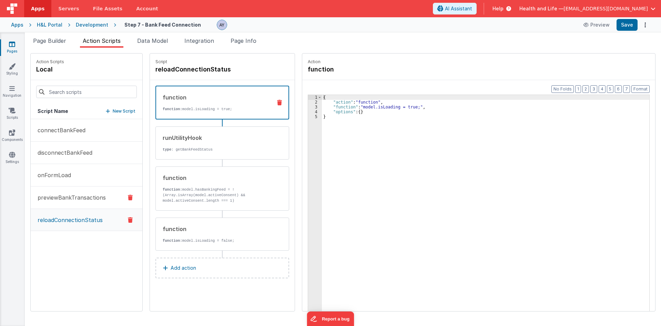
click at [77, 192] on button "previewBankTransactions" at bounding box center [87, 197] width 112 height 22
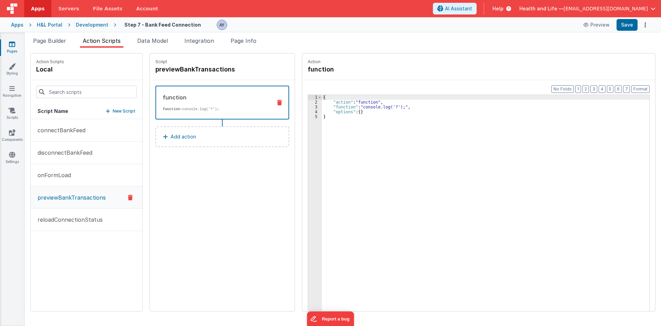
click at [324, 142] on div "{ "action" : "function" , "function" : "console.log('?');" , "options" : { } }" at bounding box center [489, 218] width 334 height 247
click at [368, 110] on div "{ "action" : "function" , "function" : "console.log('?');" , "options" : { } }" at bounding box center [489, 218] width 334 height 247
click at [198, 134] on button "Add action" at bounding box center [223, 136] width 134 height 21
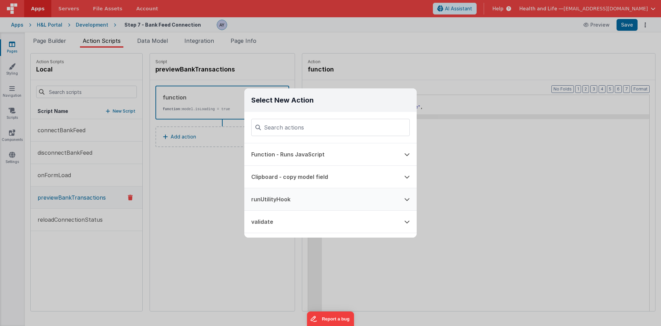
click at [314, 193] on button "runUtilityHook" at bounding box center [320, 199] width 153 height 22
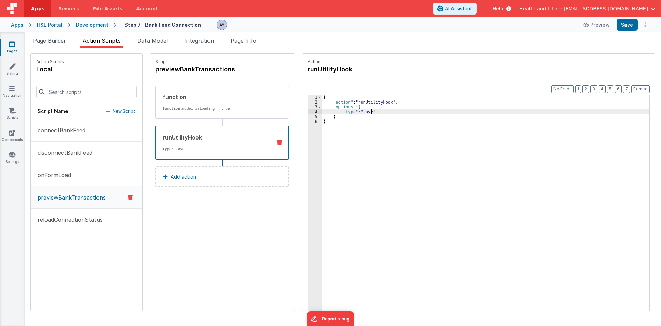
click at [364, 112] on div "{ "action" : "runUtilityHook" , "options" : { "type" : "save" } }" at bounding box center [489, 218] width 334 height 247
click at [90, 43] on span "Action Scripts" at bounding box center [102, 40] width 38 height 7
click at [138, 44] on li "Data Model" at bounding box center [152, 42] width 36 height 11
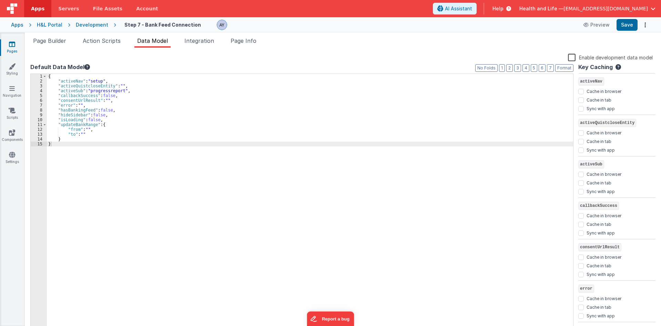
click at [63, 123] on div "{ "activeNav" : "setup" , "activeQuistcloseEntity" : "" , "activeSub" : "progre…" at bounding box center [310, 207] width 527 height 267
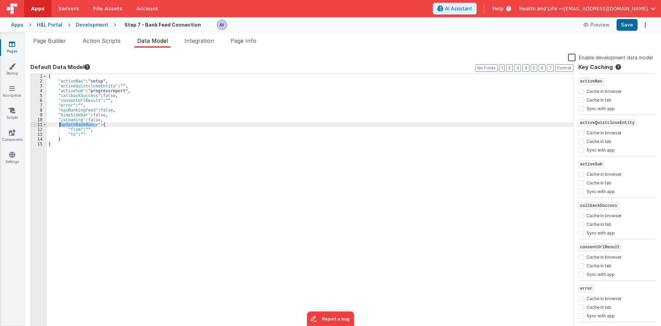
click at [63, 123] on div "{ "activeNav" : "setup" , "activeQuistcloseEntity" : "" , "activeSub" : "progre…" at bounding box center [310, 207] width 527 height 267
click at [94, 124] on div "{ "activeNav" : "setup" , "activeQuistcloseEntity" : "" , "activeSub" : "progre…" at bounding box center [310, 203] width 527 height 258
click at [89, 142] on div "{ "activeNav" : "setup" , "activeQuistcloseEntity" : "" , "activeSub" : "progre…" at bounding box center [310, 207] width 527 height 267
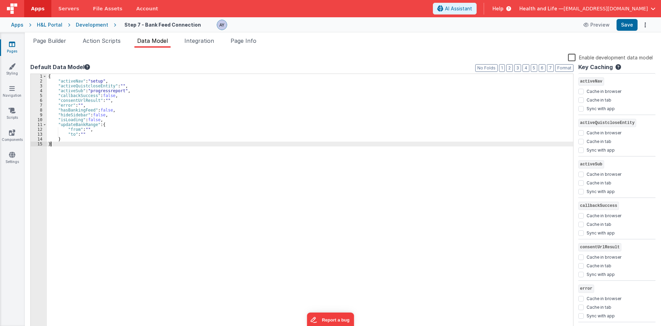
click at [84, 133] on div "{ "activeNav" : "setup" , "activeQuistcloseEntity" : "" , "activeSub" : "progre…" at bounding box center [310, 207] width 527 height 267
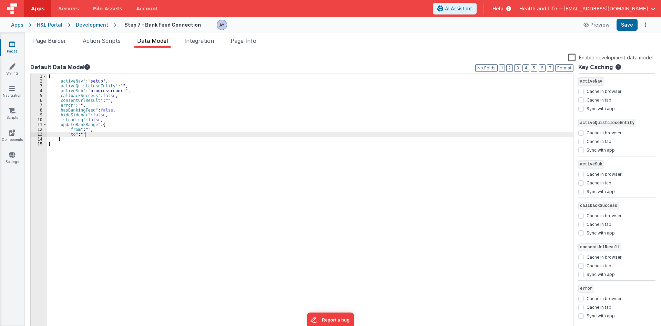
click at [87, 138] on div "{ "activeNav" : "setup" , "activeQuistcloseEntity" : "" , "activeSub" : "progre…" at bounding box center [310, 207] width 527 height 267
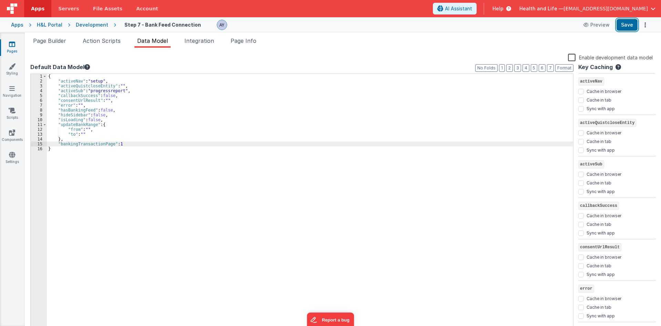
click at [624, 26] on button "Save" at bounding box center [627, 25] width 21 height 12
click at [106, 145] on div "{ "activeNav" : "setup" , "activeQuistcloseEntity" : "" , "activeSub" : "progre…" at bounding box center [310, 207] width 527 height 267
click at [117, 37] on span "Action Scripts" at bounding box center [102, 40] width 38 height 7
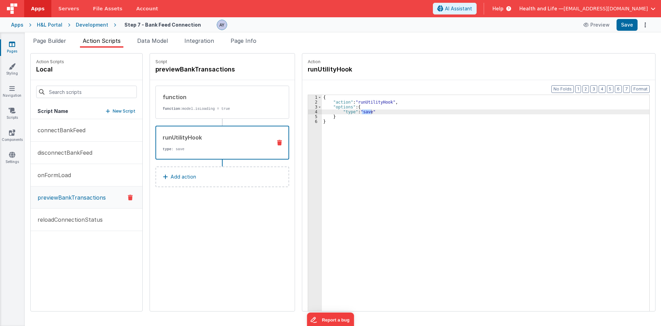
click at [199, 142] on div "runUtilityHook type : save" at bounding box center [211, 142] width 110 height 19
click at [68, 222] on p "reloadConnectionStatus" at bounding box center [67, 219] width 69 height 8
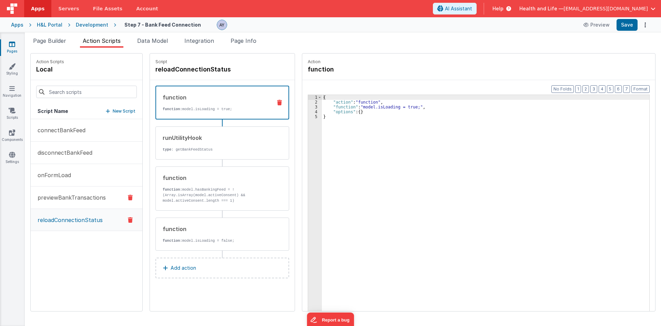
click at [73, 206] on button "previewBankTransactions" at bounding box center [87, 197] width 112 height 22
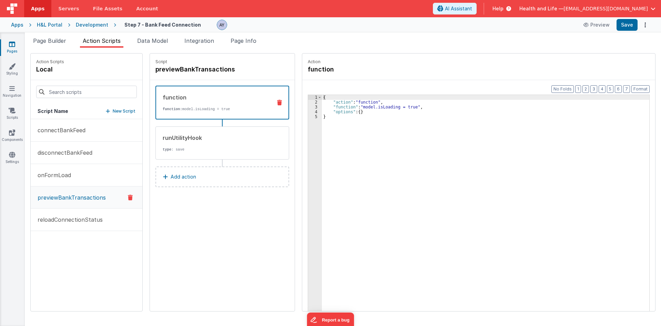
click at [194, 114] on div "function function: model.isLoading = true" at bounding box center [223, 103] width 134 height 34
click at [397, 108] on div "{ "action" : "function" , "function" : "model.isLoading = true" , "options" : {…" at bounding box center [489, 218] width 334 height 247
type textarea "fa"
drag, startPoint x: 429, startPoint y: 107, endPoint x: 427, endPoint y: 118, distance: 11.6
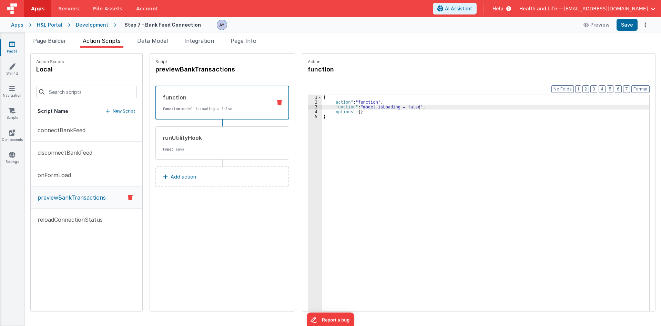
click at [429, 108] on div "{ "action" : "function" , "function" : "model.isLoading = false" , "options" : …" at bounding box center [489, 218] width 334 height 247
click at [419, 124] on div "{ "action" : "function" , "function" : "model.isLoading = false" , "options" : …" at bounding box center [489, 218] width 334 height 247
click at [380, 132] on div "{ "action" : "function" , "function" : "model.isLoading = false" , "options" : …" at bounding box center [489, 218] width 334 height 247
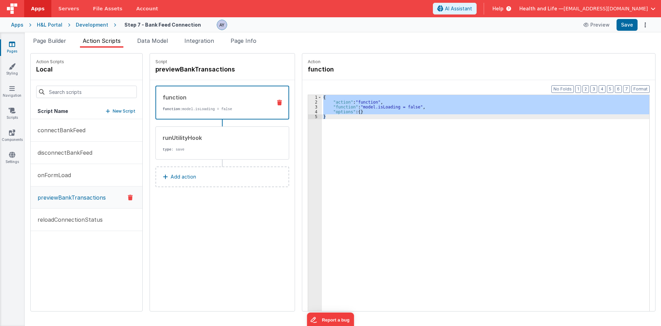
click at [224, 179] on button "Add action" at bounding box center [223, 176] width 134 height 21
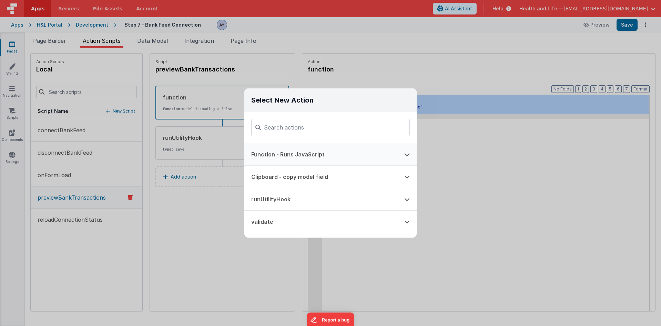
click at [303, 149] on button "Function - Runs JavaScript" at bounding box center [320, 154] width 153 height 22
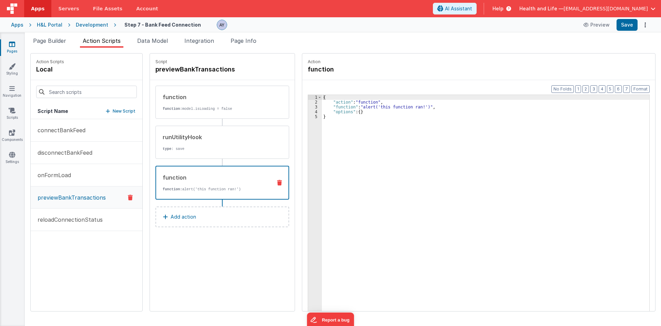
click at [342, 145] on div "{ "action" : "function" , "function" : "alert('this function ran!')" , "options…" at bounding box center [489, 218] width 334 height 247
click at [364, 154] on div "{ "action" : "function" , "function" : "model.isLoading = false" , "options" : …" at bounding box center [489, 218] width 334 height 247
drag, startPoint x: 388, startPoint y: 132, endPoint x: 470, endPoint y: 83, distance: 96.0
click at [409, 118] on div "{ "action" : "function" , "function" : "model.isLoading = false" , "options" : …" at bounding box center [489, 218] width 334 height 247
click at [403, 106] on div "{ "action" : "function" , "function" : "model.isLoading = false" , "options" : …" at bounding box center [489, 218] width 334 height 247
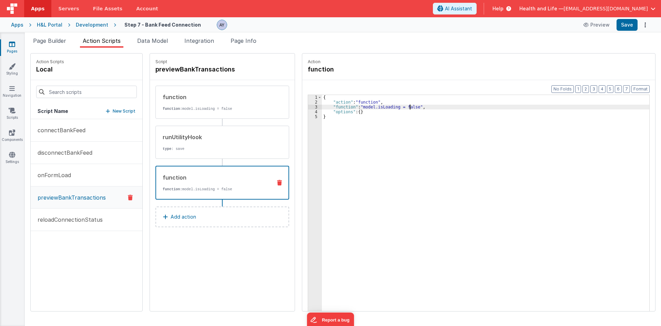
click at [403, 106] on div "{ "action" : "function" , "function" : "model.isLoading = false" , "options" : …" at bounding box center [489, 218] width 334 height 247
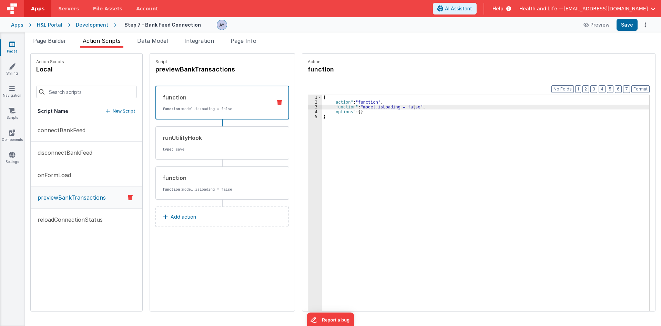
click at [232, 108] on p "function: model.isLoading = false" at bounding box center [215, 109] width 104 height 6
click at [399, 105] on div "{ "action" : "function" , "function" : "model.isLoading = false" , "options" : …" at bounding box center [489, 218] width 334 height 247
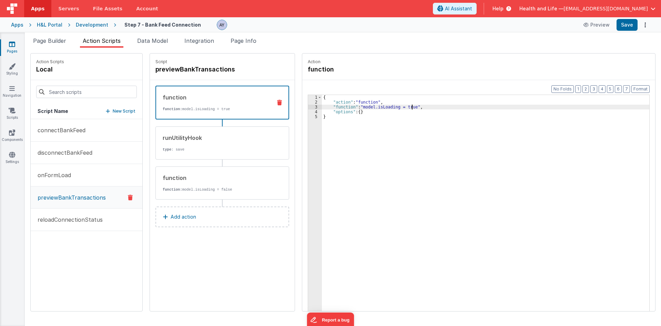
click at [423, 146] on div "{ "action" : "function" , "function" : "model.isLoading = true" , "options" : {…" at bounding box center [489, 218] width 334 height 247
click at [627, 31] on div "Apps H&L Portal Development Step 7 - Bank Feed Connection Preview Save" at bounding box center [330, 24] width 661 height 15
click at [628, 27] on button "Save" at bounding box center [627, 25] width 21 height 12
click at [42, 249] on div "connectBankFeed disconnectBankFeed onFormLoad previewBankTransactions reloadCon…" at bounding box center [87, 215] width 112 height 192
click at [52, 40] on span "Page Builder" at bounding box center [49, 40] width 33 height 7
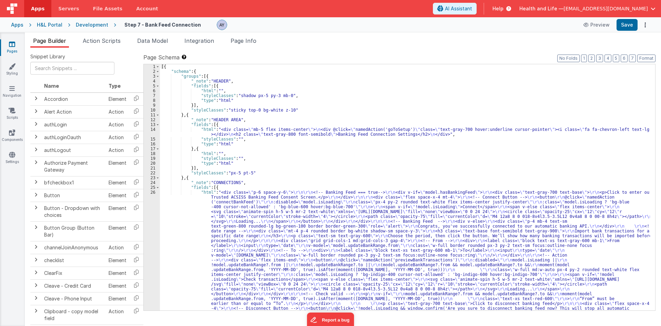
click at [226, 194] on div "[{ "schema" : { "groups" : [{ "_note" : "HEADER" , "fields" : [{ "html" : "" , …" at bounding box center [405, 264] width 490 height 400
click at [254, 44] on li "Page Info" at bounding box center [243, 42] width 31 height 11
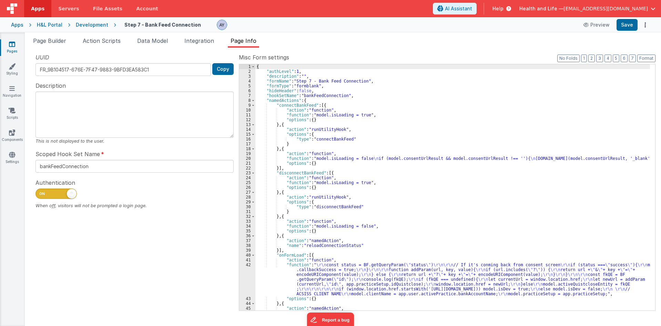
click at [320, 163] on div "{ "authLevel" : 1 , "description" : "" , "formName" : "Step 7 - Bank Feed Conne…" at bounding box center [453, 192] width 395 height 256
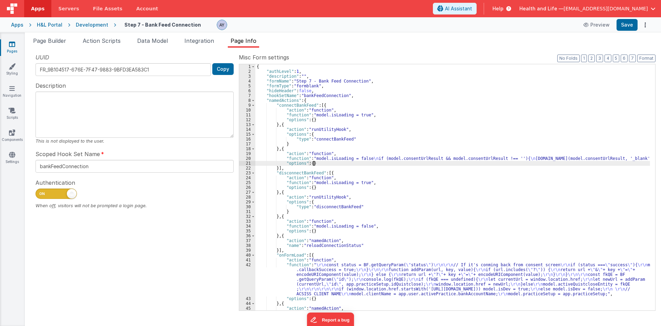
click at [126, 42] on ul "Page Builder Action Scripts Data Model Integration Page Info" at bounding box center [343, 42] width 637 height 11
click at [145, 40] on span "Data Model" at bounding box center [152, 40] width 31 height 7
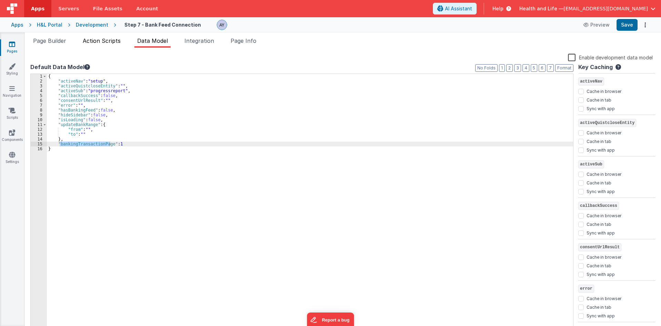
click at [98, 41] on span "Action Scripts" at bounding box center [102, 40] width 38 height 7
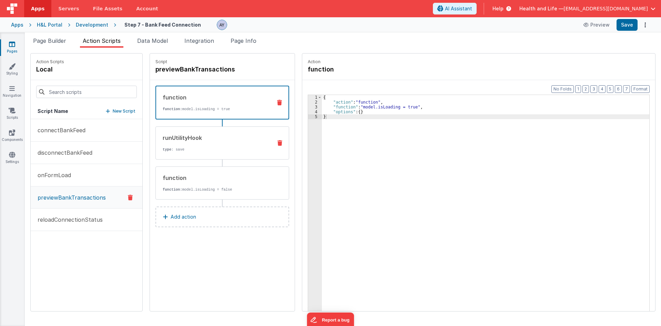
click at [189, 127] on div "runUtilityHook type : save" at bounding box center [223, 142] width 134 height 33
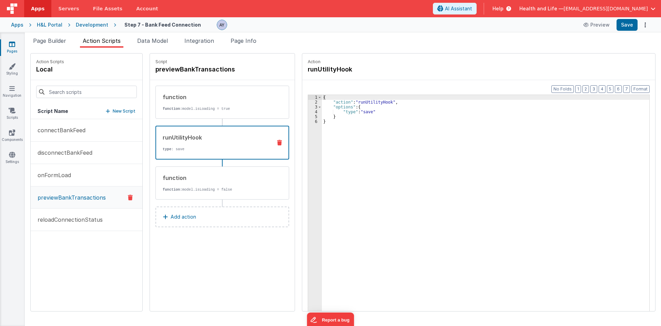
click at [358, 110] on div "{ "action" : "runUtilityHook" , "options" : { "type" : "save" } }" at bounding box center [489, 218] width 334 height 247
click at [359, 111] on div "{ "action" : "runUtilityHook" , "options" : { "type" : "save" } }" at bounding box center [489, 218] width 334 height 247
click at [583, 172] on div "{ "action" : "runUtilityHook" , "options" : { "type" : "save" } }" at bounding box center [489, 218] width 334 height 247
click at [356, 113] on div "{ "action" : "runUtilityHook" , "options" : { "type" : "save" } }" at bounding box center [489, 218] width 334 height 247
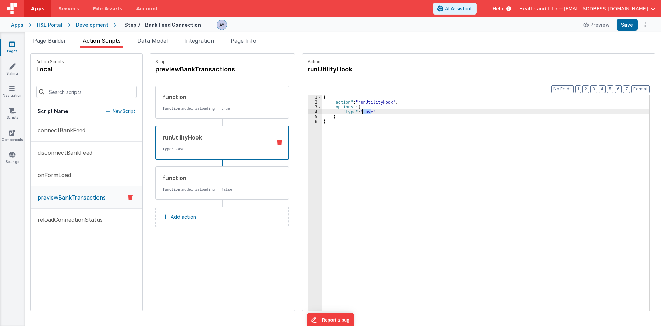
click at [356, 113] on div "{ "action" : "runUtilityHook" , "options" : { "type" : "save" } }" at bounding box center [489, 218] width 334 height 247
click at [630, 27] on button "Save" at bounding box center [627, 25] width 21 height 12
click at [375, 112] on div "{ "action" : "runUtilityHook" , "options" : { "type" : "previewBankTransactions…" at bounding box center [489, 218] width 334 height 247
click at [56, 46] on li "Page Builder" at bounding box center [49, 42] width 39 height 11
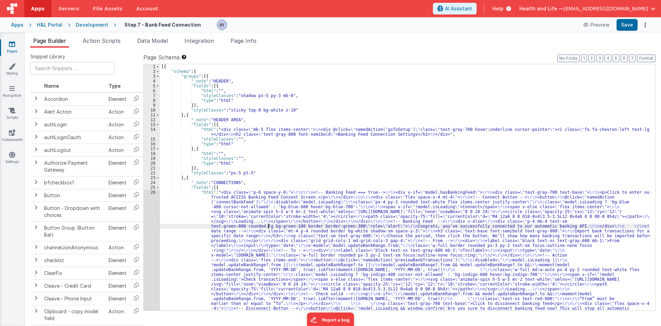
click at [268, 226] on div "[{ "schema" : { "groups" : [{ "_note" : "HEADER" , "fields" : [{ "html" : "" , …" at bounding box center [405, 264] width 490 height 400
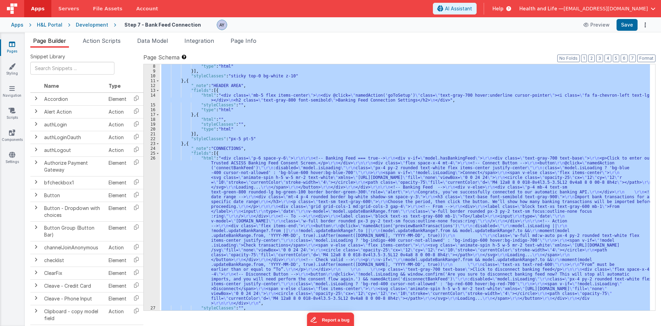
scroll to position [34, 0]
click at [149, 222] on div "26" at bounding box center [152, 231] width 16 height 150
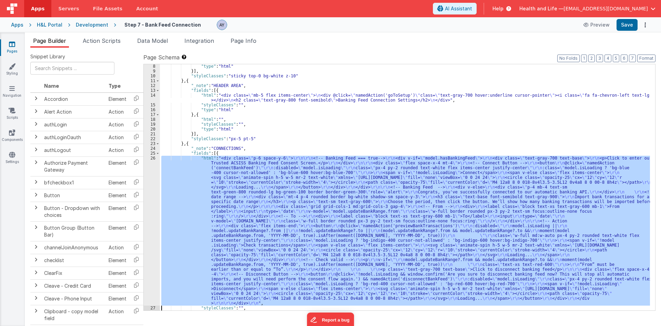
click at [149, 222] on div "26" at bounding box center [152, 231] width 16 height 150
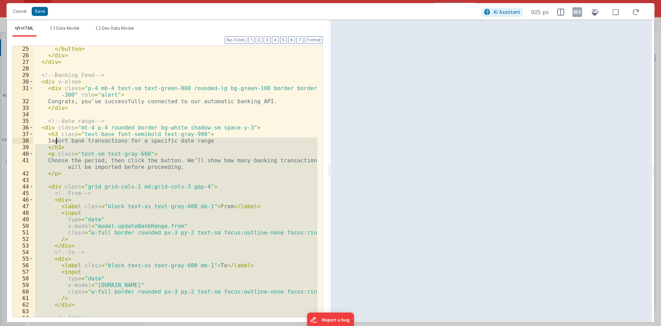
scroll to position [183, 0]
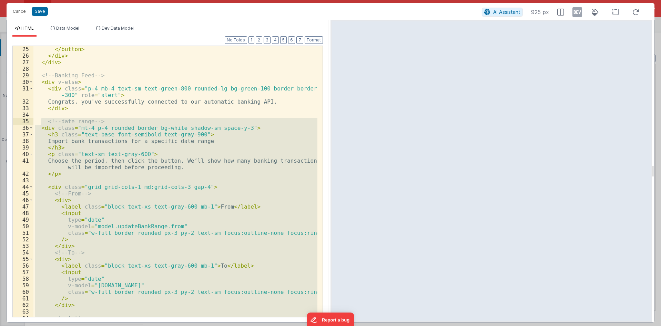
drag, startPoint x: 73, startPoint y: 189, endPoint x: 42, endPoint y: 122, distance: 74.2
click at [42, 122] on div "</ button > </ div > </ div > <!-- Banking Feed --> < div v-else > < div class …" at bounding box center [175, 188] width 284 height 284
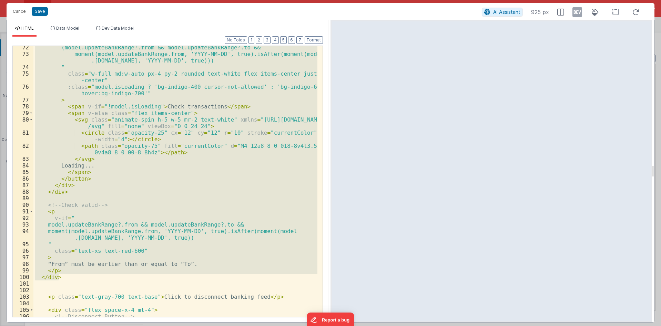
scroll to position [514, 0]
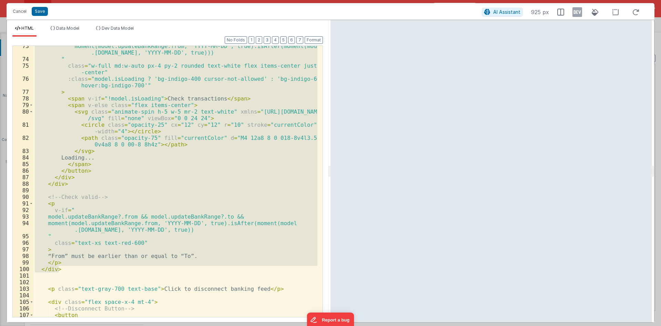
click at [77, 183] on div "moment(model.updateBankRange.from, 'YYYY-MM-DD', true).isAfter(moment(model .up…" at bounding box center [175, 181] width 284 height 271
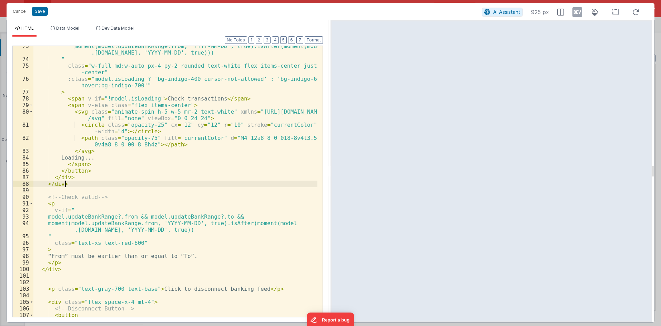
click at [89, 264] on div "moment(model.updateBankRange.from, 'YYYY-MM-DD', true).isAfter(moment(model .up…" at bounding box center [175, 194] width 284 height 303
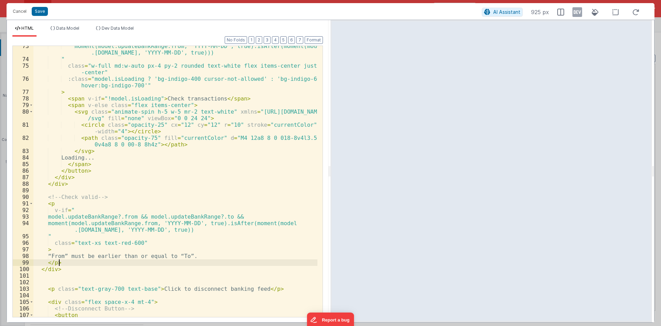
click at [92, 269] on div "moment(model.updateBankRange.from, 'YYYY-MM-DD', true).isAfter(moment(model .up…" at bounding box center [175, 194] width 284 height 303
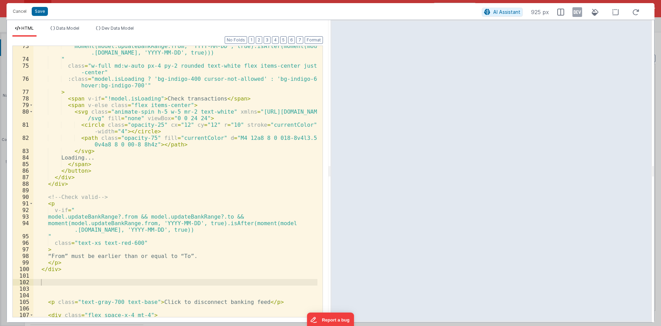
click at [52, 283] on div "moment(model.updateBankRange.from, 'YYYY-MM-DD', true).isAfter(moment(model .up…" at bounding box center [175, 188] width 284 height 290
paste textarea
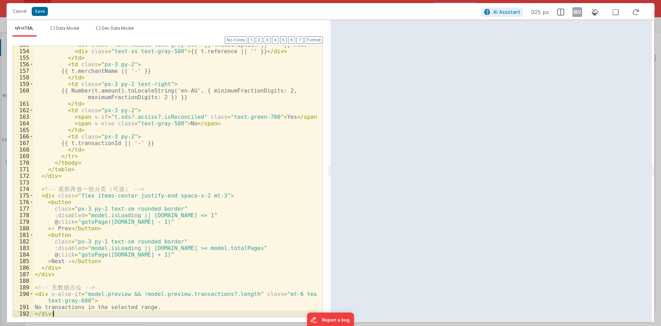
scroll to position [1092, 0]
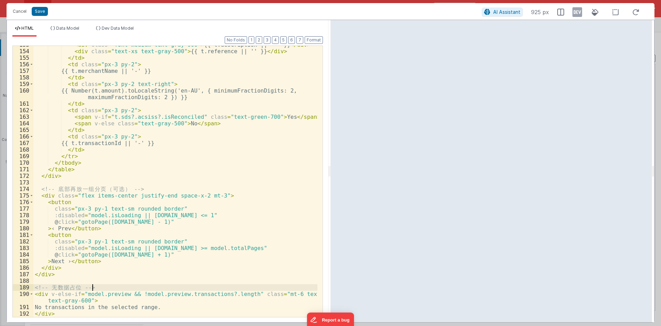
click at [100, 288] on div "< div class = "font-medium text-gray-900" > {{ t.description || '-' }} </ div >…" at bounding box center [175, 183] width 284 height 284
drag, startPoint x: 49, startPoint y: 289, endPoint x: 80, endPoint y: 289, distance: 31.0
click at [80, 289] on div "< div class = "font-medium text-gray-900" > {{ t.description || '-' }} </ div >…" at bounding box center [175, 183] width 284 height 284
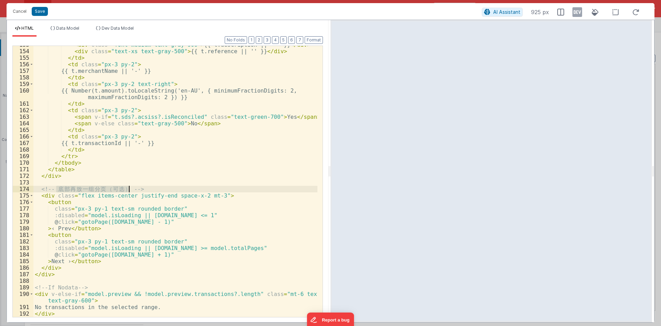
drag, startPoint x: 58, startPoint y: 190, endPoint x: 128, endPoint y: 191, distance: 70.4
click at [128, 191] on div "< div class = "font-medium text-gray-900" > {{ t.description || '-' }} </ div >…" at bounding box center [175, 183] width 284 height 284
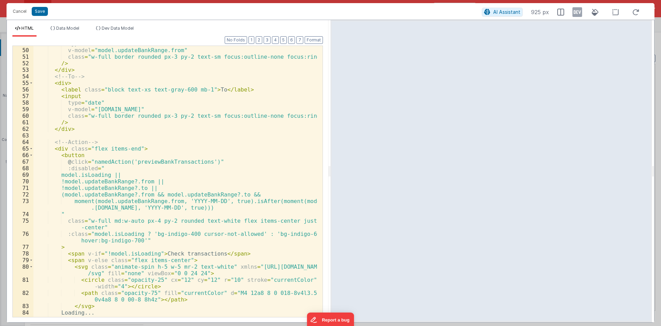
scroll to position [360, 0]
click at [155, 163] on div "type = "date" v-model = "model.updateBankRange.from" class = "w-full border rou…" at bounding box center [175, 182] width 284 height 284
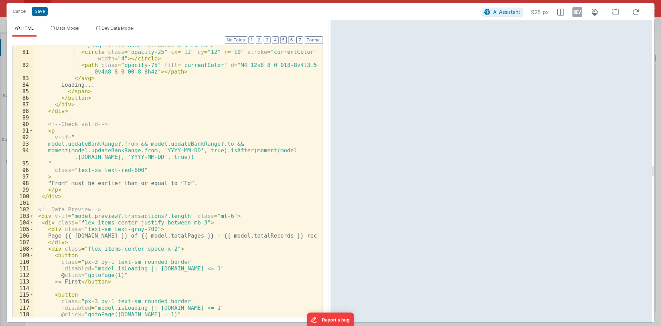
scroll to position [587, 0]
click at [91, 208] on div "< svg class = "animate-spin h-5 w-5 mr-2 text-white" xmlns = "http://www.w3.org…" at bounding box center [175, 180] width 284 height 290
click at [88, 208] on div "< svg class = "animate-spin h-5 w-5 mr-2 text-white" xmlns = "http://www.w3.org…" at bounding box center [175, 180] width 284 height 290
click at [70, 25] on div "HTML Data Model Dev Data Model Format 7 6 5 4 3 2 1 No Folds 80 81 82 83 84 85 …" at bounding box center [168, 171] width 322 height 302
click at [72, 29] on span "Data Model" at bounding box center [67, 28] width 23 height 5
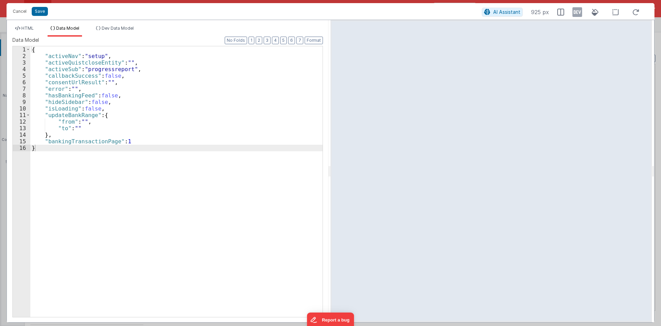
click at [68, 140] on div "{ "activeNav" : "setup" , "activeQuistcloseEntity" : "" , "activeSub" : "progre…" at bounding box center [176, 187] width 292 height 283
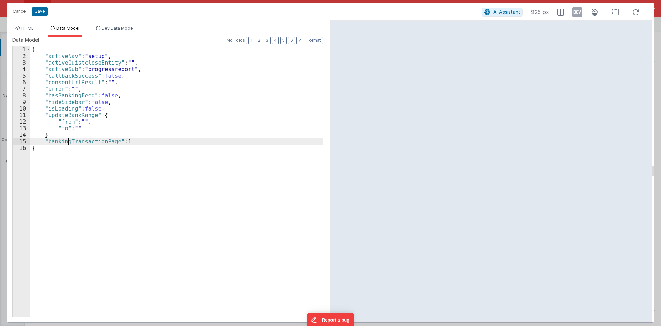
click at [68, 140] on div "{ "activeNav" : "setup" , "activeQuistcloseEntity" : "" , "activeSub" : "progre…" at bounding box center [176, 187] width 292 height 283
click at [69, 138] on div "{ "activeNav" : "setup" , "activeQuistcloseEntity" : "" , "activeSub" : "progre…" at bounding box center [176, 181] width 292 height 270
click at [147, 136] on div "{ "activeNav" : "setup" , "activeQuistcloseEntity" : "" , "activeSub" : "progre…" at bounding box center [176, 187] width 292 height 283
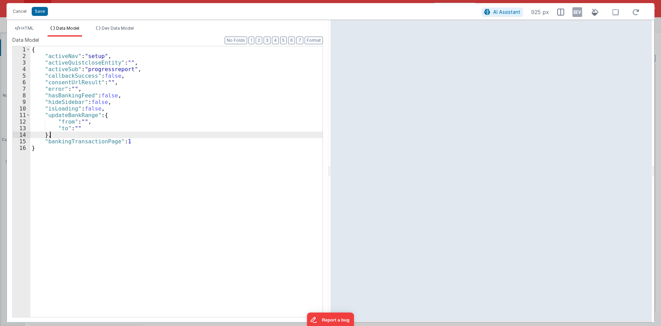
click at [158, 145] on div "{ "activeNav" : "setup" , "activeQuistcloseEntity" : "" , "activeSub" : "progre…" at bounding box center [176, 187] width 292 height 283
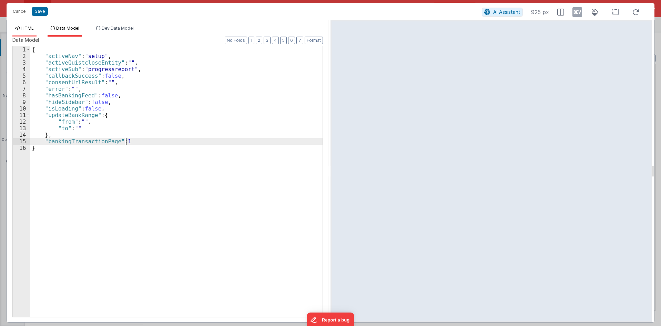
click at [13, 29] on li "HTML" at bounding box center [24, 31] width 24 height 11
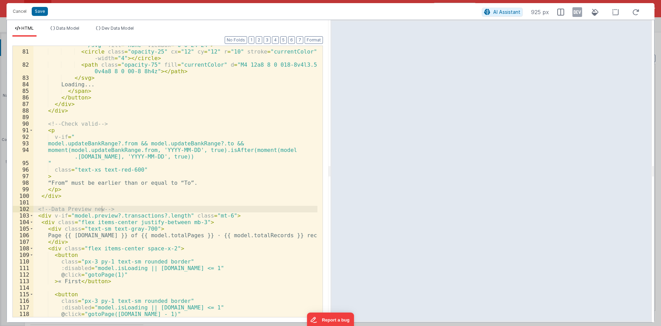
click at [105, 213] on div "< svg class = "animate-spin h-5 w-5 mr-2 text-white" xmlns = "http://www.w3.org…" at bounding box center [175, 180] width 284 height 290
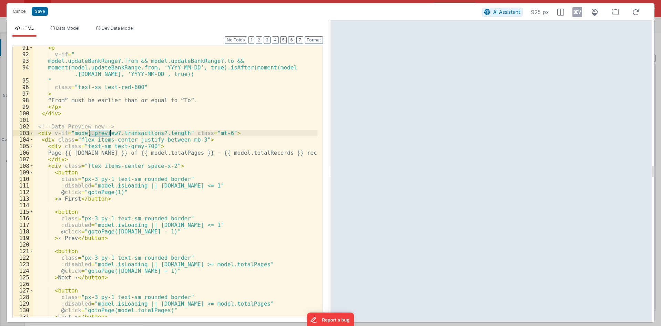
scroll to position [670, 0]
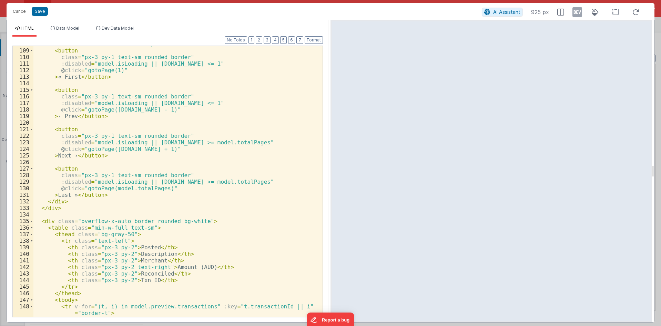
click at [121, 194] on div "< div class = "flex items-center space-x-2" > < button class = "px-3 py-1 text-…" at bounding box center [175, 183] width 284 height 284
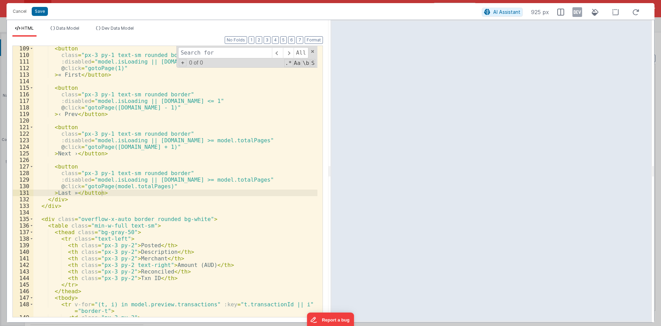
scroll to position [794, 0]
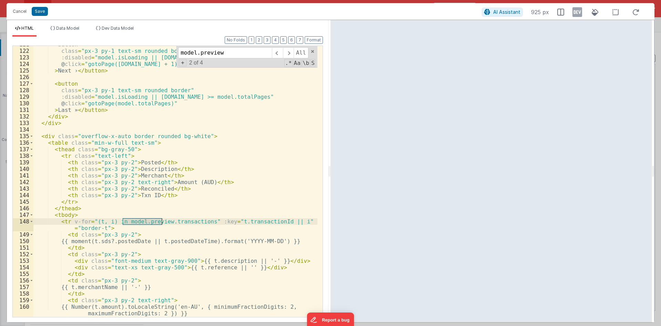
type input "model.preview"
click at [148, 222] on div "< button class = "px-3 py-1 text-sm rounded border" :disabled = "model.isLoadin…" at bounding box center [175, 181] width 284 height 271
click at [148, 222] on div "< button class = "px-3 py-1 text-sm rounded border" :disabled = "model.isLoadin…" at bounding box center [175, 183] width 284 height 284
click at [292, 52] on span at bounding box center [288, 52] width 11 height 11
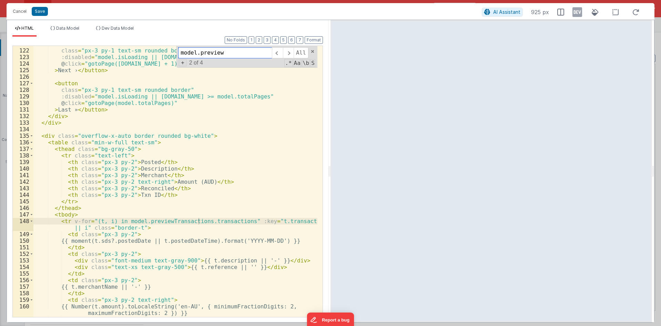
scroll to position [1208, 0]
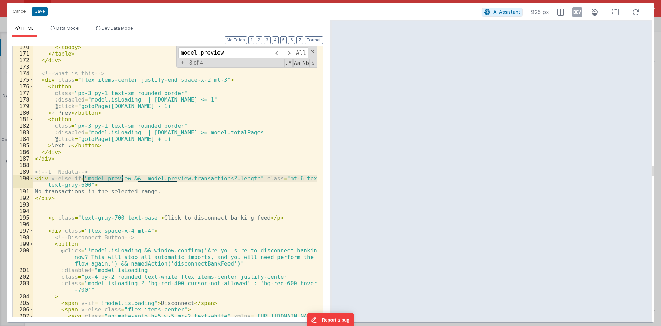
click at [120, 177] on div "</ tbody > </ table > </ div > <!-- what is this --> < div class = "flex items-…" at bounding box center [175, 181] width 284 height 271
click at [120, 177] on div "</ tbody > </ table > </ div > <!-- what is this --> < div class = "flex items-…" at bounding box center [175, 189] width 284 height 290
click at [200, 178] on div "</ tbody > </ table > </ div > <!-- what is this --> < div class = "flex items-…" at bounding box center [175, 189] width 284 height 290
click at [121, 170] on div "</ tbody > </ table > </ div > <!-- what is this --> < div class = "flex items-…" at bounding box center [175, 188] width 284 height 290
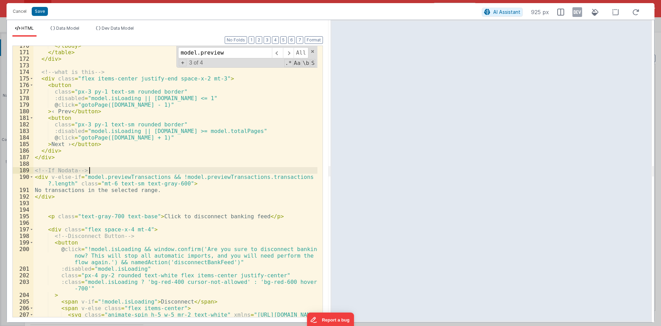
scroll to position [1209, 0]
click at [126, 27] on span "Dev Data Model" at bounding box center [118, 28] width 32 height 5
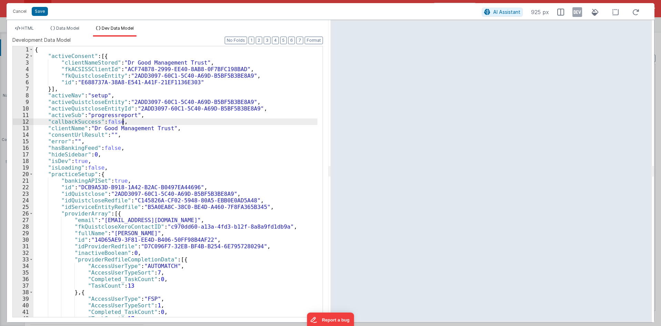
click at [189, 118] on div "{ "activeConsent" : [{ "clientNameStored" : "Dr Good Management Trust" , "fkACS…" at bounding box center [175, 187] width 284 height 283
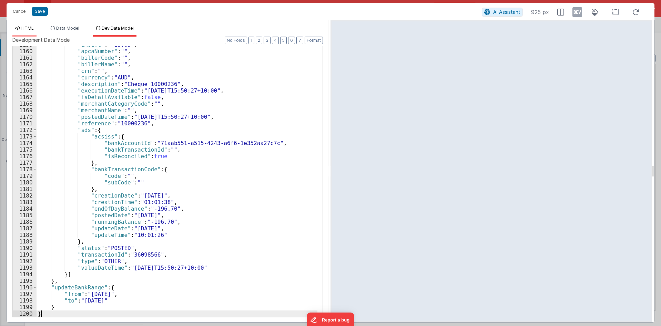
scroll to position [8201, 0]
click at [28, 26] on span "HTML" at bounding box center [27, 28] width 12 height 5
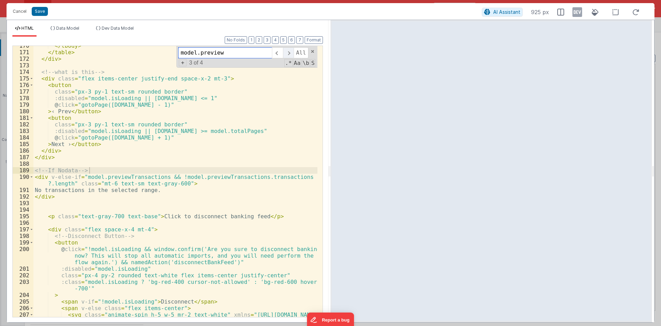
click at [291, 51] on span at bounding box center [288, 52] width 11 height 11
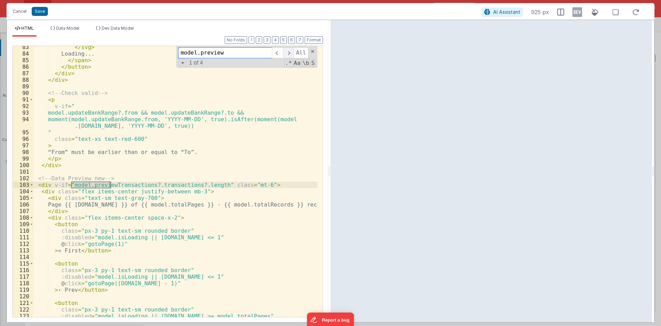
click at [291, 51] on span at bounding box center [288, 52] width 11 height 11
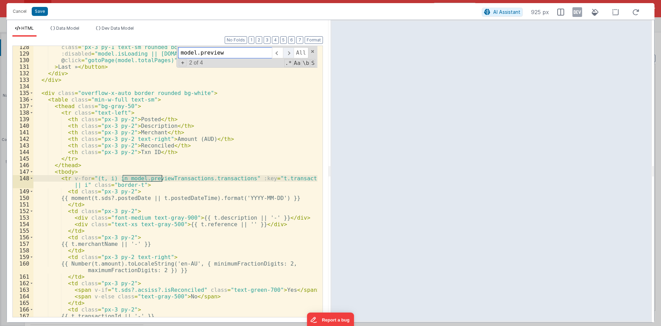
scroll to position [920, 0]
click at [291, 51] on span at bounding box center [288, 52] width 11 height 11
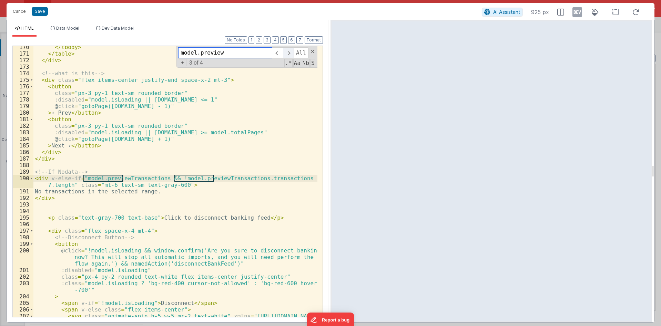
scroll to position [1208, 0]
click at [291, 51] on span at bounding box center [288, 52] width 11 height 11
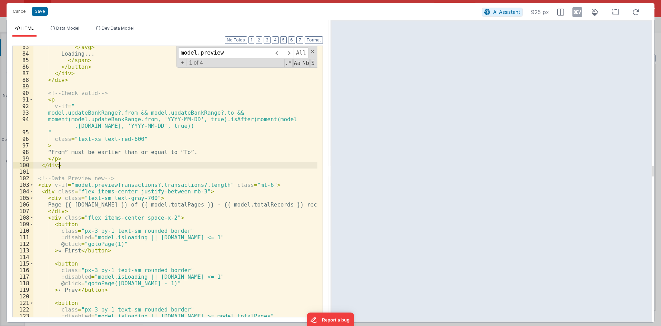
click at [241, 162] on div "</ svg > Loading... </ span > </ button > </ div > </ div > <!-- Check valid --…" at bounding box center [175, 186] width 284 height 284
click at [123, 177] on div "</ svg > Loading... </ span > </ button > </ div > </ div > <!-- Check valid --…" at bounding box center [175, 186] width 284 height 284
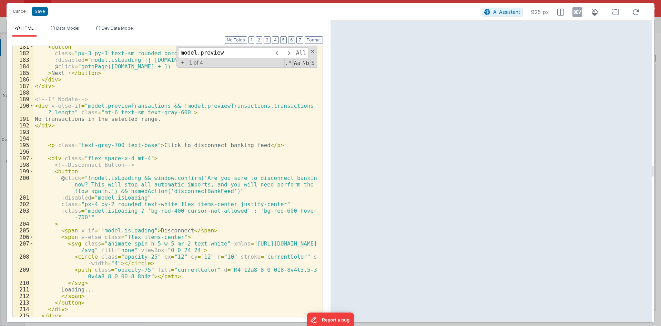
scroll to position [1302, 0]
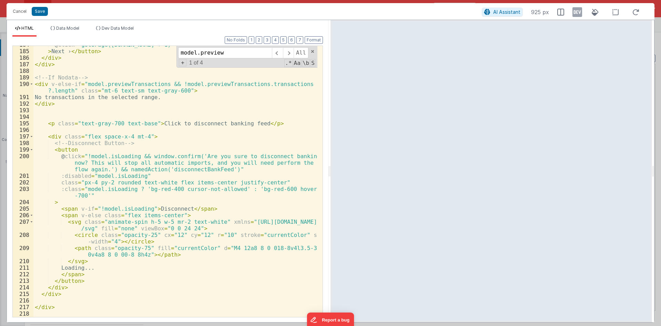
click at [83, 186] on div "@ click = "gotoPage(model.page + 1)" > Next › </ button > </ div > </ div > <!-…" at bounding box center [175, 183] width 284 height 284
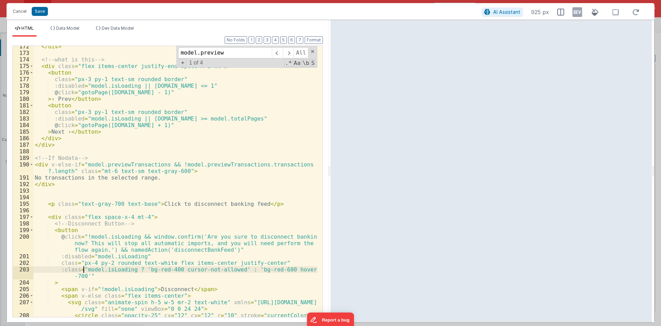
scroll to position [1219, 0]
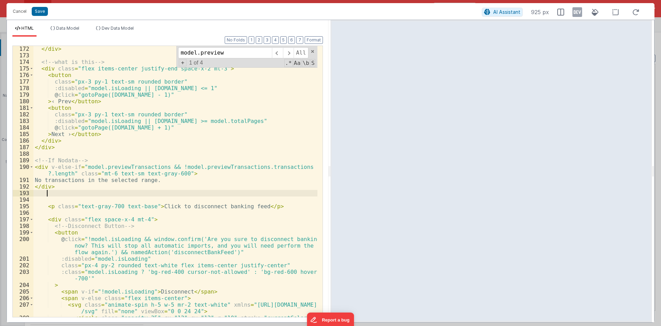
click at [80, 192] on div "</ div > <!-- what is this --> < div class = "flex items-center justify-end spa…" at bounding box center [175, 191] width 284 height 290
click at [321, 40] on button "Format" at bounding box center [314, 40] width 18 height 8
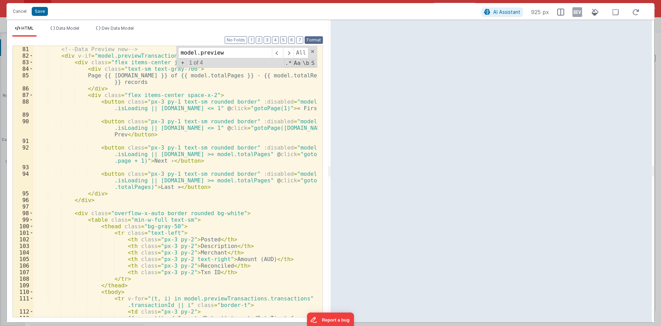
scroll to position [630, 0]
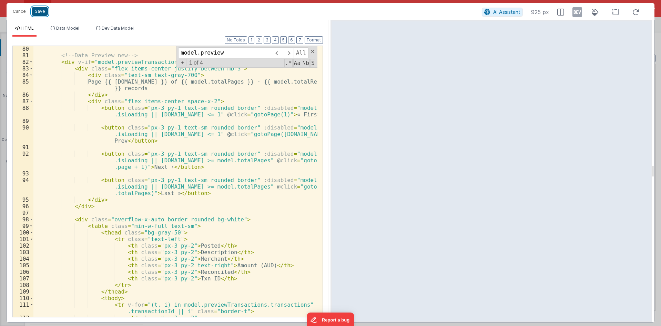
click at [42, 12] on button "Save" at bounding box center [40, 11] width 16 height 9
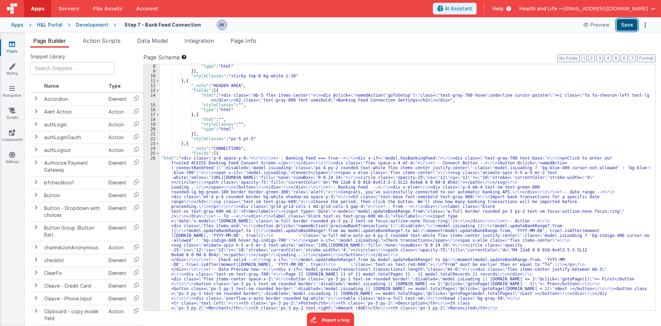
click at [625, 28] on button "Save" at bounding box center [627, 25] width 21 height 12
click at [304, 234] on div ""type" : "html" }] , "styleClasses" : "sticky top-0 bg-white z-10" } , { "_note…" at bounding box center [405, 312] width 490 height 497
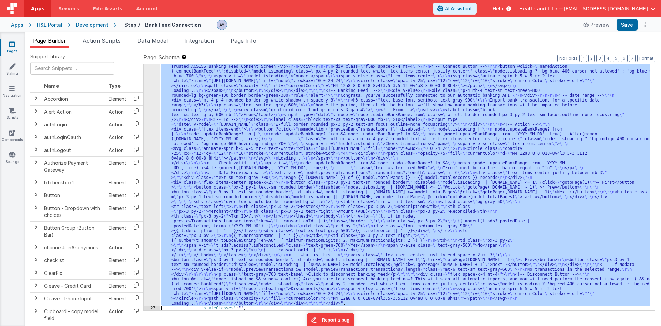
scroll to position [131, 0]
click at [222, 215] on div ""html" : "<div class= \" p-6 space-y-6 \" > \r\n\r\n <!-- Banking Feed === true…" at bounding box center [405, 187] width 490 height 246
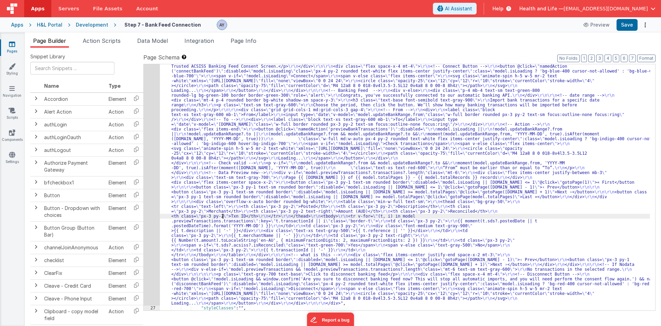
click at [150, 199] on div "26" at bounding box center [152, 182] width 16 height 246
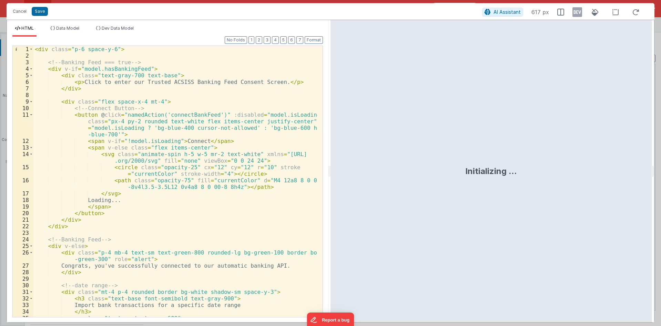
click at [228, 190] on div "< div class = "p-6 space-y-6" > <!-- Banking Feed === true --> < div v-if = "mo…" at bounding box center [175, 191] width 284 height 290
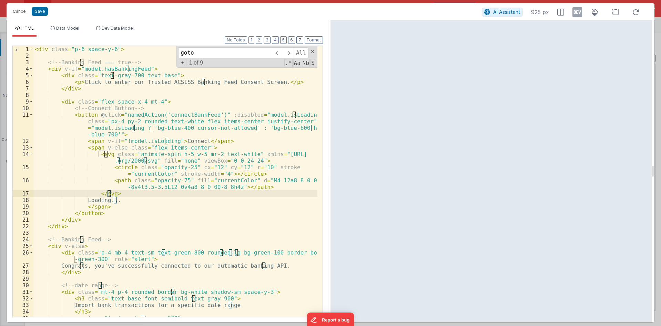
scroll to position [566, 0]
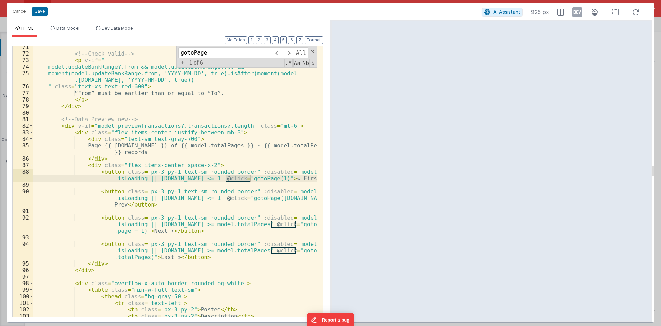
click at [239, 194] on div "<!-- Check valid --> < p v-if = " model.updateBankRange?.from && model.updateBa…" at bounding box center [175, 186] width 284 height 284
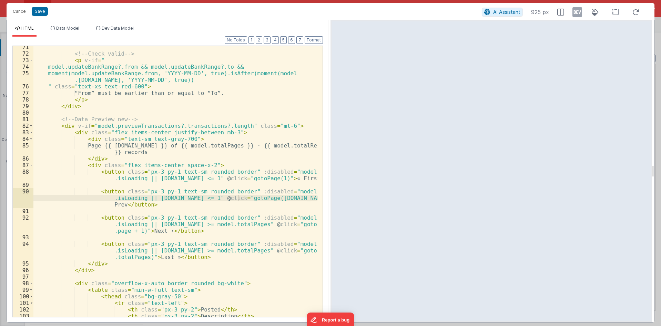
click at [159, 243] on div "<!-- Check valid --> < p v-if = " model.updateBankRange?.from && model.updateBa…" at bounding box center [175, 186] width 284 height 284
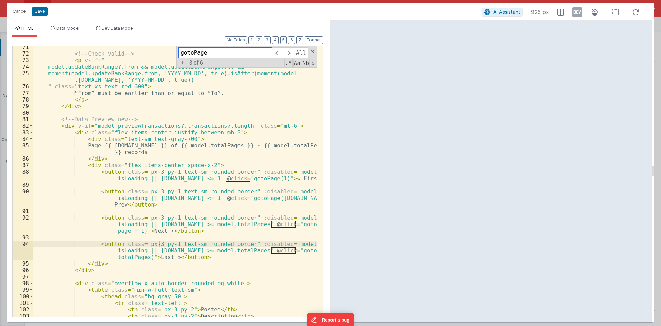
paste input "etPageFromUrl"
type input "getPageFromUrl"
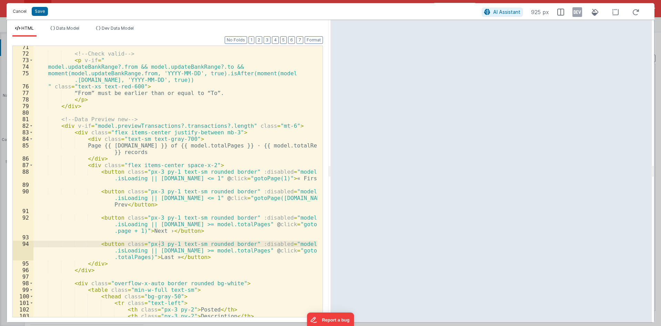
click at [18, 12] on button "Cancel" at bounding box center [19, 12] width 21 height 10
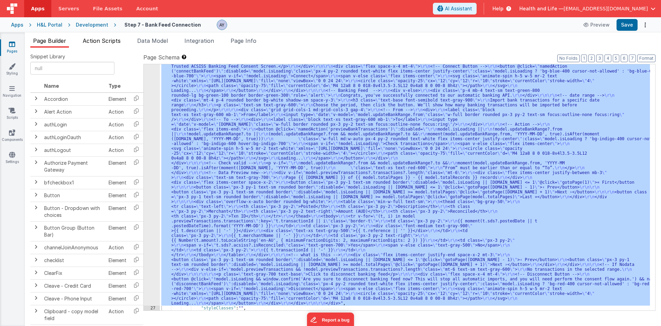
click at [106, 41] on span "Action Scripts" at bounding box center [102, 40] width 38 height 7
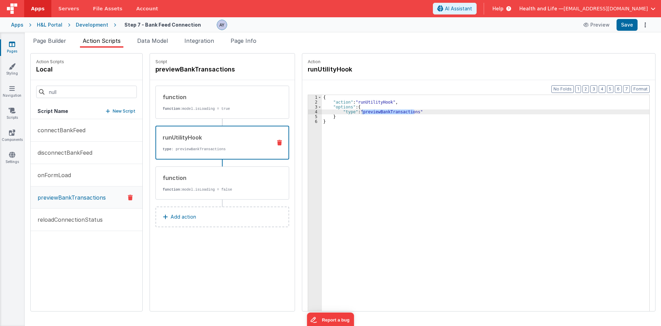
click at [210, 152] on div "runUtilityHook type : previewBankTransactions" at bounding box center [223, 143] width 134 height 34
click at [211, 178] on div "function" at bounding box center [215, 177] width 104 height 8
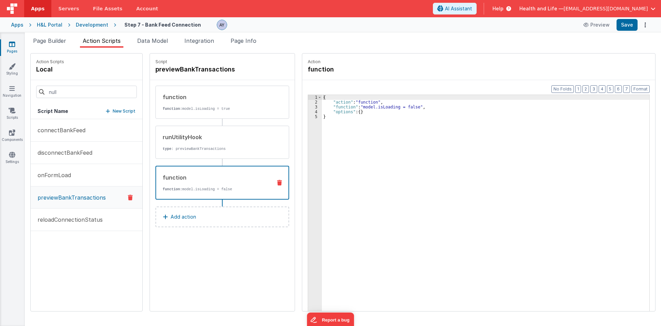
click at [332, 112] on div "{ "action" : "function" , "function" : "model.isLoading = false" , "options" : …" at bounding box center [489, 218] width 334 height 247
click at [332, 109] on div "{ "action" : "function" , "function" : "model.isLoading = false" , "options" : …" at bounding box center [489, 218] width 334 height 247
click at [308, 107] on div "3" at bounding box center [315, 106] width 14 height 5
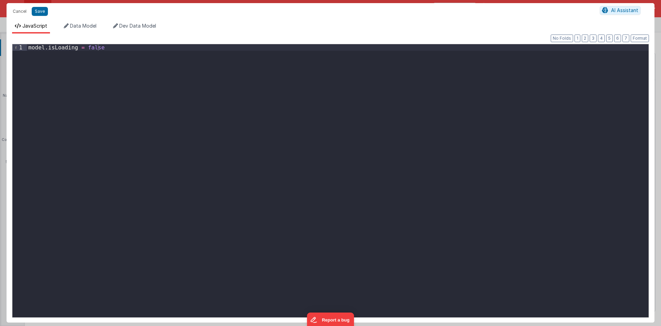
click at [210, 101] on div "model . isLoading = false" at bounding box center [338, 187] width 622 height 286
paste textarea
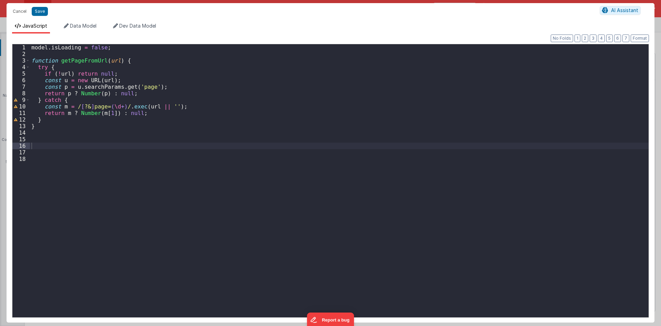
click at [208, 131] on div "model . isLoading = false ; function getPageFromUrl ( url ) { try { if ( ! url …" at bounding box center [339, 187] width 619 height 286
click at [210, 150] on div "model . isLoading = false ; function getPageFromUrl ( url ) { try { if ( ! url …" at bounding box center [339, 187] width 619 height 286
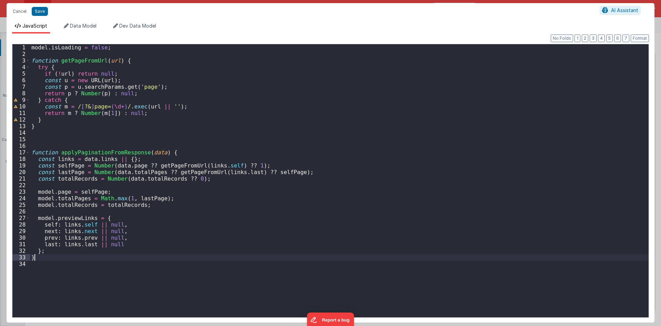
click at [144, 263] on div "model . isLoading = false ; function getPageFromUrl ( url ) { try { if ( ! url …" at bounding box center [339, 187] width 619 height 286
click at [84, 226] on div "model . isLoading = false ; function getPageFromUrl ( url ) { try { if ( ! url …" at bounding box center [339, 187] width 619 height 286
click at [68, 227] on div "model . isLoading = false ; function getPageFromUrl ( url ) { try { if ( ! url …" at bounding box center [339, 187] width 619 height 286
click at [68, 226] on div "model . isLoading = false ; function getPageFromUrl ( url ) { try { if ( ! url …" at bounding box center [339, 187] width 619 height 286
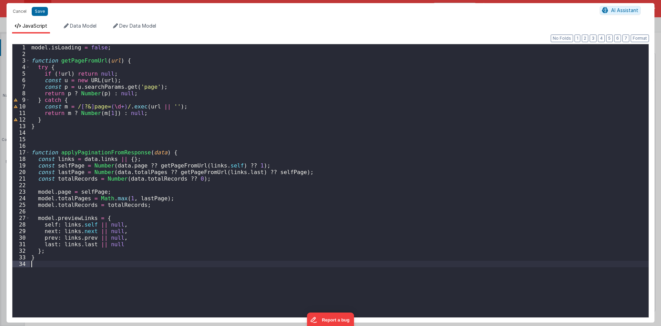
click at [97, 266] on div "model . isLoading = false ; function getPageFromUrl ( url ) { try { if ( ! url …" at bounding box center [339, 187] width 619 height 286
type textarea "a'p'p"
click at [120, 154] on div "model . isLoading = false ; function getPageFromUrl ( url ) { try { if ( ! url …" at bounding box center [339, 187] width 619 height 286
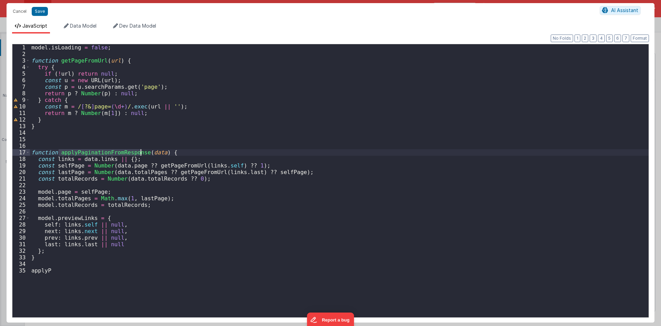
click at [55, 266] on div "model . isLoading = false ; function getPageFromUrl ( url ) { try { if ( ! url …" at bounding box center [339, 187] width 619 height 286
click at [48, 271] on div "model . isLoading = false ; function getPageFromUrl ( url ) { try { if ( ! url …" at bounding box center [339, 187] width 619 height 286
paste textarea
click at [84, 269] on div "model . isLoading = false ; function getPageFromUrl ( url ) { try { if ( ! url …" at bounding box center [339, 187] width 619 height 286
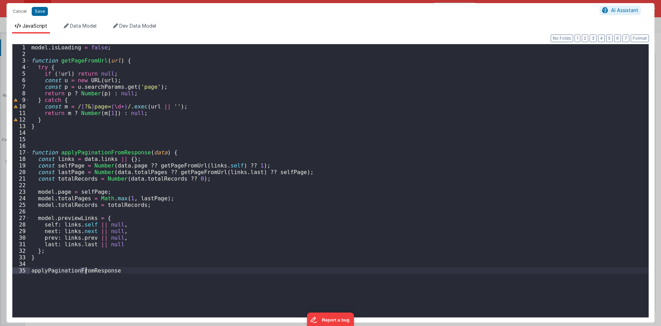
click at [137, 271] on div "model . isLoading = false ; function getPageFromUrl ( url ) { try { if ( ! url …" at bounding box center [339, 187] width 619 height 286
click at [243, 132] on div "model . isLoading = false ; function getPageFromUrl ( url ) { try { if ( ! url …" at bounding box center [339, 187] width 619 height 286
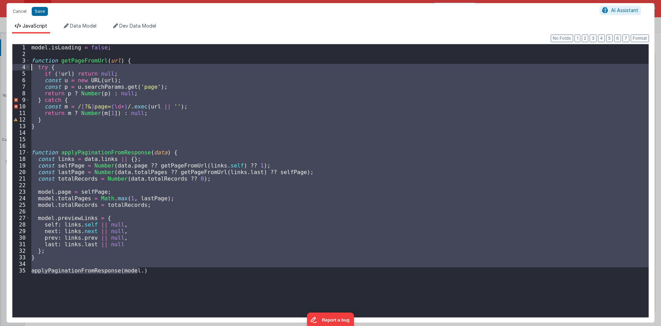
drag, startPoint x: 176, startPoint y: 264, endPoint x: 14, endPoint y: 61, distance: 259.7
click at [14, 61] on div "1 2 3 4 5 6 7 8 9 10 11 12 13 14 15 16 17 18 19 20 21 22 23 24 25 26 27 28 29 3…" at bounding box center [330, 180] width 637 height 273
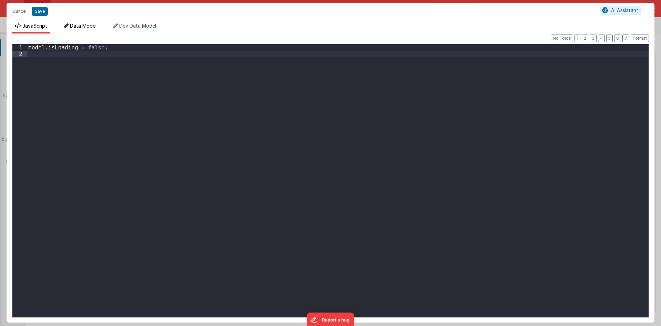
click at [82, 28] on span "Data Model" at bounding box center [83, 26] width 27 height 6
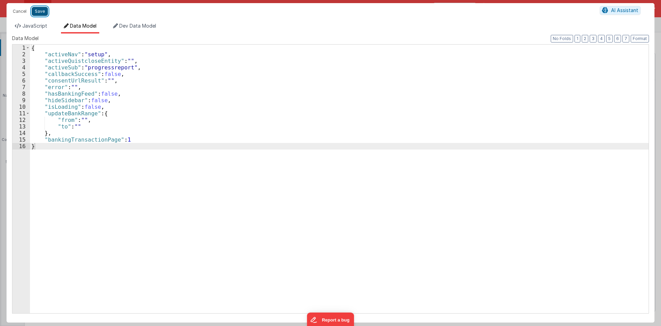
click at [36, 12] on button "Save" at bounding box center [40, 11] width 16 height 9
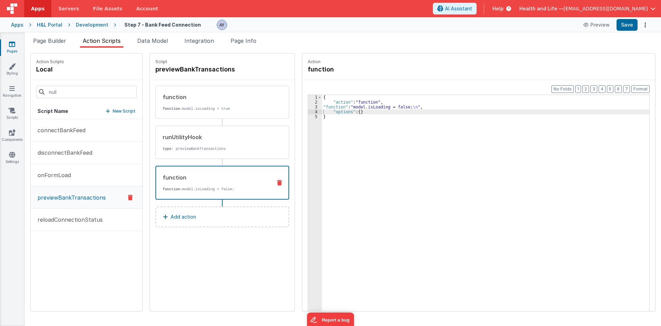
click at [350, 143] on div "{ "action" : "function" , "function" : "model.isLoading = false; \n " , "option…" at bounding box center [489, 218] width 334 height 247
click at [364, 109] on div "{ "action" : "function" , "function" : "model.isLoading = false; \n " , "option…" at bounding box center [489, 218] width 334 height 247
click at [366, 104] on div "{ "action" : "function" , "function" : "model.isLoading = false; \n " , "option…" at bounding box center [489, 218] width 334 height 247
click at [308, 108] on div "3" at bounding box center [315, 106] width 14 height 5
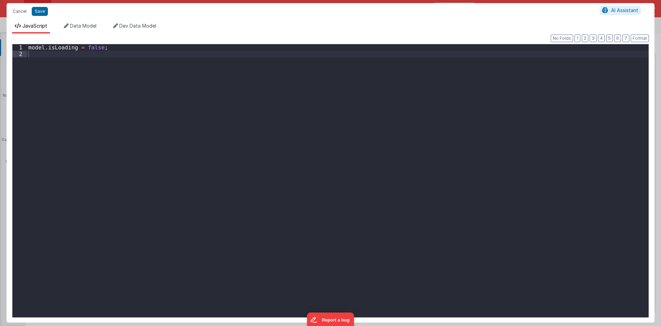
click at [311, 150] on div "model . isLoading = false ;" at bounding box center [338, 187] width 622 height 286
click at [320, 134] on div "model . isLoading = false ;" at bounding box center [338, 187] width 622 height 286
click at [109, 141] on div "model . isLoading = false ;" at bounding box center [338, 187] width 622 height 286
type textarea "over"
click at [182, 66] on div "model . isLoading = false ; // overwrite the links using the page, because when…" at bounding box center [338, 187] width 622 height 286
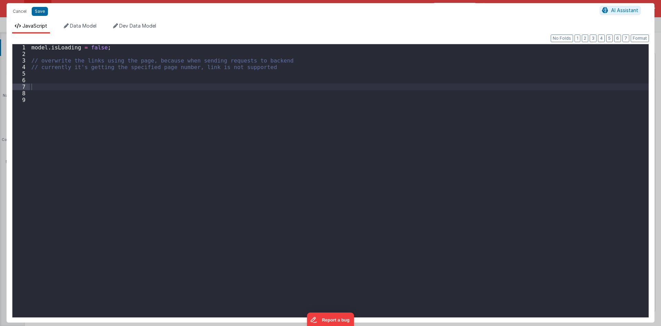
click at [344, 196] on div "model . isLoading = false ; // overwrite the links using the page, because when…" at bounding box center [339, 187] width 619 height 286
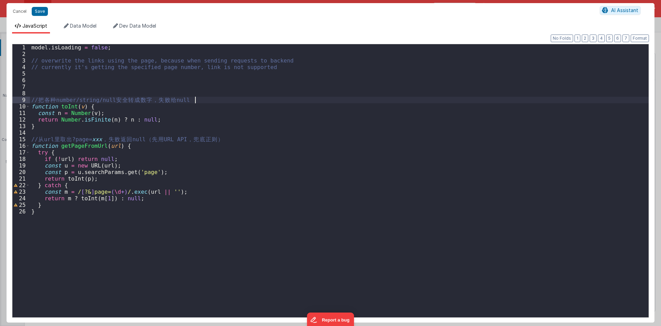
drag, startPoint x: 209, startPoint y: 102, endPoint x: 194, endPoint y: 103, distance: 14.5
click at [194, 103] on div "model . isLoading = false ; // overwrite the links using the page, because when…" at bounding box center [339, 187] width 619 height 286
click at [183, 135] on div "model . isLoading = false ; // overwrite the links using the page, because when…" at bounding box center [339, 187] width 619 height 286
click at [183, 140] on div "model . isLoading = false ; // overwrite the links using the page, because when…" at bounding box center [339, 187] width 619 height 286
click at [439, 241] on div "model . isLoading = false ; // overwrite the links using the page, because when…" at bounding box center [339, 187] width 619 height 286
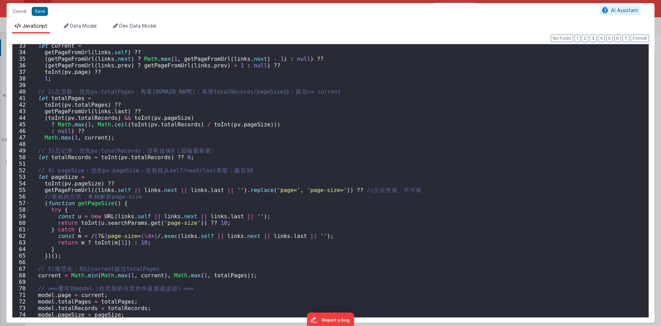
scroll to position [278, 0]
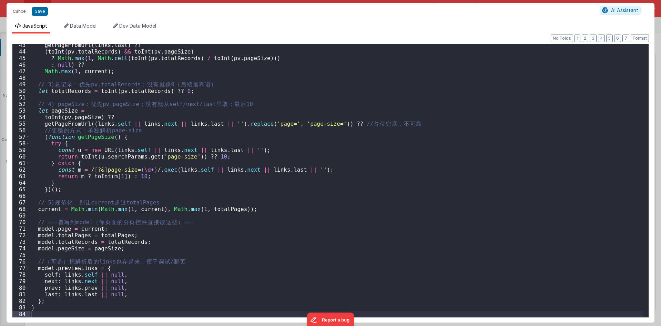
click at [103, 169] on div "getPageFromUrl ( links . last ) ?? ( toInt ( pv . totalRecords ) && toInt ( pv …" at bounding box center [337, 185] width 614 height 286
